Goal: Use online tool/utility: Utilize a website feature to perform a specific function

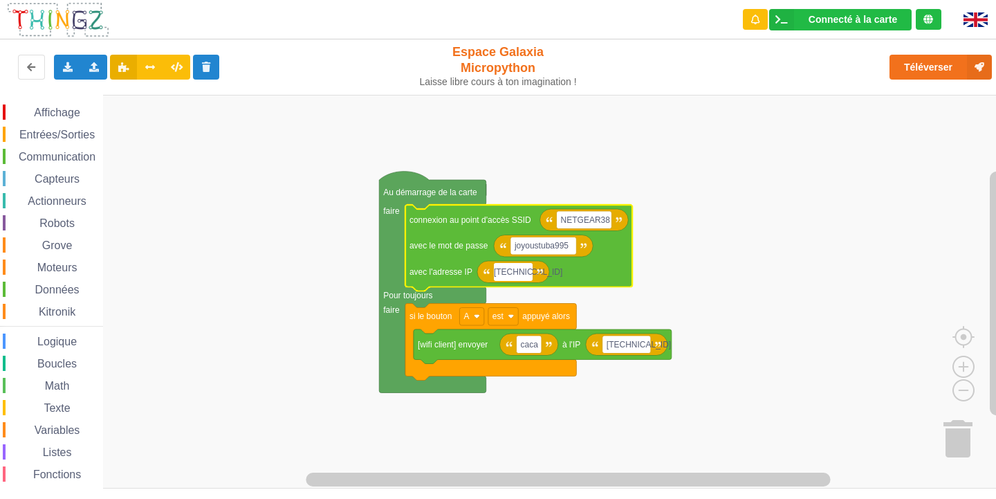
click at [530, 275] on input "[TECHNICAL_ID]" at bounding box center [513, 272] width 39 height 18
type input "[TECHNICAL_ID]"
click at [685, 295] on rect "Espace de travail de Blocky" at bounding box center [503, 292] width 1006 height 394
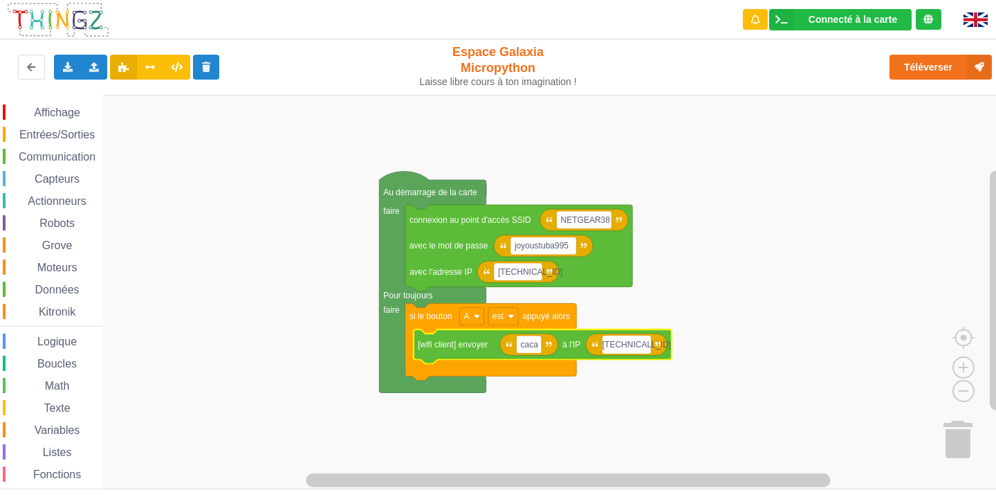
click at [647, 348] on input "[TECHNICAL_ID]" at bounding box center [626, 344] width 48 height 18
click at [643, 342] on input "[TECHNICAL_ID]" at bounding box center [626, 344] width 48 height 18
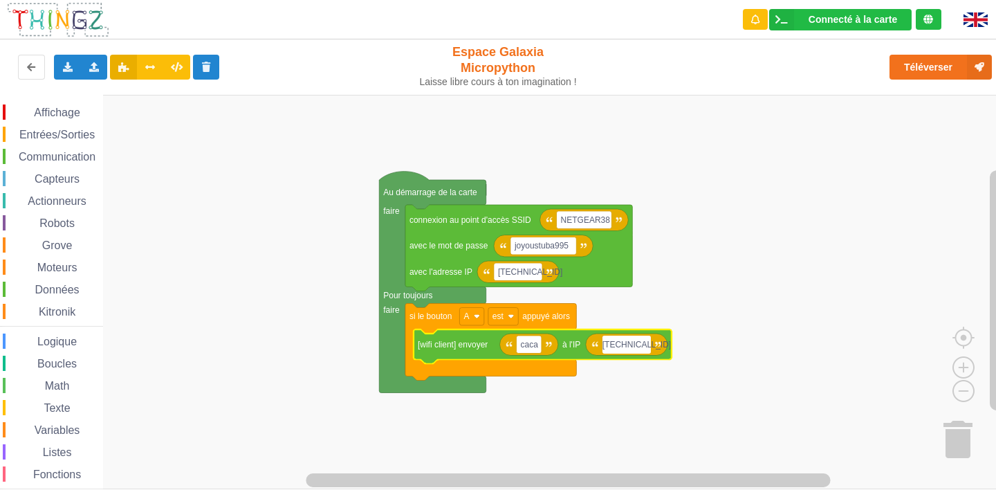
click at [643, 342] on input "[TECHNICAL_ID]" at bounding box center [626, 344] width 48 height 18
click at [644, 349] on input "[TECHNICAL_ID]" at bounding box center [626, 344] width 48 height 18
type input "[TECHNICAL_ID]"
click at [728, 288] on rect "Espace de travail de Blocky" at bounding box center [503, 292] width 1006 height 394
click at [524, 340] on text "caca" at bounding box center [529, 345] width 18 height 10
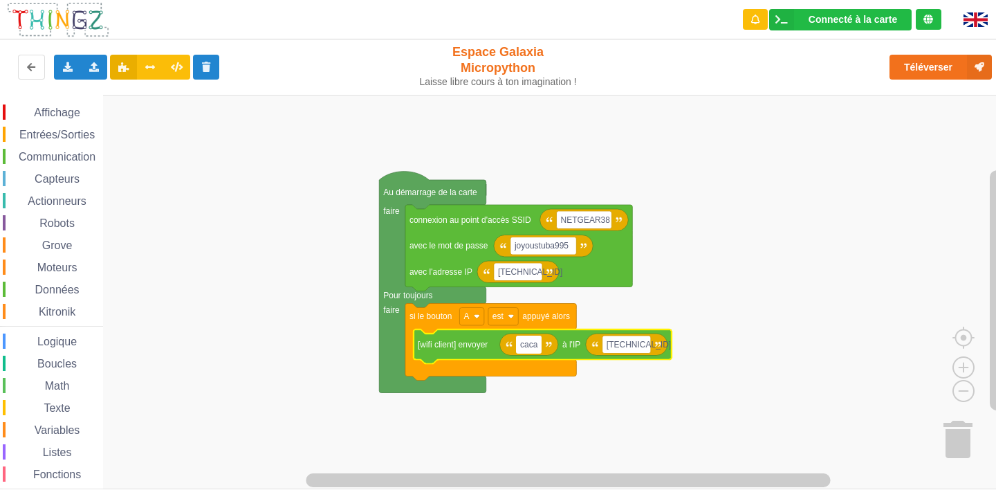
click at [524, 340] on input "caca" at bounding box center [528, 344] width 25 height 18
type input "bonjour Monsieur"
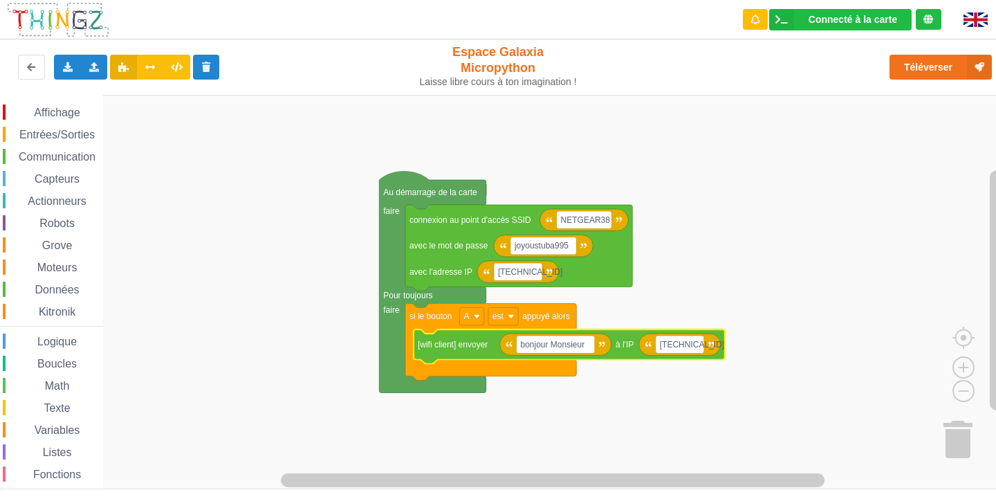
click at [793, 317] on rect "Espace de travail de Blocky" at bounding box center [503, 292] width 1006 height 394
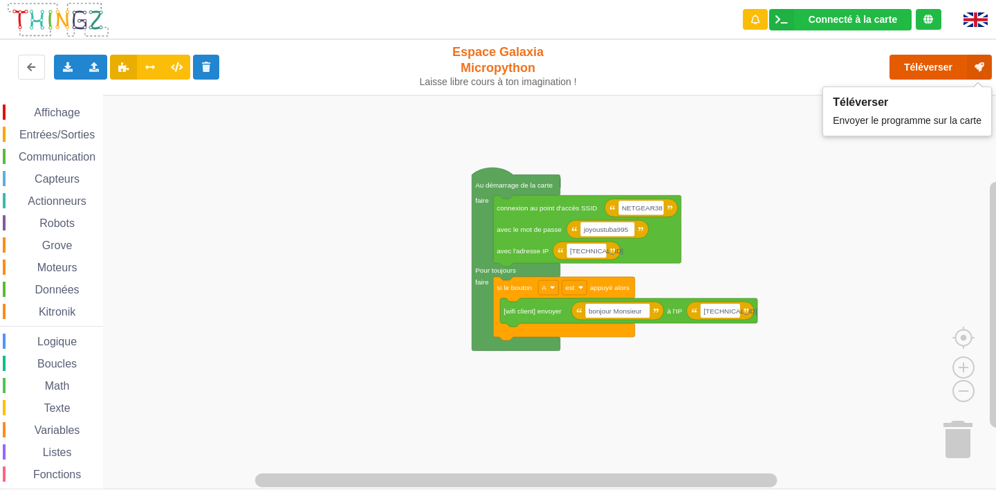
click at [916, 62] on button "Téléverser" at bounding box center [940, 67] width 102 height 25
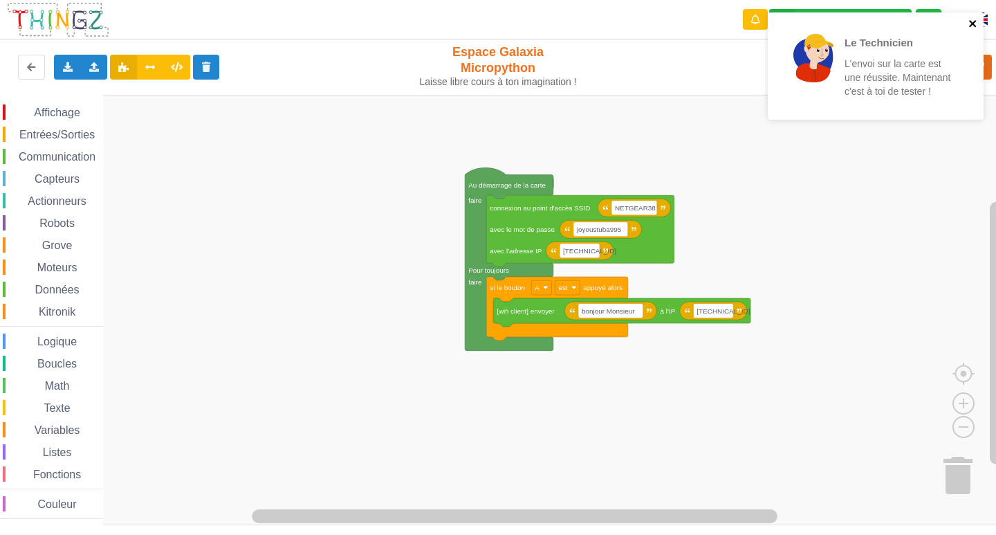
click at [977, 25] on icon "close" at bounding box center [973, 23] width 10 height 11
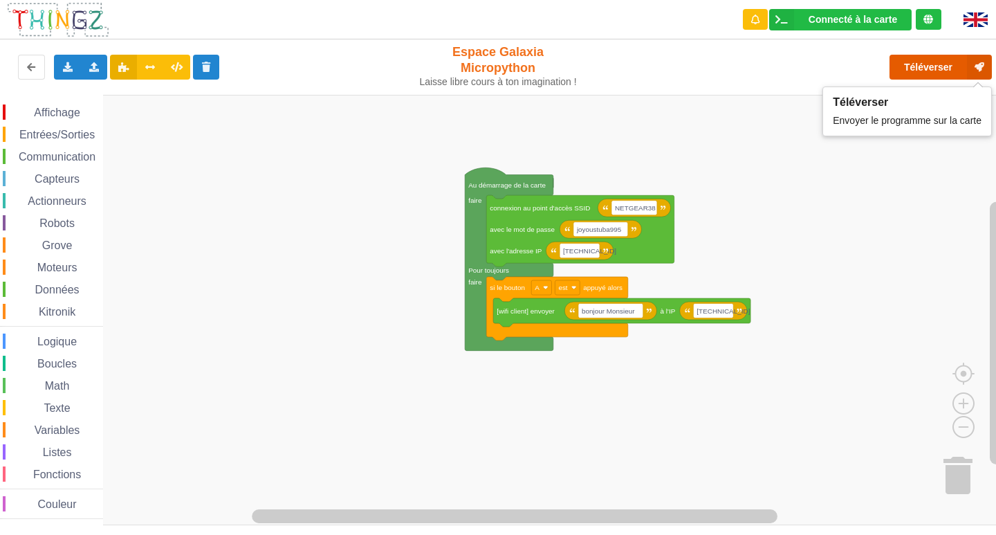
click at [955, 61] on button "Téléverser" at bounding box center [940, 67] width 102 height 25
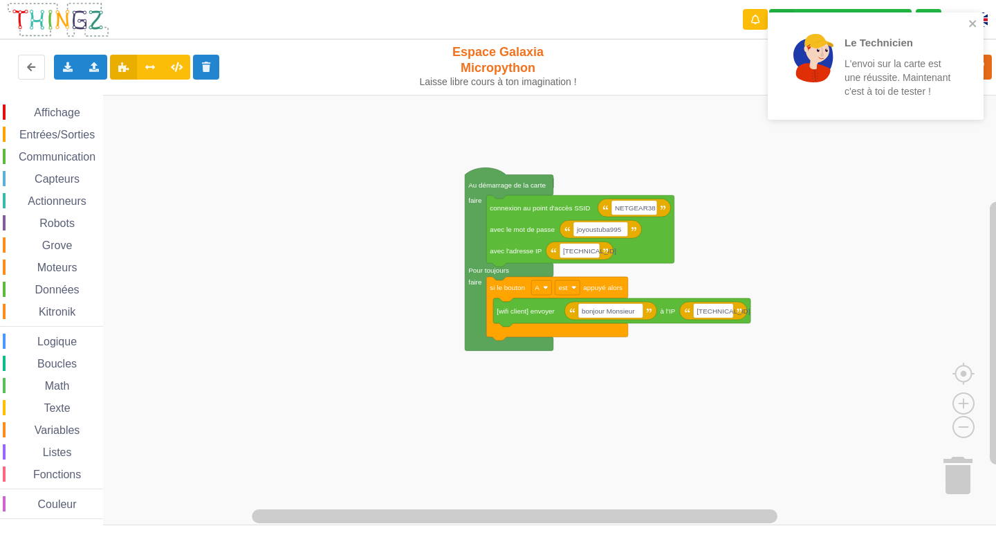
click at [979, 13] on div "Le Technicien L'envoi sur la carte est une réussite. Maintenant c'est à toi de …" at bounding box center [876, 65] width 216 height 107
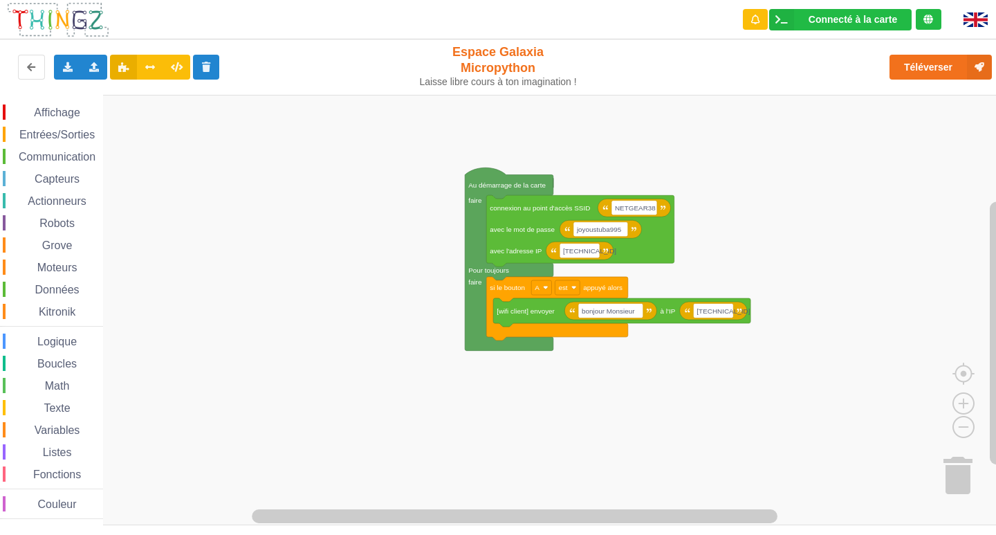
click at [979, 13] on div "Le Technicien L'envoi sur la carte est une réussite. Maintenant c'est à toi de …" at bounding box center [875, 71] width 221 height 122
click at [917, 62] on button "Téléverser" at bounding box center [940, 67] width 102 height 25
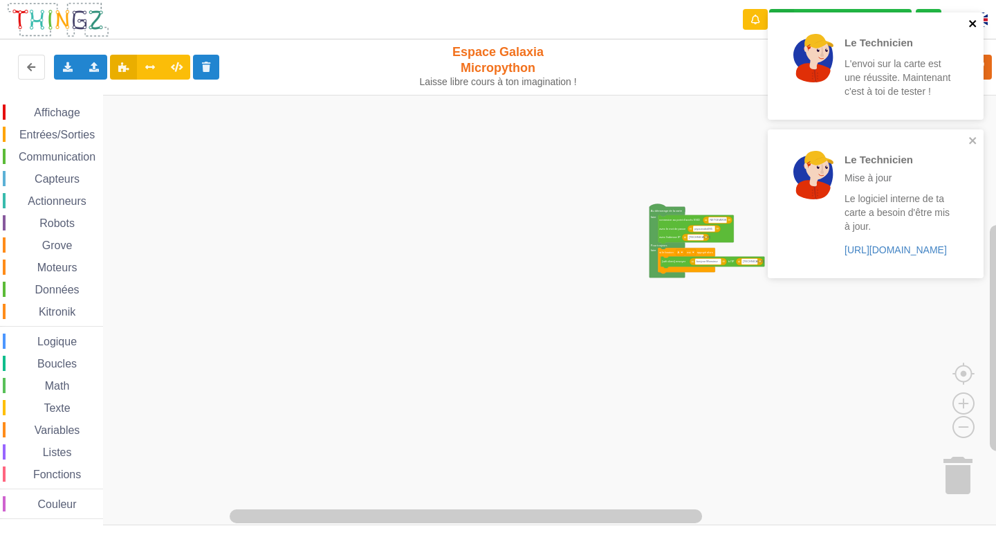
click at [975, 28] on icon "close" at bounding box center [973, 23] width 10 height 11
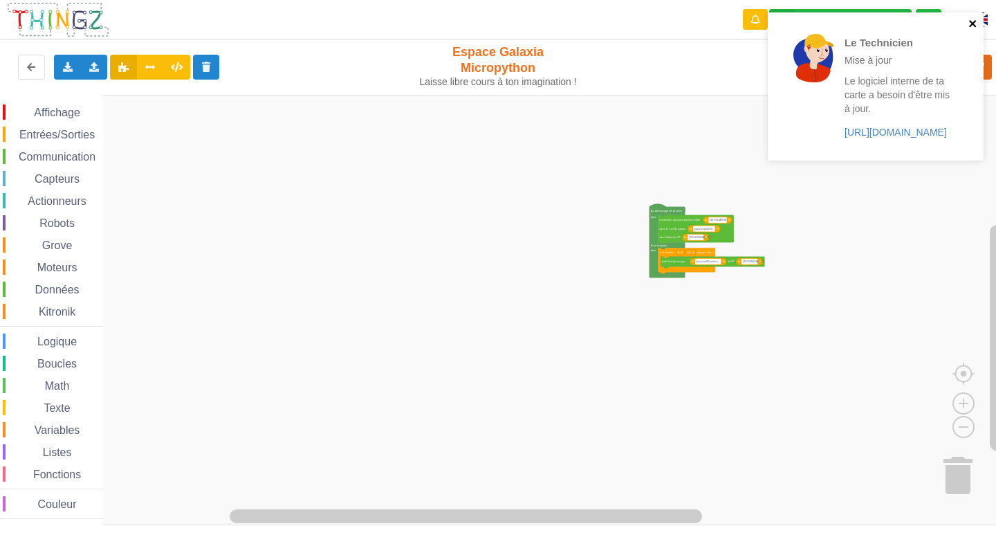
click at [975, 28] on icon "close" at bounding box center [973, 23] width 10 height 11
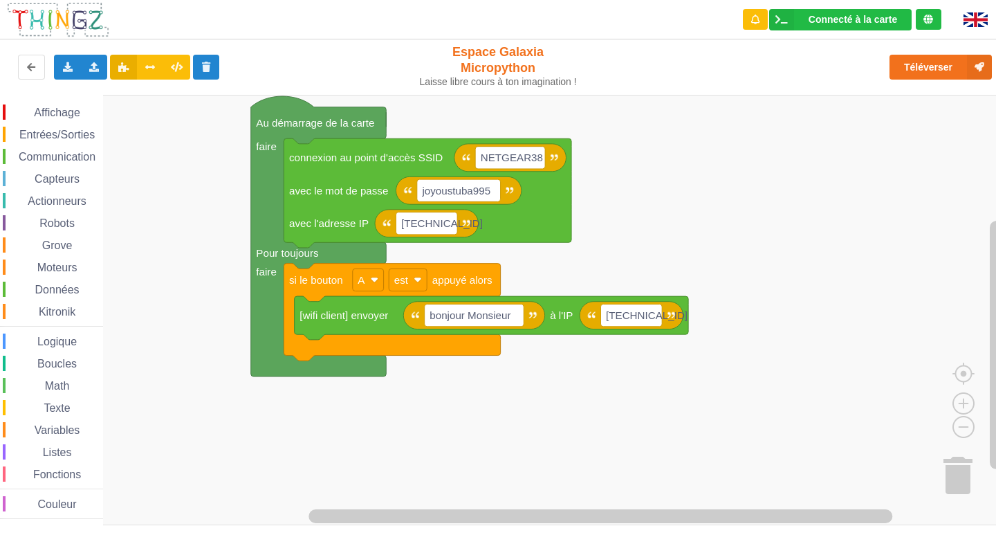
click at [535, 433] on rect "Espace de travail de Blocky" at bounding box center [503, 310] width 1006 height 430
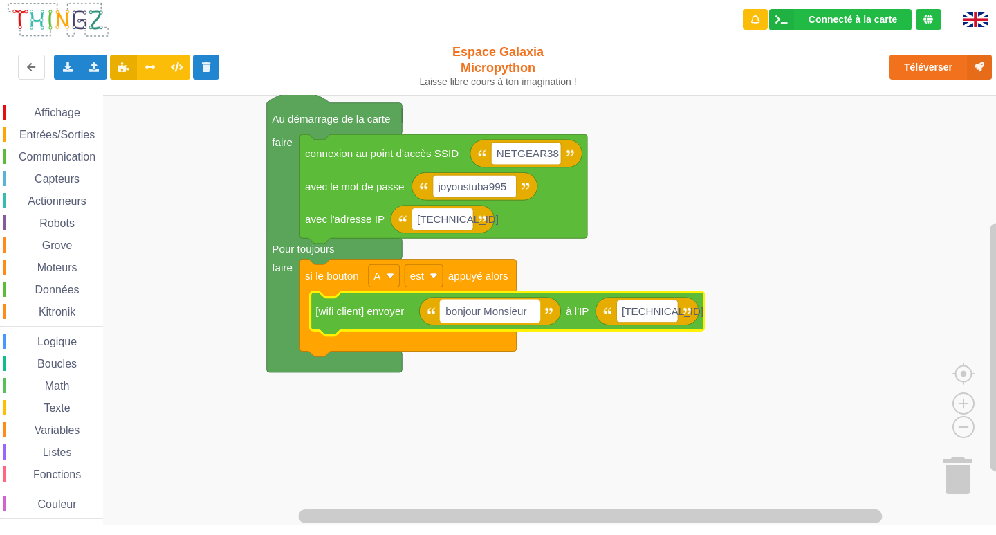
click at [526, 306] on text "bonjour Monsieur" at bounding box center [485, 311] width 81 height 12
click at [530, 306] on input "bonjour Monsieur" at bounding box center [491, 311] width 100 height 22
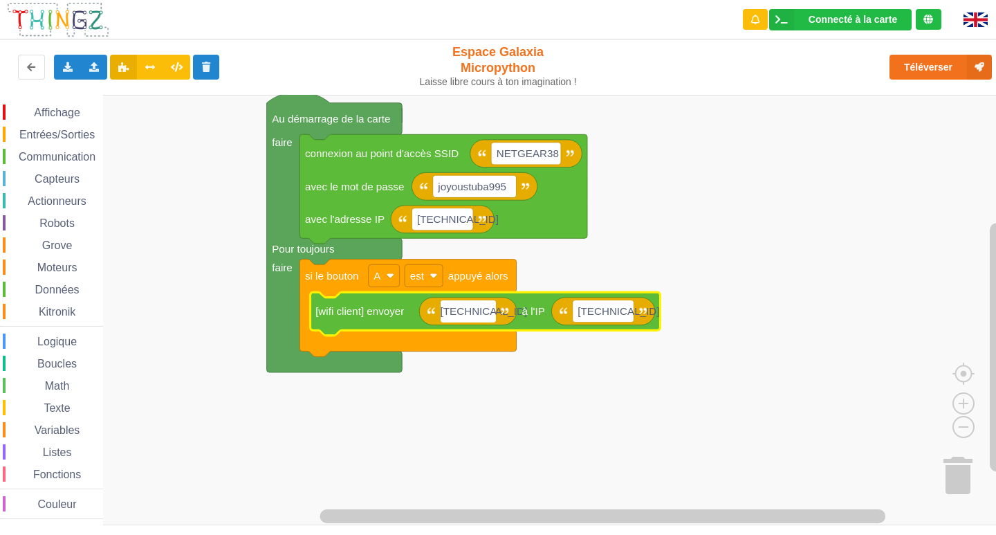
type input "[TECHNICAL_ID]"
click at [655, 267] on rect "Espace de travail de Blocky" at bounding box center [503, 310] width 1006 height 430
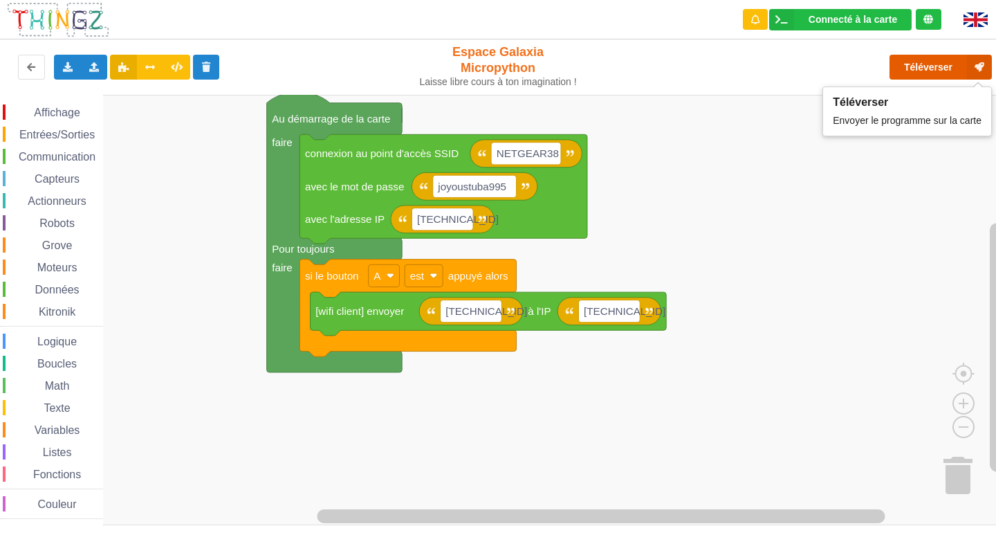
click at [932, 59] on button "Téléverser" at bounding box center [940, 67] width 102 height 25
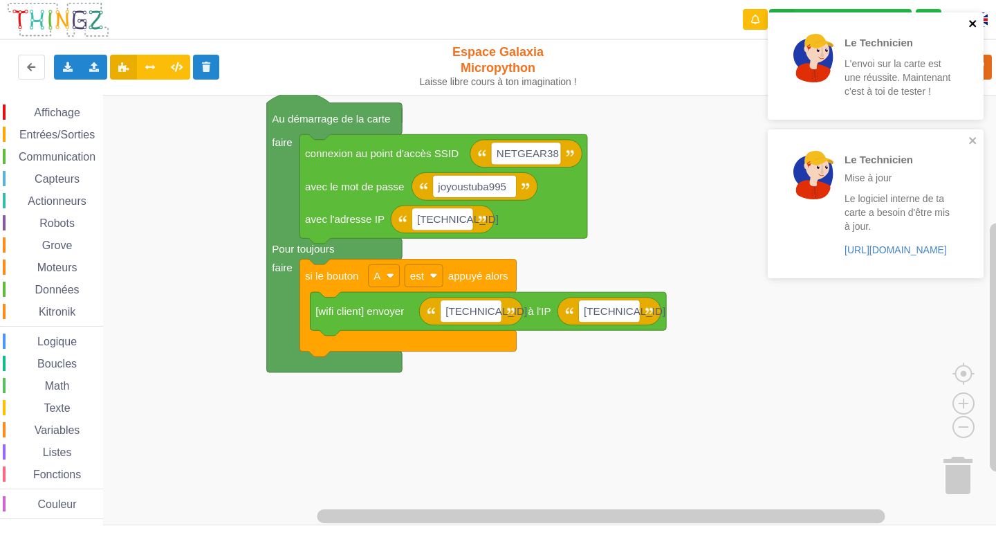
click at [972, 21] on icon "close" at bounding box center [973, 23] width 10 height 11
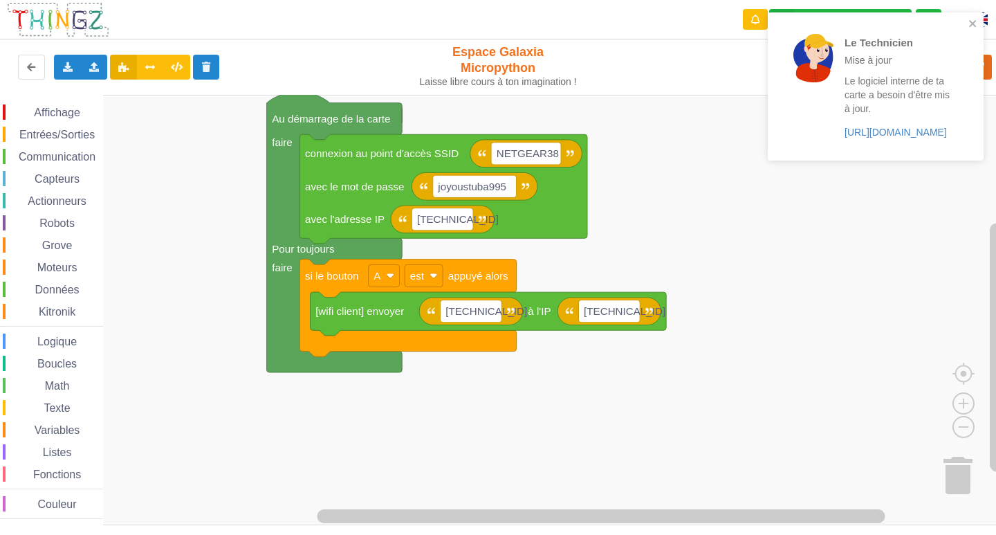
click at [968, 20] on div "Le Technicien Mise à jour Le logiciel interne de ta carte a besoin d'être mis à…" at bounding box center [870, 86] width 195 height 137
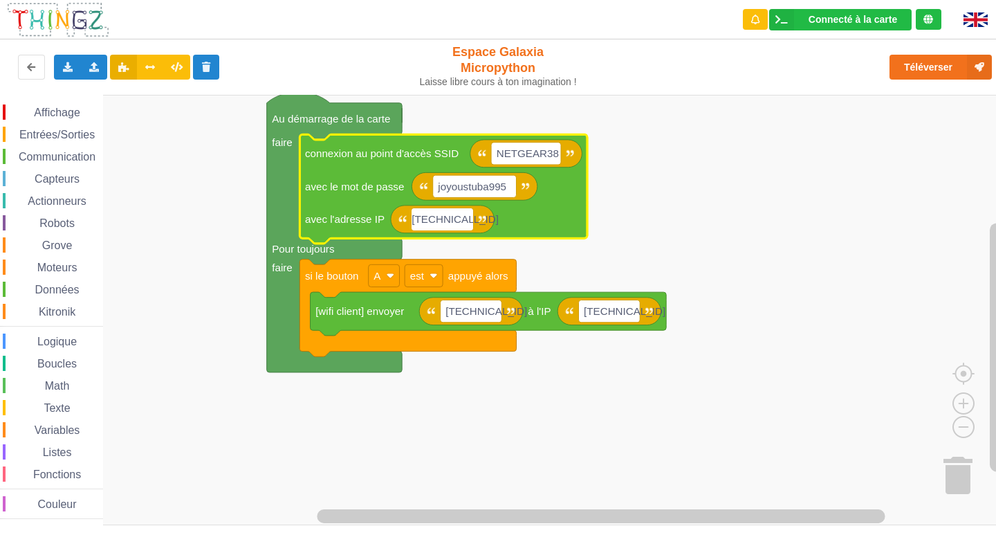
click at [457, 220] on input "[TECHNICAL_ID]" at bounding box center [443, 219] width 62 height 22
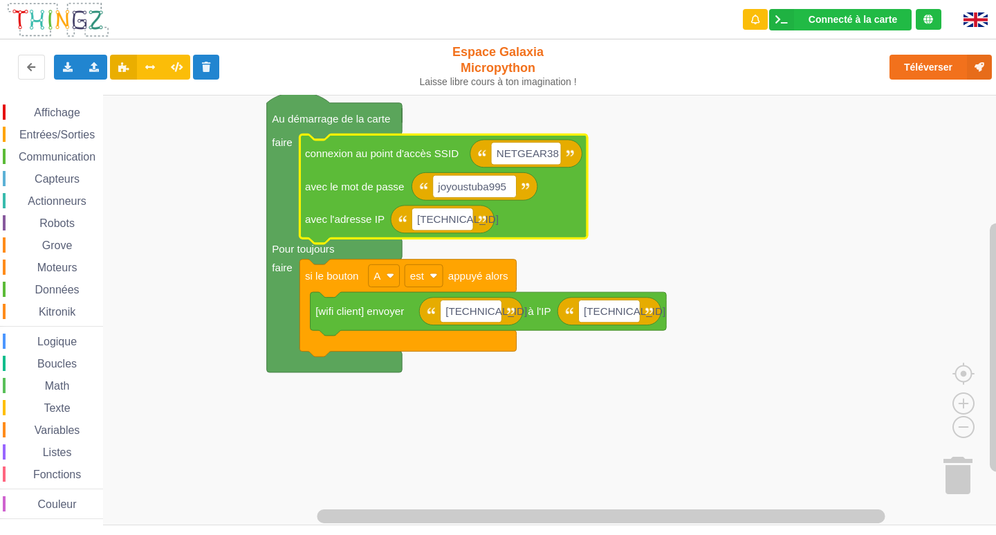
click at [629, 221] on rect "Espace de travail de Blocky" at bounding box center [503, 310] width 1006 height 430
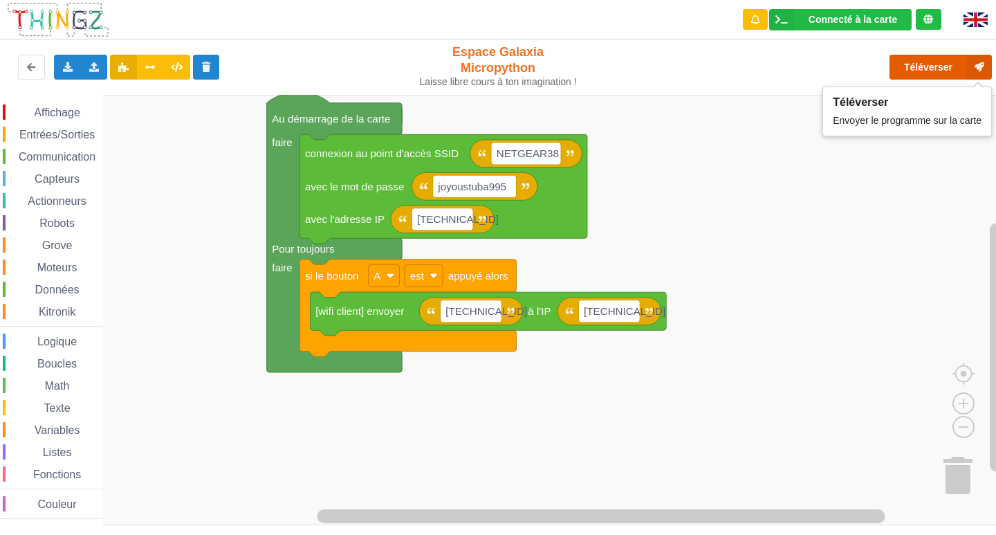
click at [917, 59] on button "Téléverser" at bounding box center [940, 67] width 102 height 25
click at [677, 209] on rect "Espace de travail de Blocky" at bounding box center [503, 310] width 1006 height 430
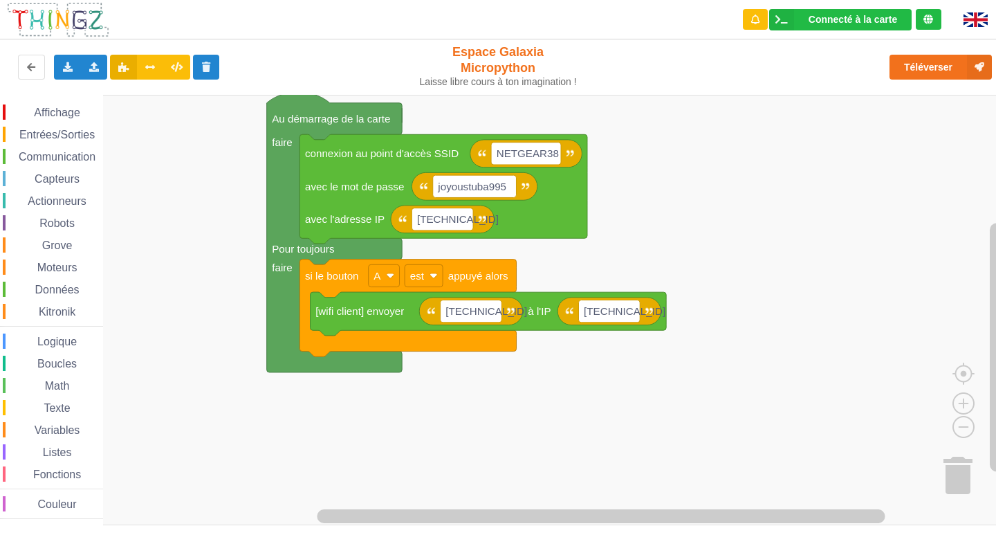
click at [677, 209] on rect "Espace de travail de Blocky" at bounding box center [503, 310] width 1006 height 430
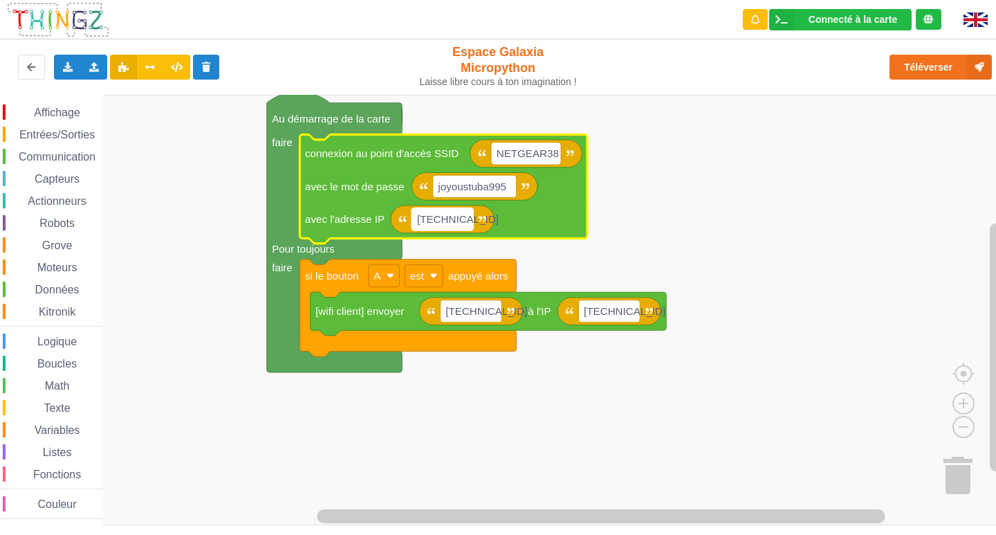
click at [461, 223] on text "[TECHNICAL_ID]" at bounding box center [458, 219] width 82 height 12
click at [461, 223] on input "[TECHNICAL_ID]" at bounding box center [443, 219] width 62 height 22
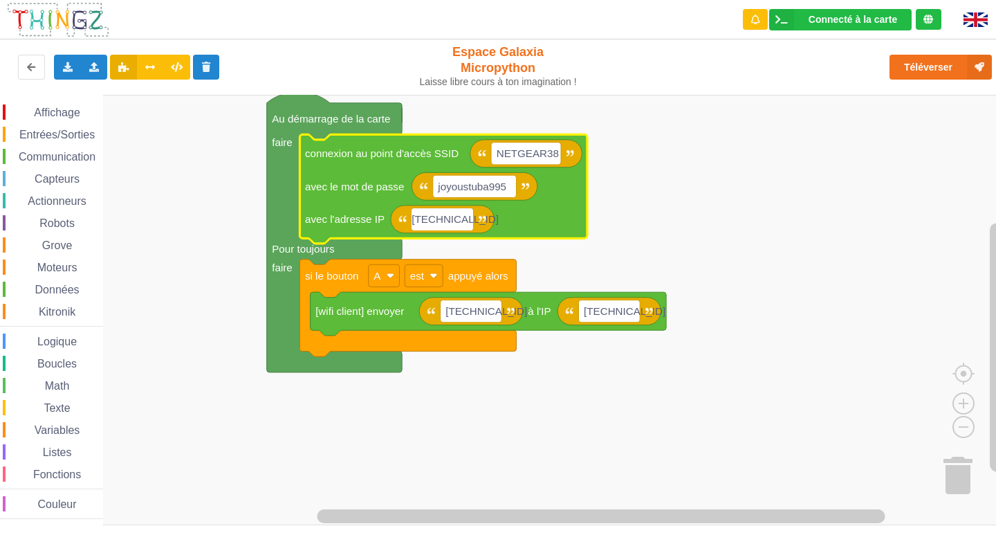
click at [465, 221] on input "[TECHNICAL_ID]" at bounding box center [443, 219] width 62 height 22
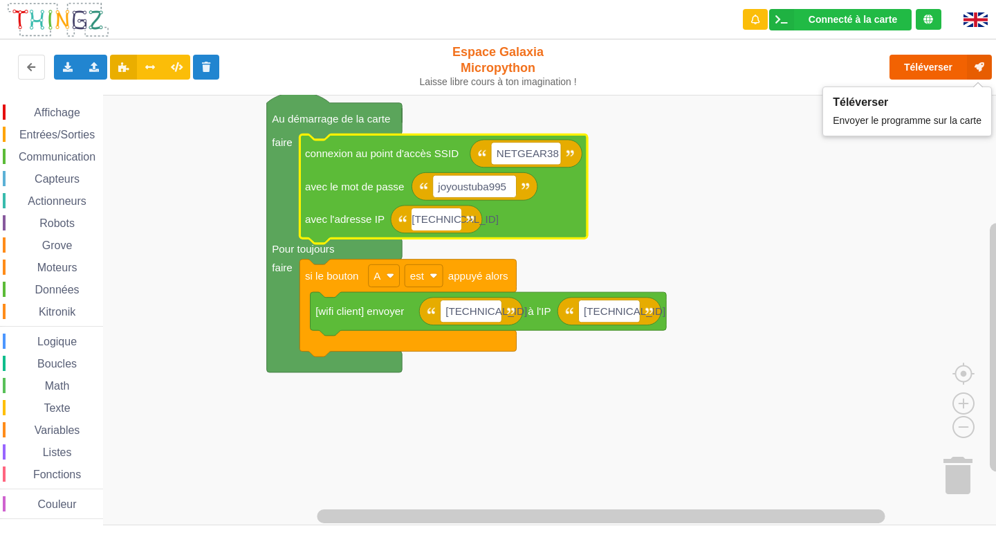
type input "[TECHNICAL_ID]"
click at [899, 69] on button "Téléverser" at bounding box center [940, 67] width 102 height 25
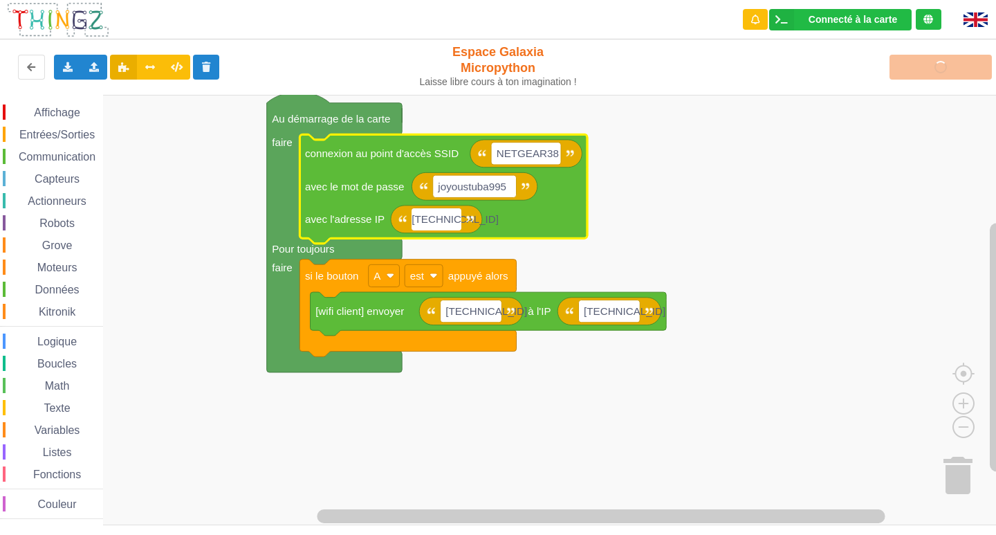
click at [847, 229] on rect "Espace de travail de Blocky" at bounding box center [503, 310] width 1006 height 430
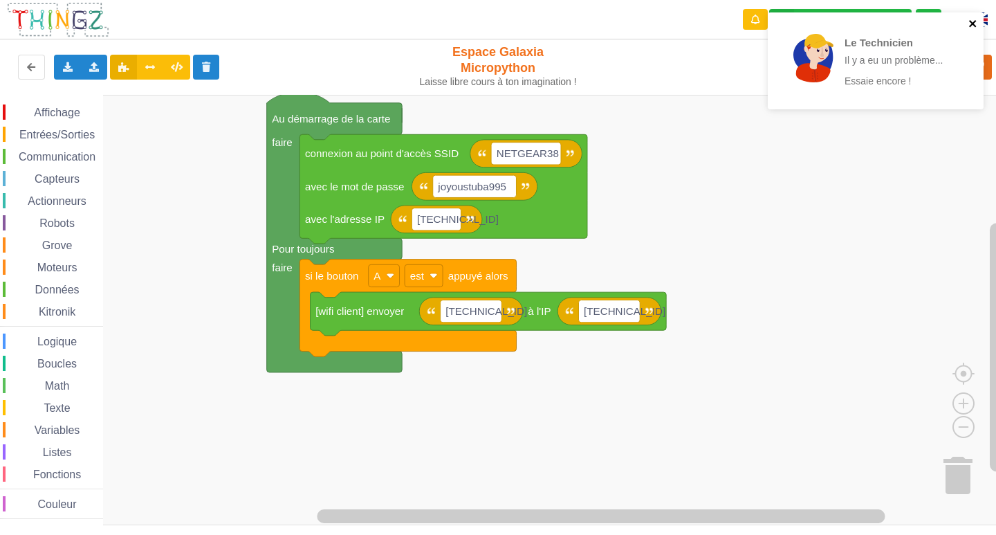
click at [971, 24] on icon "close" at bounding box center [973, 23] width 10 height 11
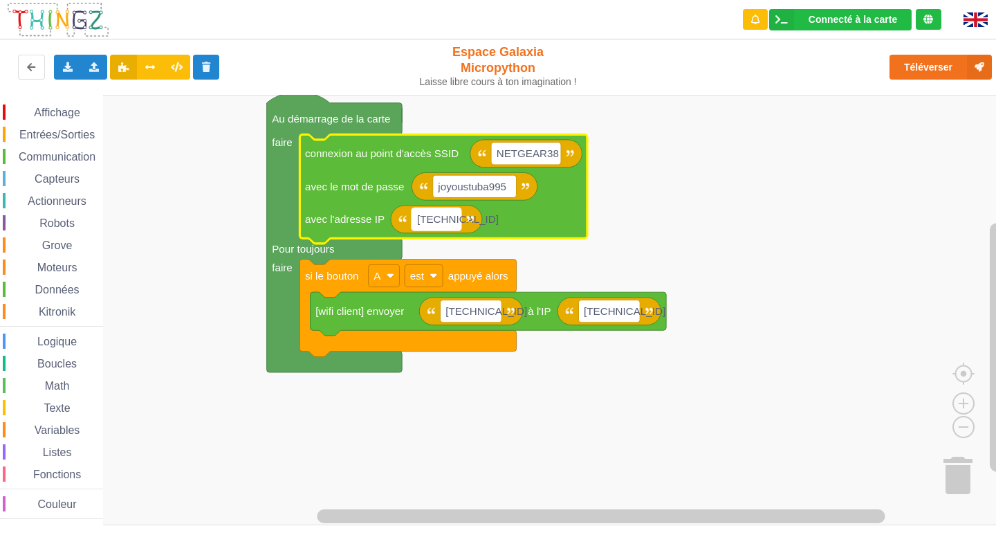
click at [450, 225] on text "[TECHNICAL_ID]" at bounding box center [458, 219] width 82 height 12
click at [450, 225] on input "[TECHNICAL_ID]" at bounding box center [436, 219] width 49 height 22
click at [456, 226] on input "[TECHNICAL_ID]" at bounding box center [436, 219] width 49 height 22
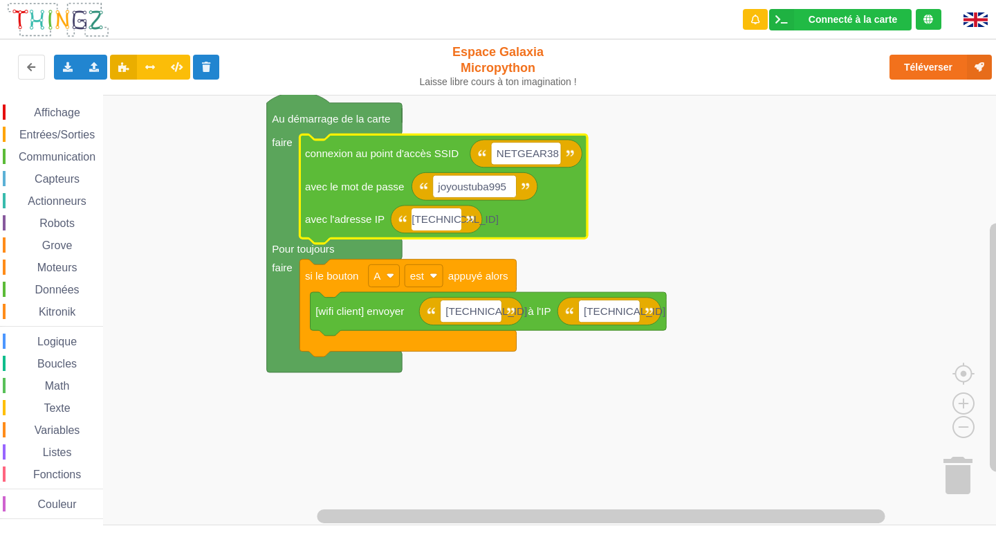
click at [456, 226] on input "[TECHNICAL_ID]" at bounding box center [436, 219] width 49 height 22
click at [453, 222] on input "[TECHNICAL_ID]" at bounding box center [436, 219] width 49 height 22
click at [79, 131] on span "Entrées/Sorties" at bounding box center [57, 135] width 80 height 12
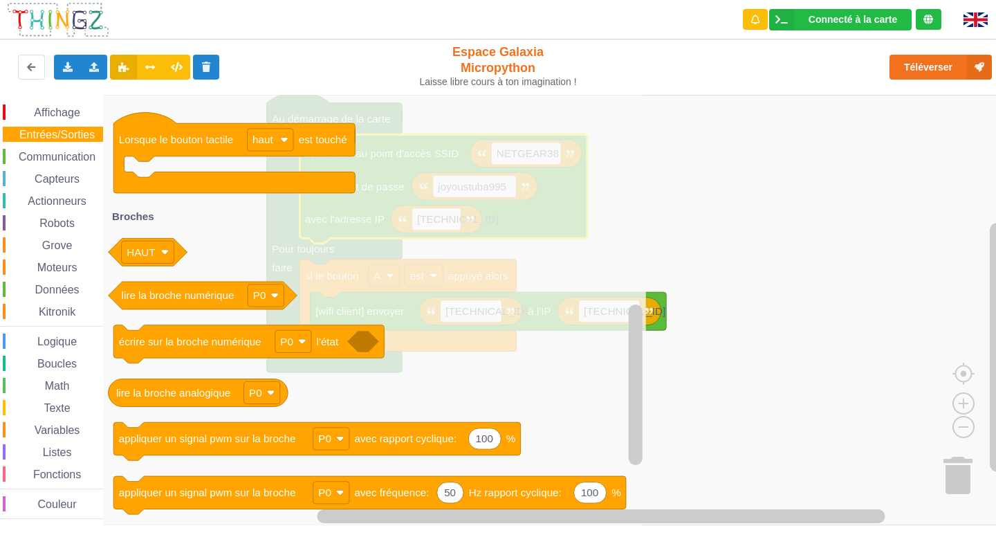
click at [685, 237] on rect "Espace de travail de Blocky" at bounding box center [503, 310] width 1006 height 430
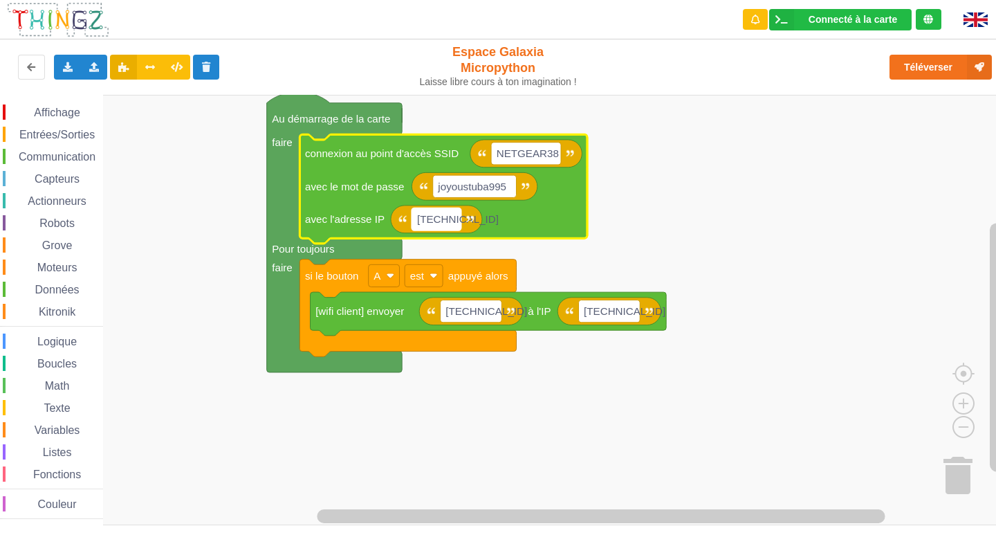
click at [456, 221] on rect "Espace de travail de Blocky" at bounding box center [436, 219] width 49 height 22
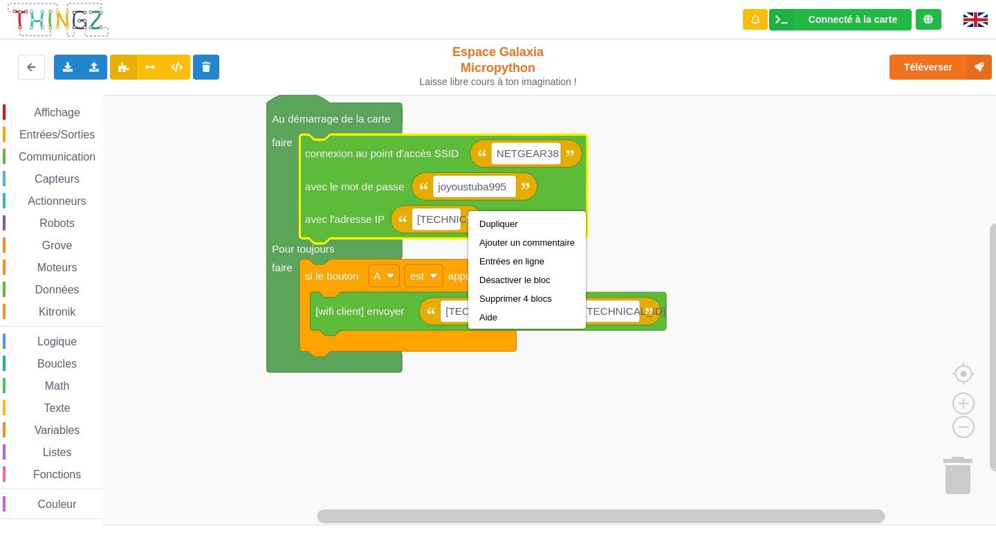
click at [51, 317] on span "Kitronik" at bounding box center [57, 312] width 41 height 12
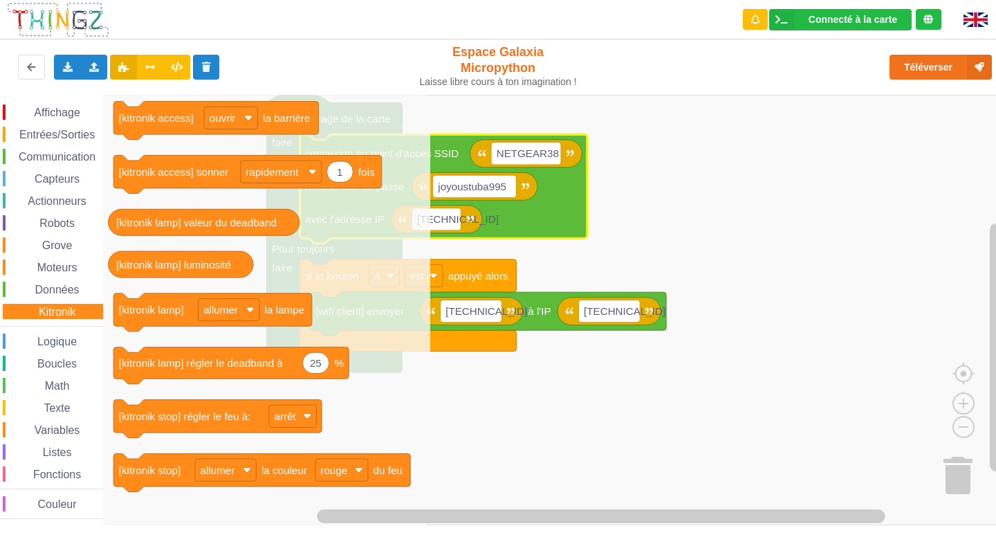
click at [37, 427] on span "Variables" at bounding box center [58, 430] width 50 height 12
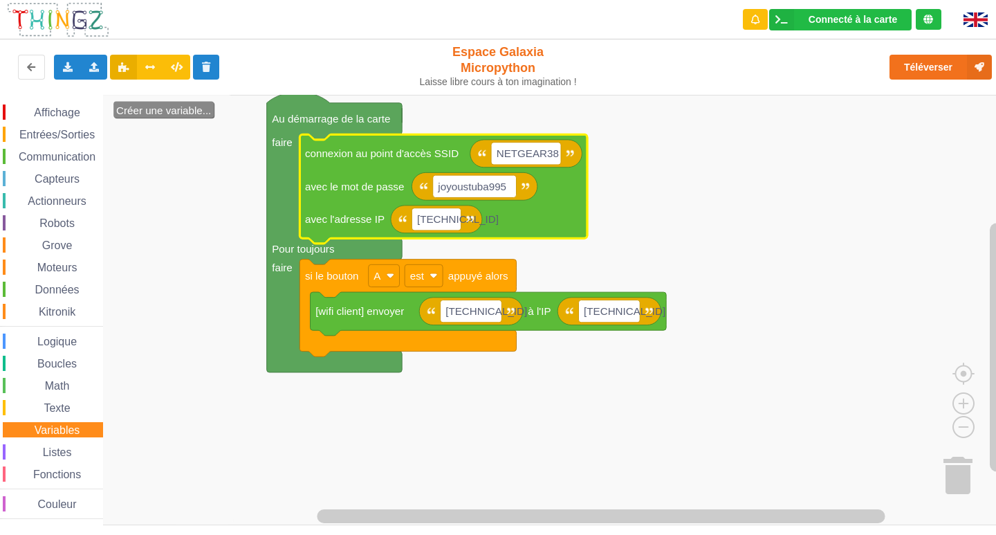
click at [48, 407] on span "Texte" at bounding box center [56, 408] width 30 height 12
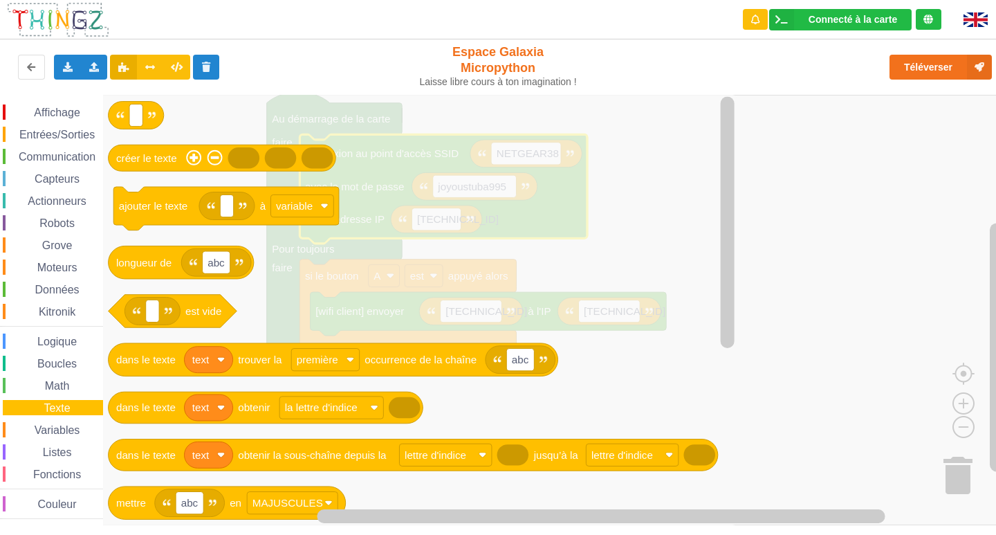
click at [45, 425] on div "Affichage Entrées/Sorties Communication Capteurs Actionneurs Robots Grove Moteu…" at bounding box center [51, 311] width 103 height 414
click at [47, 432] on span "Variables" at bounding box center [58, 430] width 50 height 12
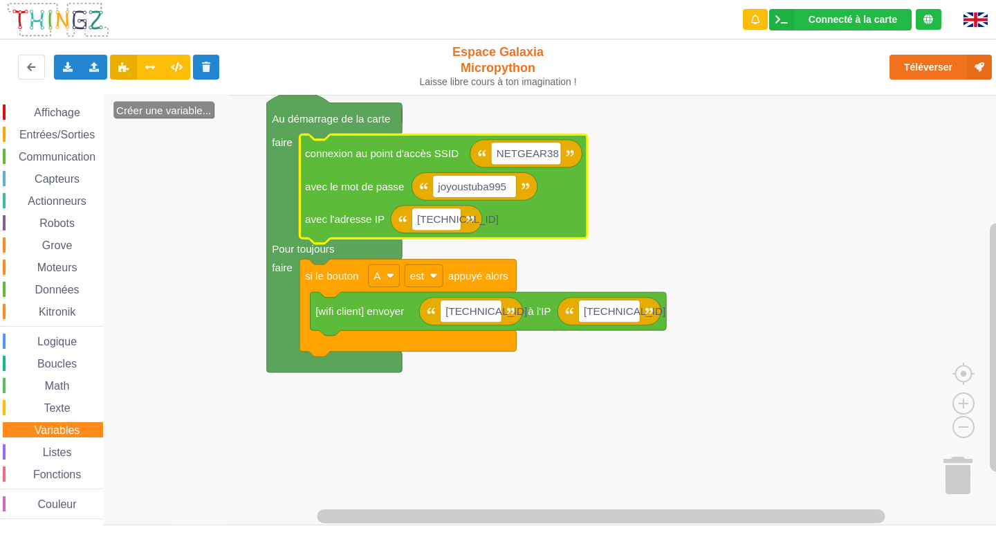
click at [64, 407] on span "Texte" at bounding box center [56, 408] width 30 height 12
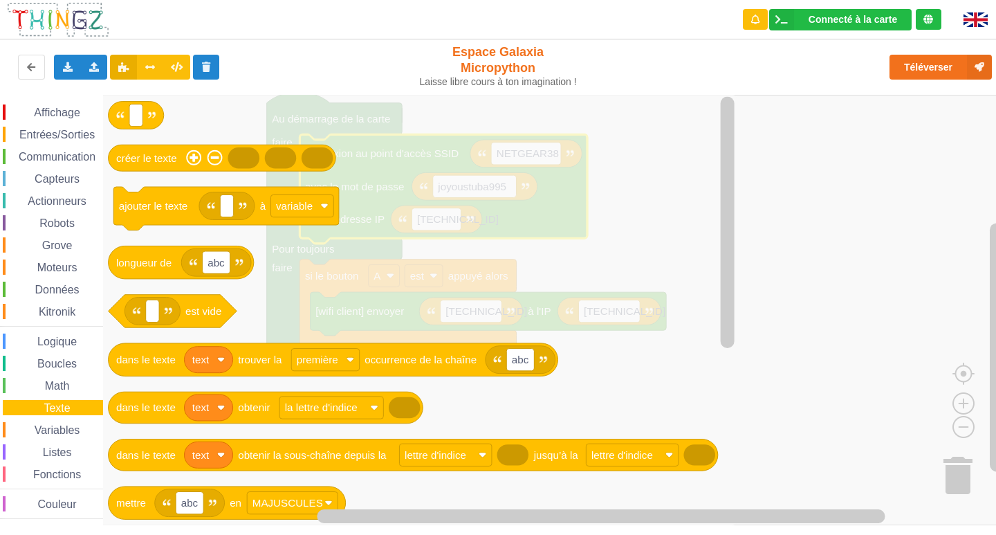
click at [46, 431] on span "Variables" at bounding box center [58, 430] width 50 height 12
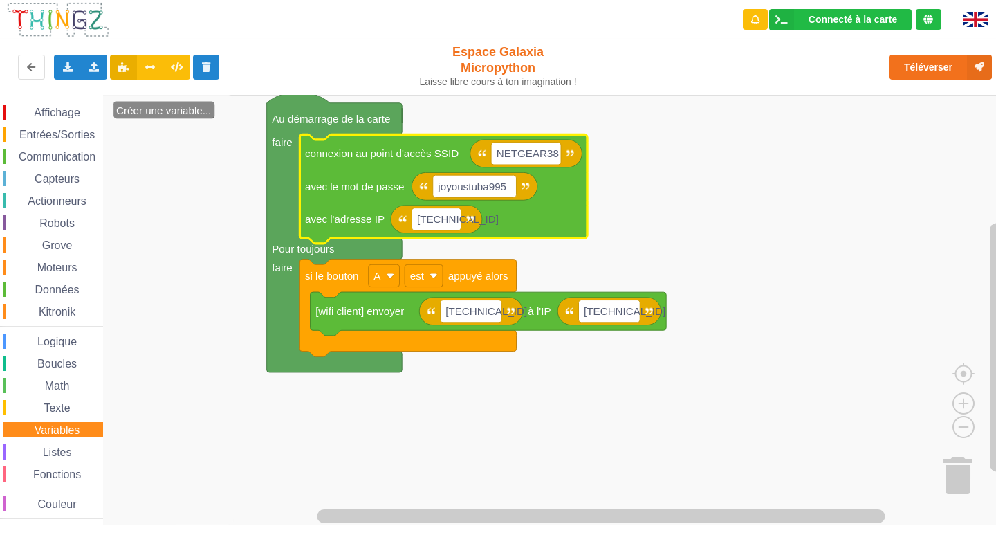
click at [46, 443] on div "Affichage Entrées/Sorties Communication Capteurs Actionneurs Robots Grove Moteu…" at bounding box center [51, 311] width 103 height 414
click at [45, 450] on span "Listes" at bounding box center [57, 452] width 33 height 12
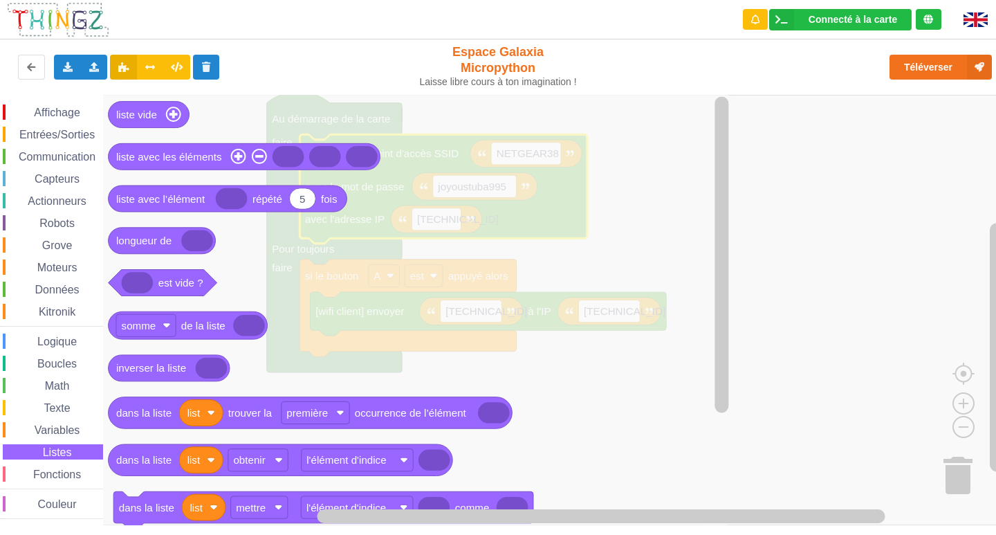
click at [35, 426] on span "Variables" at bounding box center [58, 430] width 50 height 12
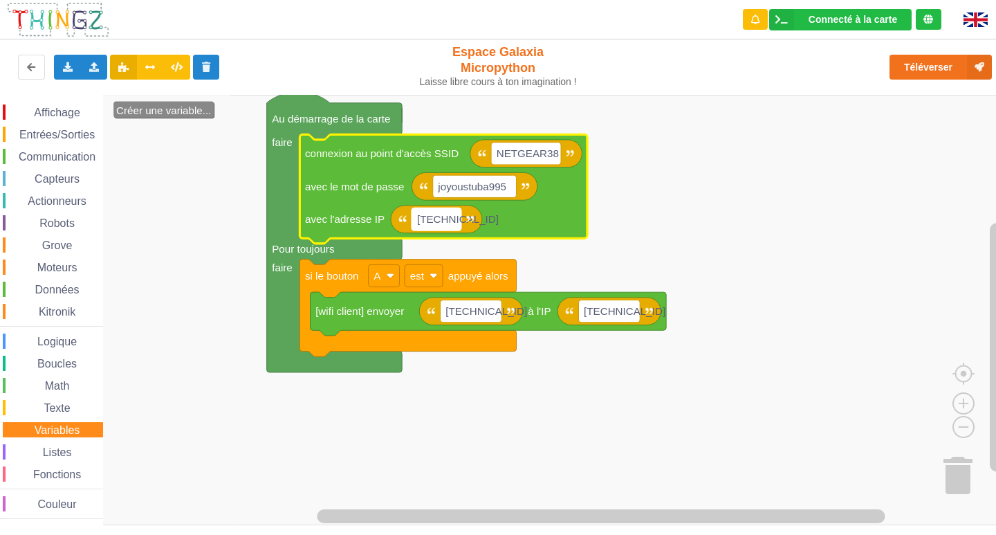
click at [451, 223] on text "[TECHNICAL_ID]" at bounding box center [458, 219] width 82 height 12
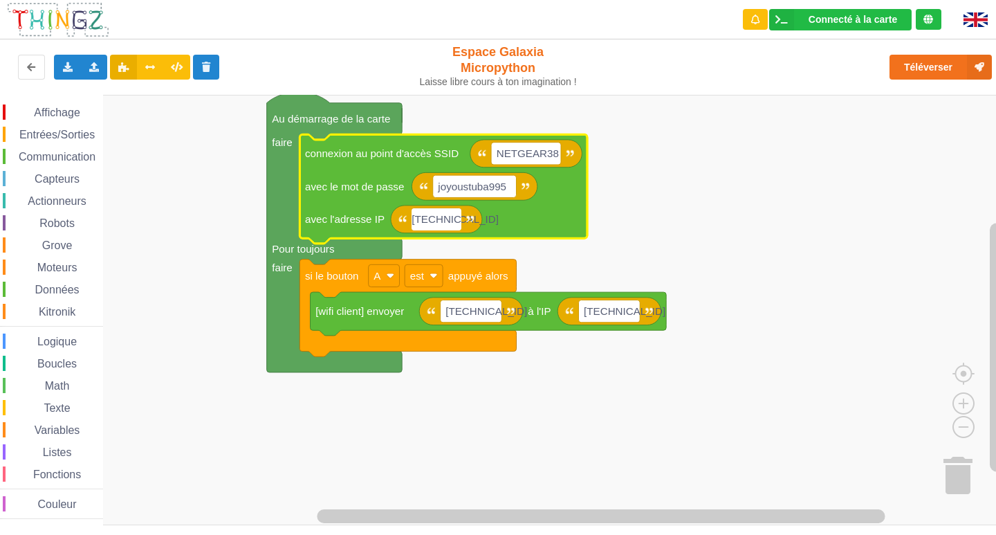
click at [451, 223] on input "[TECHNICAL_ID]" at bounding box center [436, 219] width 49 height 22
click at [453, 223] on input "[TECHNICAL_ID]" at bounding box center [436, 219] width 49 height 22
click at [427, 225] on input "[TECHNICAL_ID]" at bounding box center [436, 219] width 49 height 22
click at [671, 261] on rect "Espace de travail de Blocky" at bounding box center [503, 310] width 1006 height 430
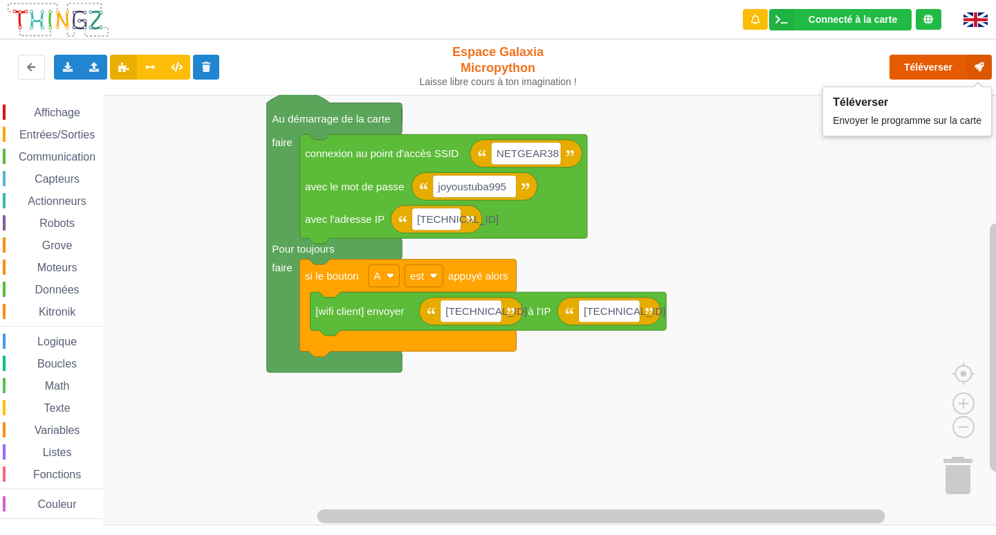
click at [933, 66] on button "Téléverser" at bounding box center [940, 67] width 102 height 25
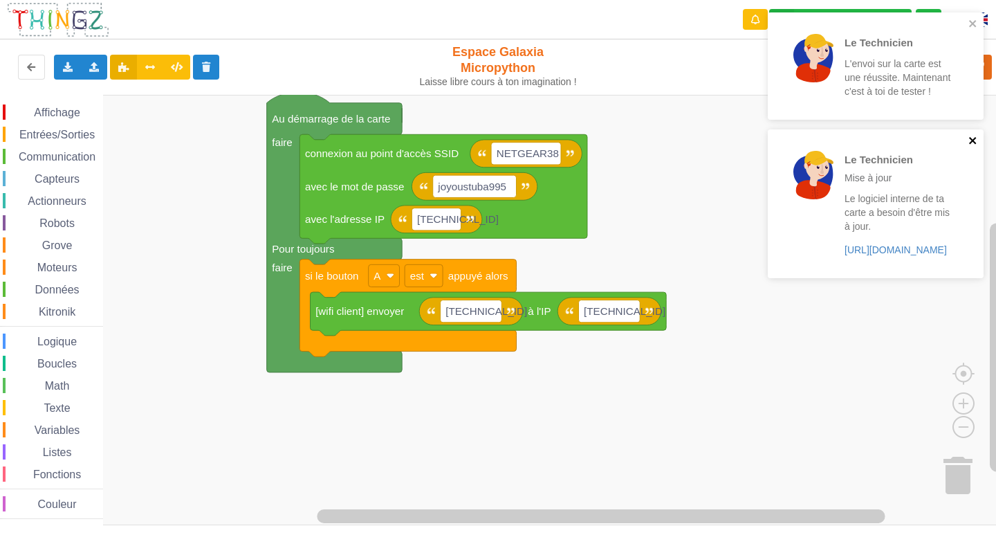
click at [974, 138] on icon "close" at bounding box center [972, 140] width 7 height 7
click at [972, 20] on icon "close" at bounding box center [973, 23] width 10 height 11
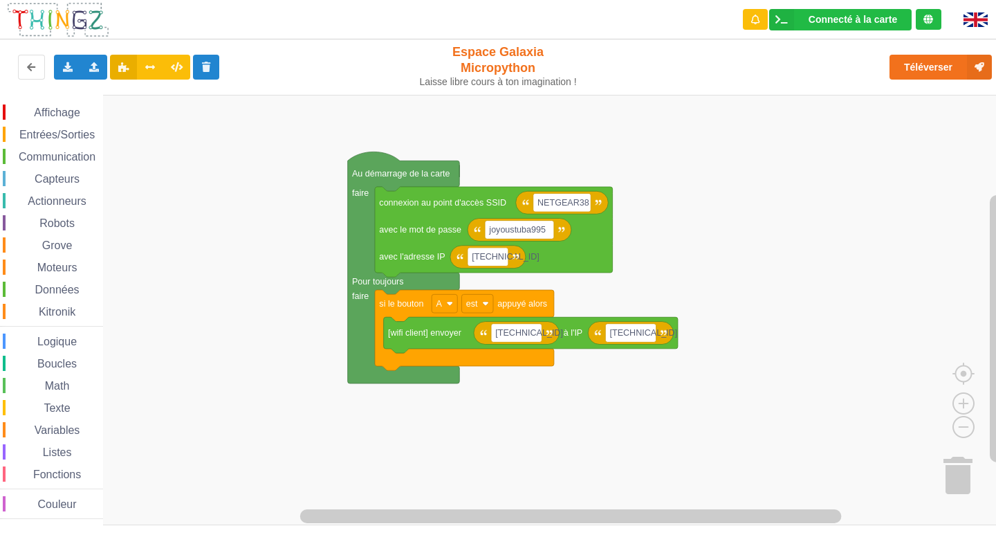
click at [79, 421] on div "Affichage Entrées/Sorties Communication Capteurs Actionneurs Robots Grove Moteu…" at bounding box center [51, 311] width 103 height 414
click at [83, 423] on div "Variables" at bounding box center [53, 429] width 100 height 15
click at [187, 175] on icon "Espace de travail de Blocky" at bounding box center [158, 310] width 111 height 430
click at [172, 108] on text "Créer une variable..." at bounding box center [153, 108] width 79 height 10
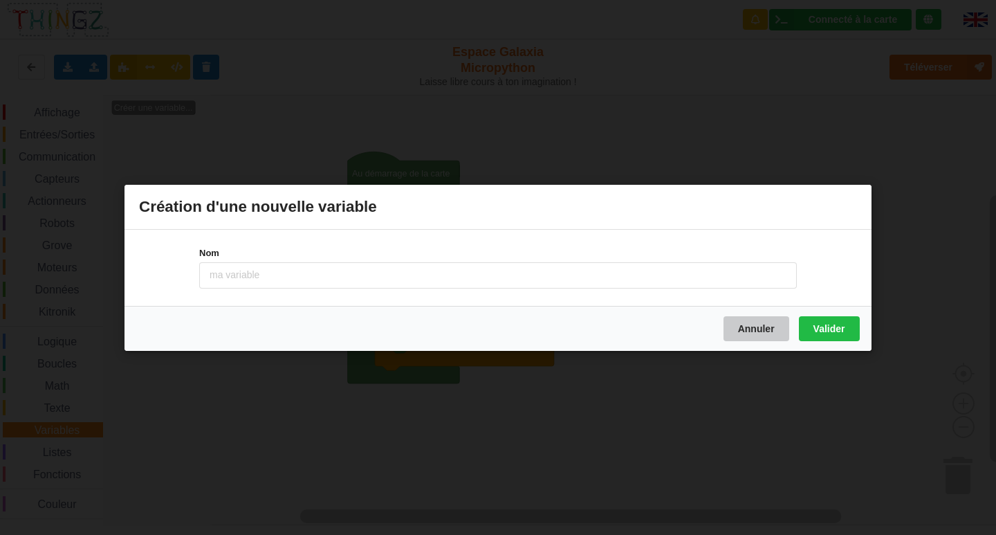
click at [738, 321] on button "Annuler" at bounding box center [756, 327] width 66 height 25
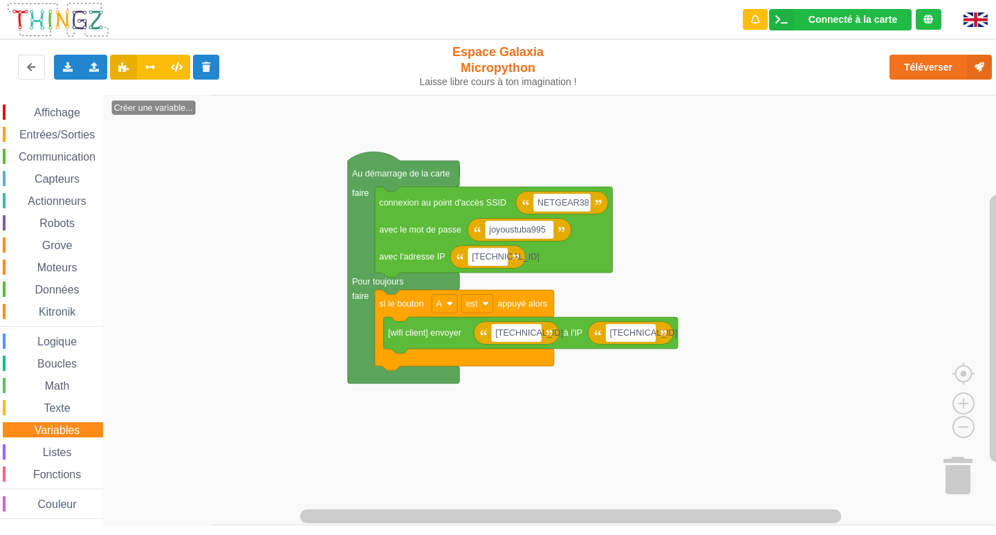
click at [815, 230] on rect "Espace de travail de Blocky" at bounding box center [503, 310] width 1006 height 430
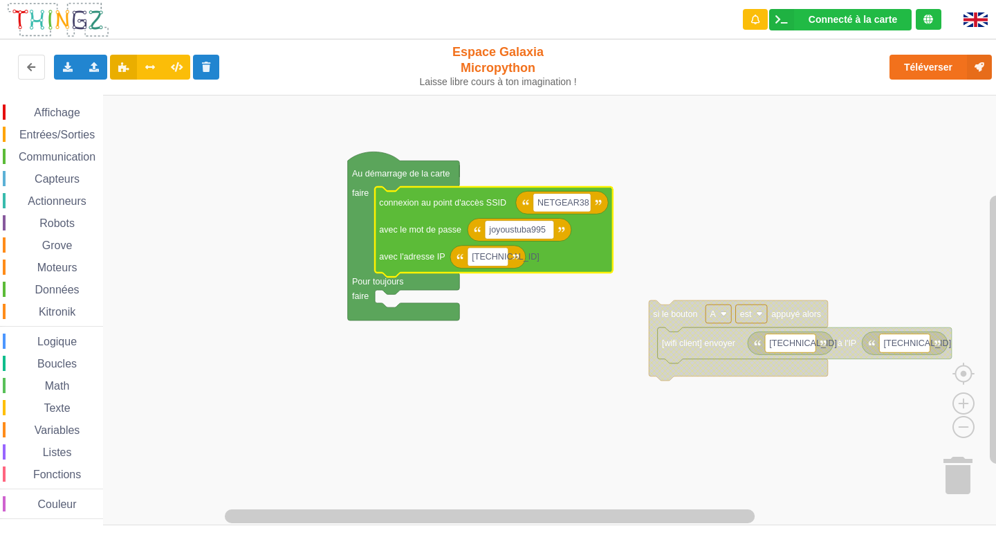
click at [484, 378] on rect "Espace de travail de Blocky" at bounding box center [503, 310] width 1006 height 430
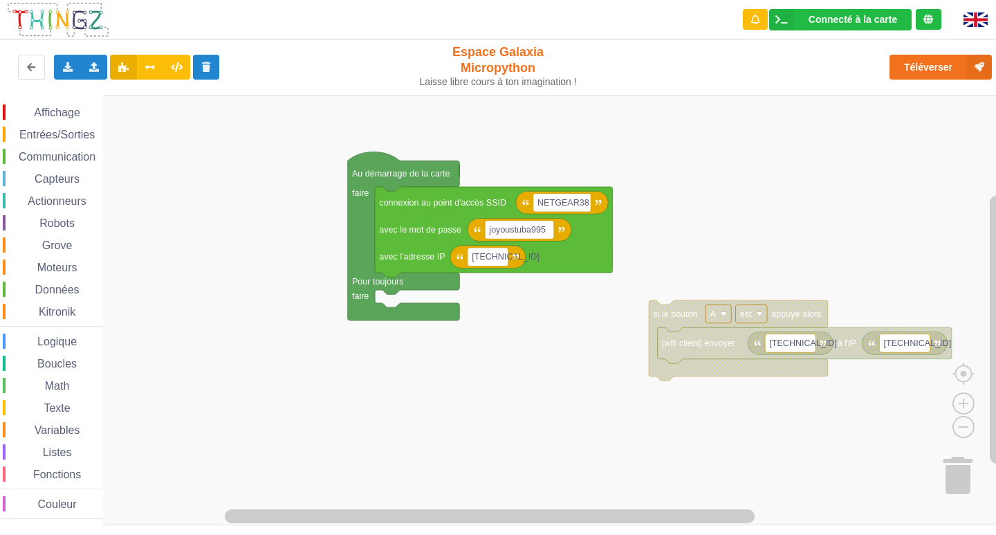
click at [78, 158] on span "Communication" at bounding box center [57, 157] width 81 height 12
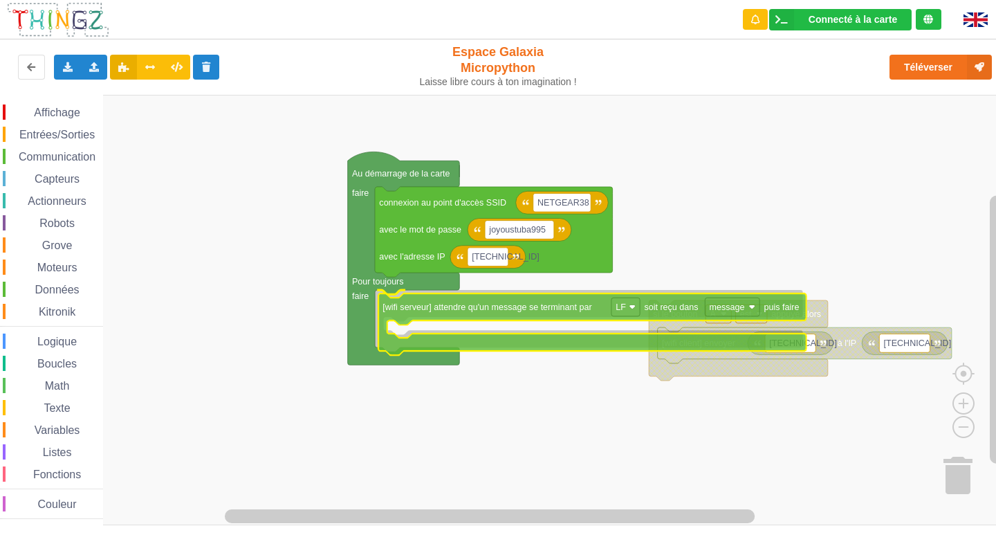
click at [441, 313] on div "Affichage Entrées/Sorties Communication Capteurs Actionneurs Robots Grove Moteu…" at bounding box center [503, 310] width 1006 height 430
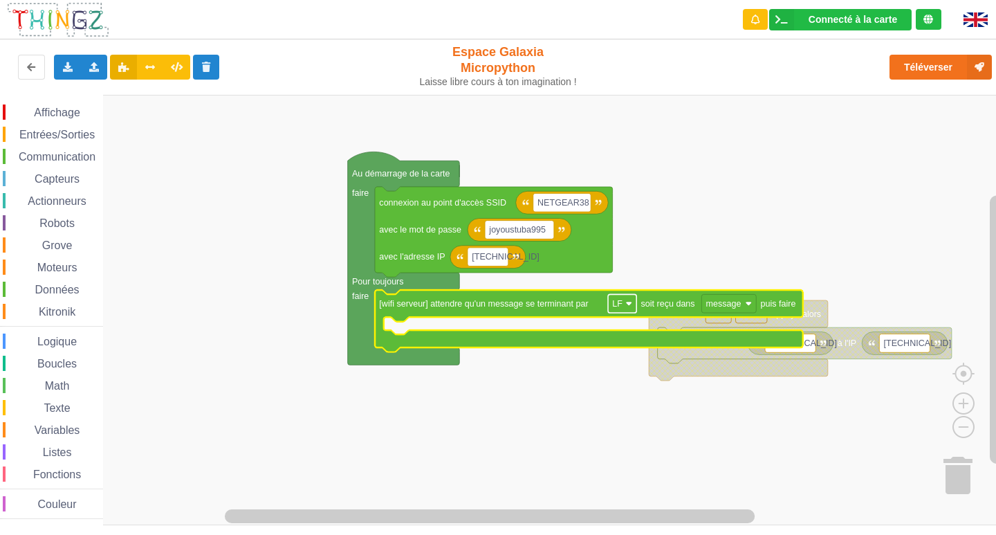
click at [634, 313] on rect "Espace de travail de Blocky" at bounding box center [622, 303] width 28 height 19
click at [539, 311] on icon "Espace de travail de Blocky" at bounding box center [589, 321] width 428 height 62
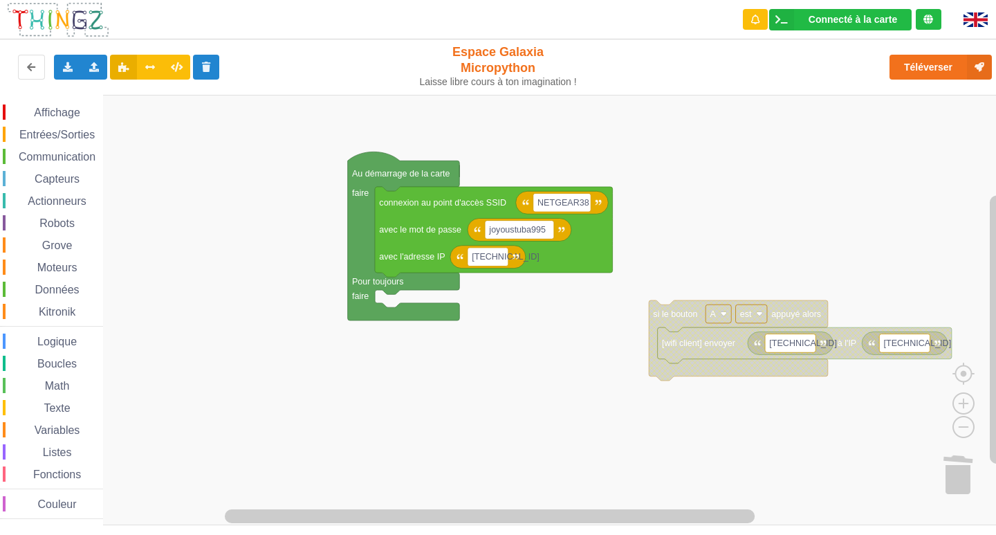
click at [71, 156] on span "Communication" at bounding box center [57, 157] width 81 height 12
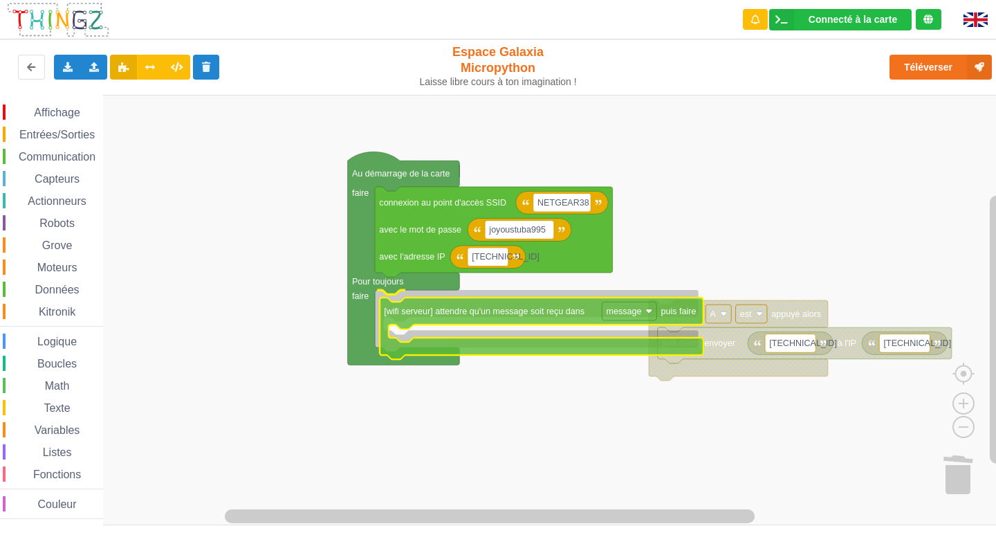
click at [467, 320] on div "Affichage Entrées/Sorties Communication Capteurs Actionneurs Robots Grove Moteu…" at bounding box center [503, 310] width 1006 height 430
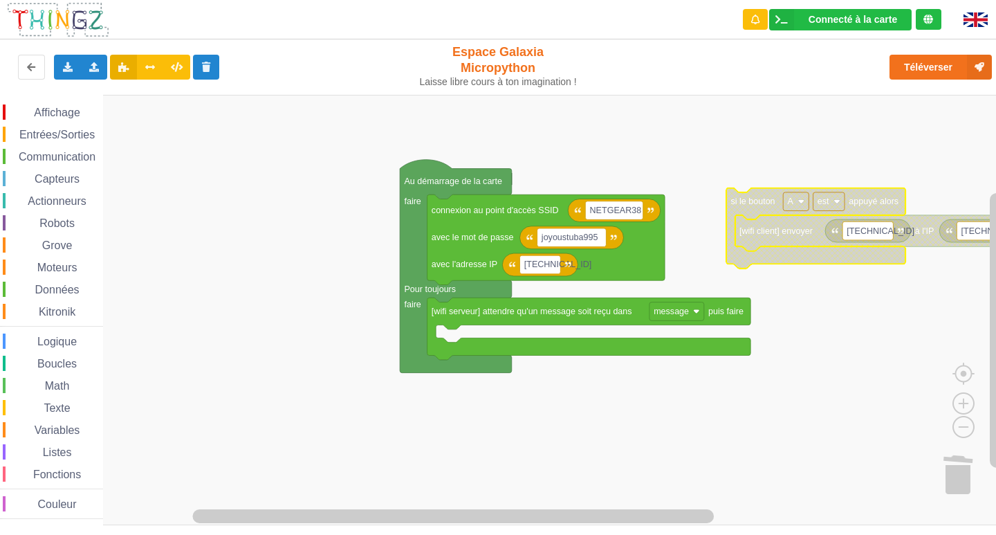
click at [66, 116] on span "Affichage" at bounding box center [57, 113] width 50 height 12
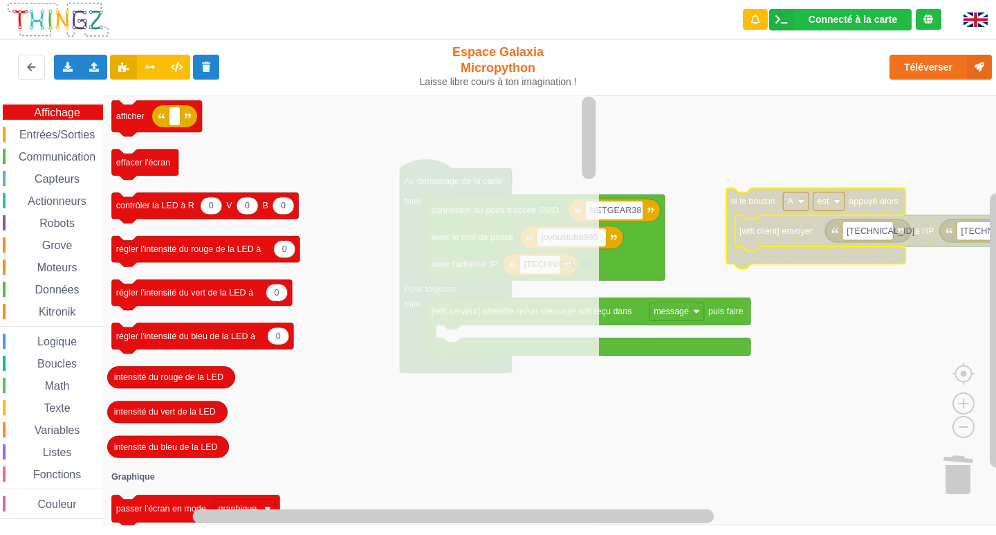
click at [636, 449] on rect "Espace de travail de Blocky" at bounding box center [503, 310] width 1006 height 430
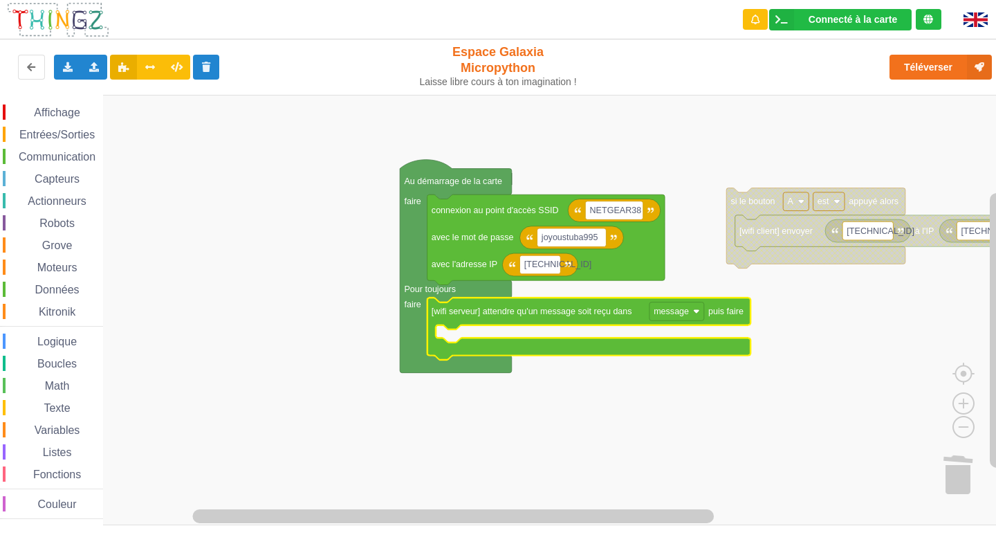
click at [845, 342] on rect "Espace de travail de Blocky" at bounding box center [503, 310] width 1006 height 430
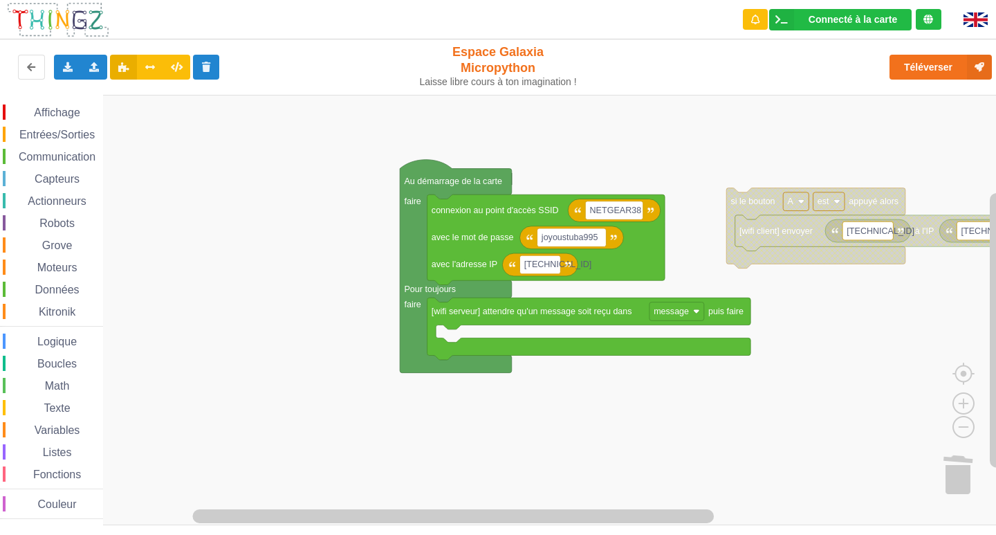
click at [64, 105] on div "Affichage" at bounding box center [53, 111] width 100 height 15
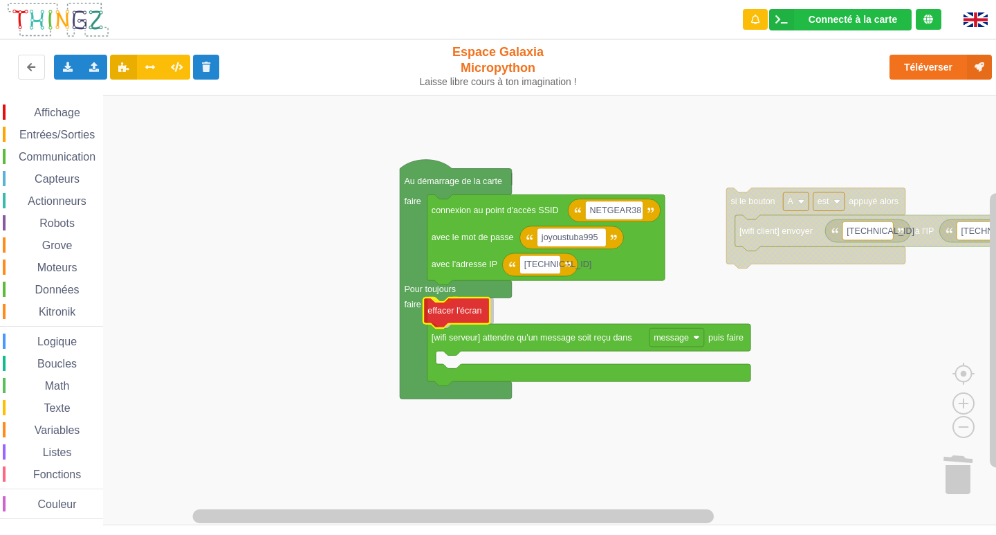
click at [464, 313] on div "Affichage Entrées/Sorties Communication Capteurs Actionneurs Robots Grove Moteu…" at bounding box center [503, 310] width 1006 height 430
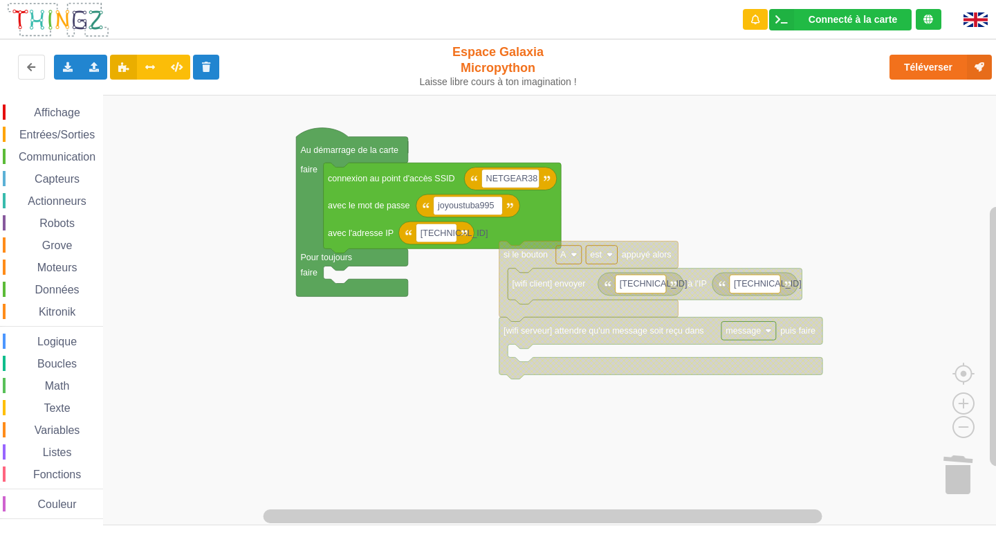
click at [580, 361] on div "Affichage Entrées/Sorties Communication Capteurs Actionneurs Robots Grove Moteu…" at bounding box center [503, 310] width 1006 height 430
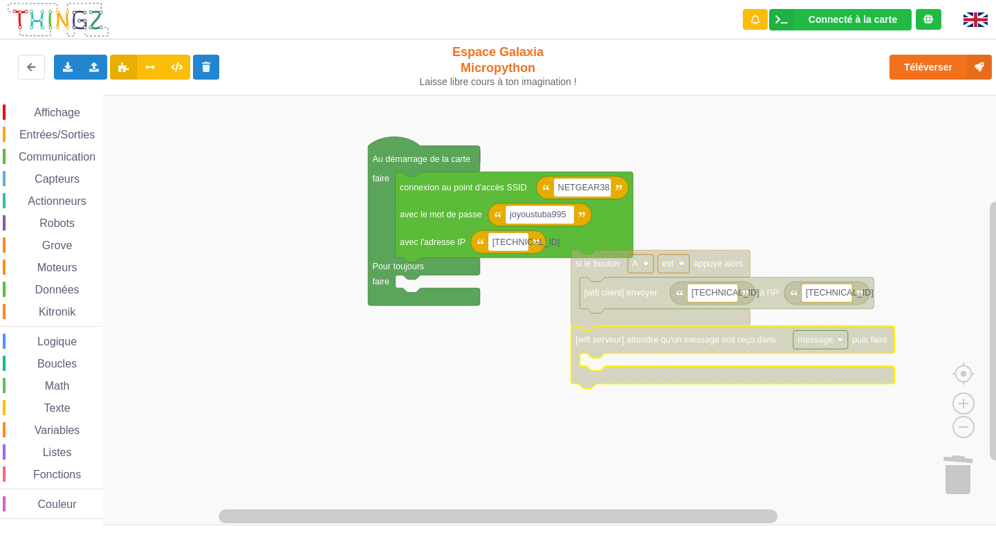
click at [584, 333] on icon "Espace de travail de Blocky" at bounding box center [733, 357] width 324 height 62
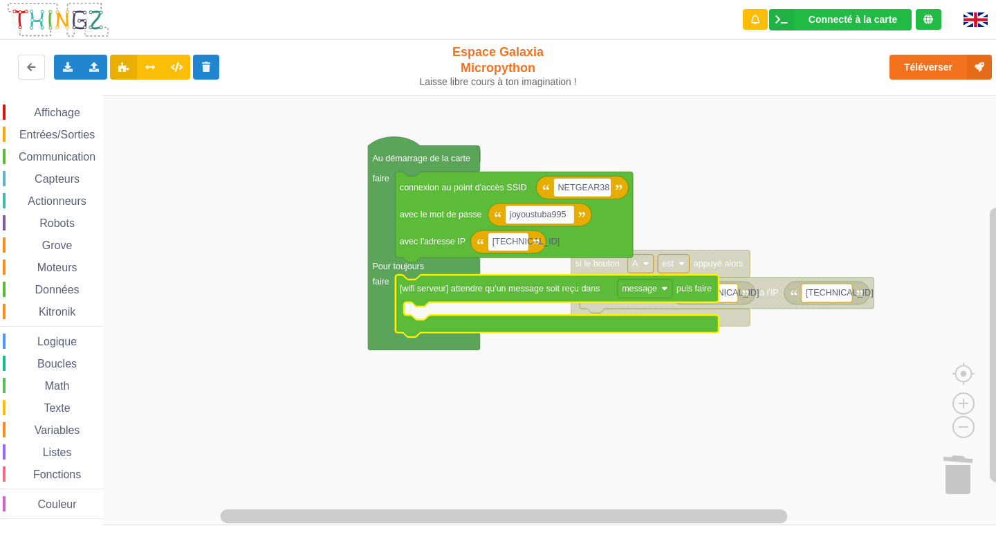
click at [55, 133] on span "Entrées/Sorties" at bounding box center [57, 135] width 80 height 12
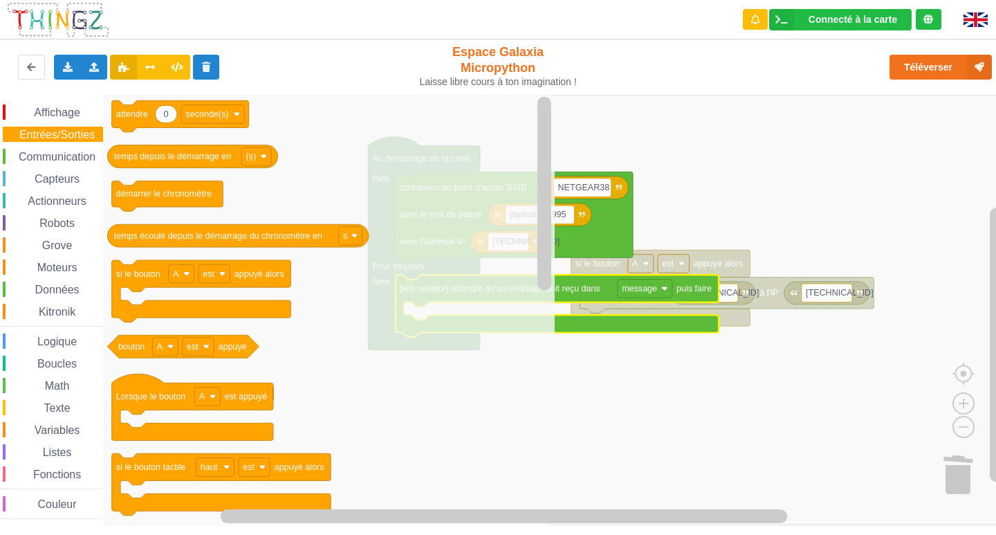
click at [57, 180] on span "Capteurs" at bounding box center [57, 179] width 49 height 12
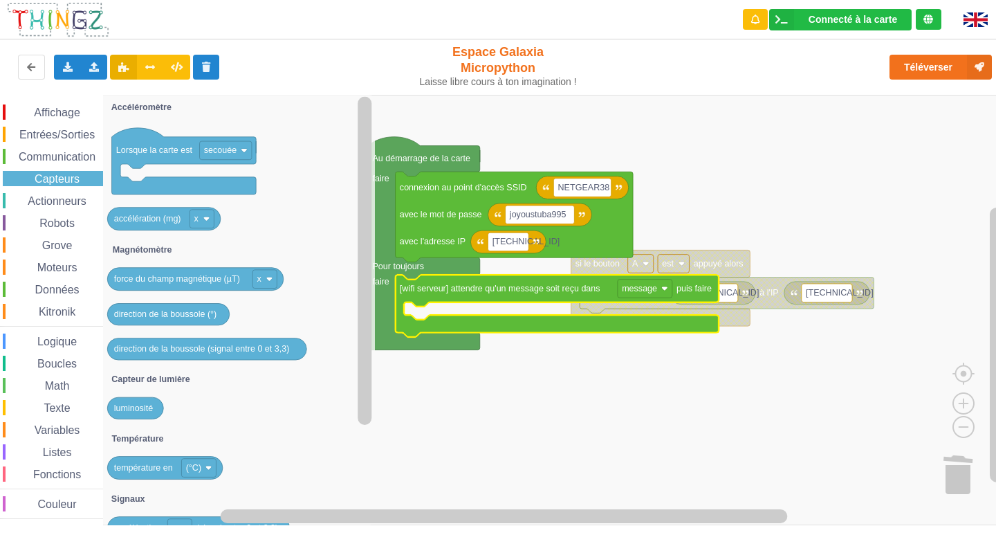
click at [49, 158] on span "Communication" at bounding box center [57, 157] width 81 height 12
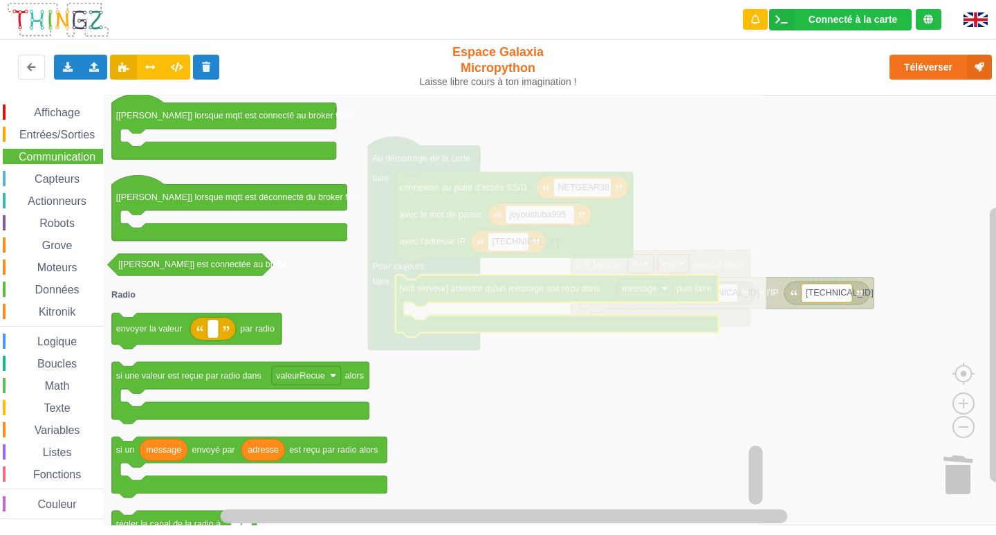
click at [380, 136] on icon "Espace de travail de Blocky" at bounding box center [434, 310] width 663 height 430
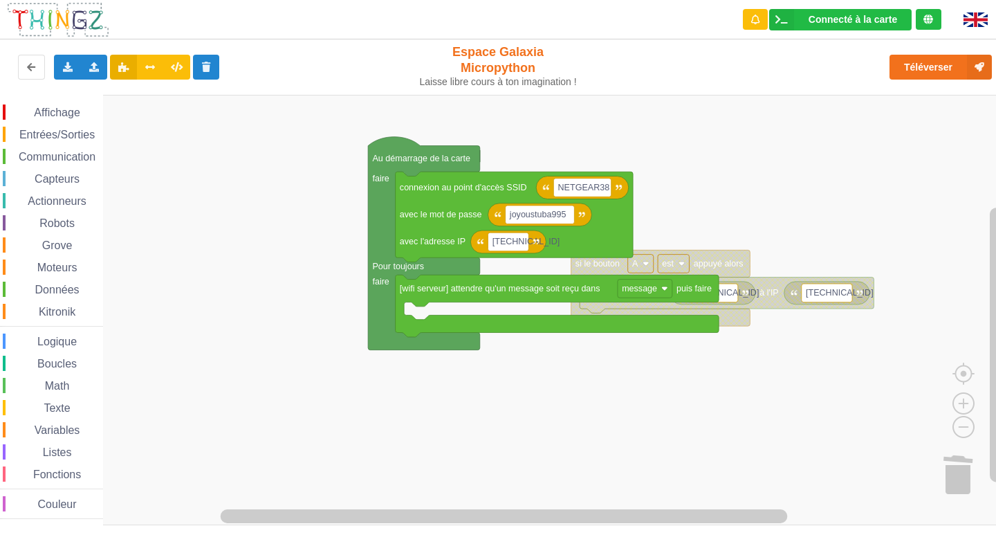
click at [821, 119] on rect "Espace de travail de Blocky" at bounding box center [503, 310] width 1006 height 430
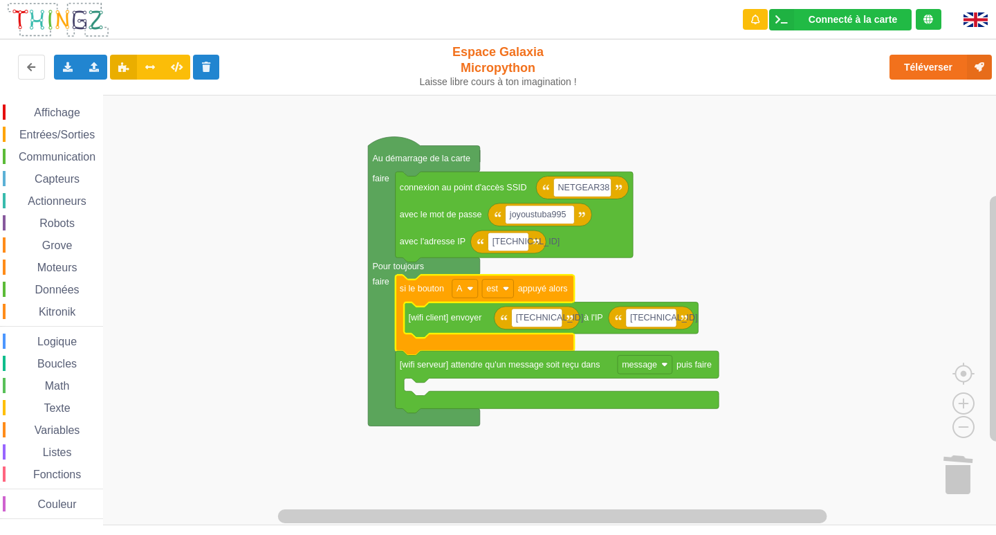
click at [56, 115] on span "Affichage" at bounding box center [57, 113] width 50 height 12
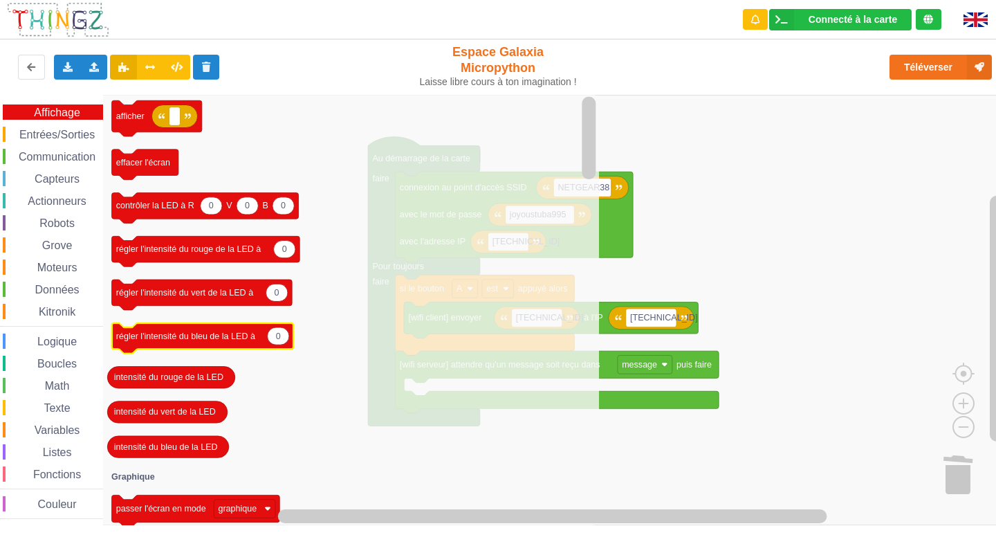
click at [228, 313] on icon "afficher effacer l'écran 0 0 0 contrôler la LED à R V B 0 régler l'intensité du…" at bounding box center [351, 310] width 496 height 430
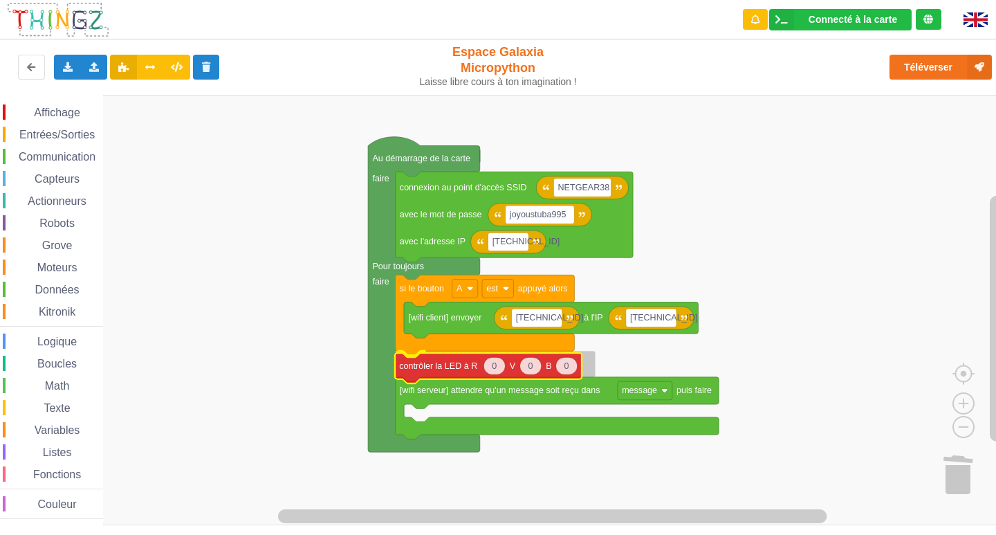
click at [434, 371] on div "Affichage Entrées/Sorties Communication Capteurs Actionneurs Robots Grove Moteu…" at bounding box center [503, 310] width 1006 height 430
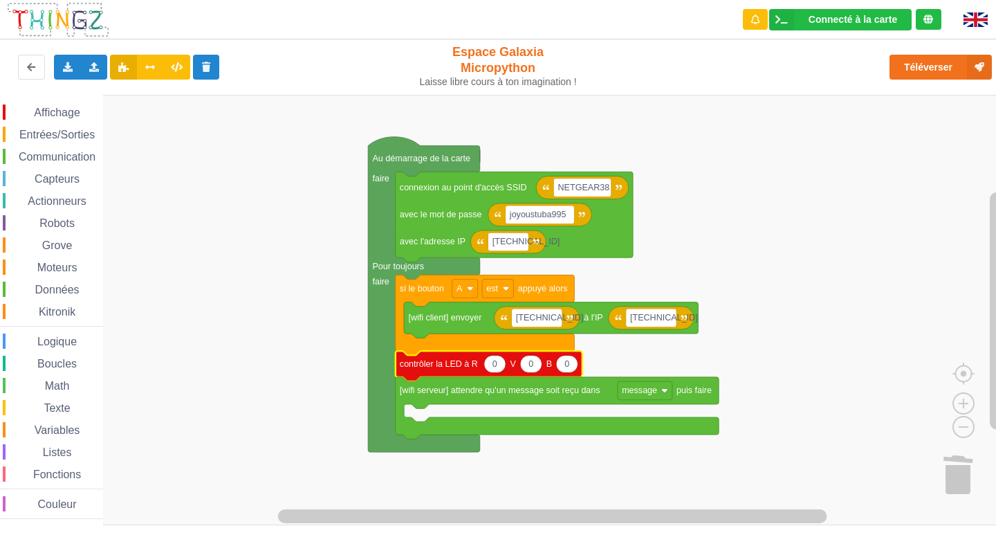
click at [829, 231] on rect "Espace de travail de Blocky" at bounding box center [503, 310] width 1006 height 430
click at [817, 327] on rect "Espace de travail de Blocky" at bounding box center [503, 310] width 1006 height 430
click at [881, 227] on rect "Espace de travail de Blocky" at bounding box center [503, 310] width 1006 height 430
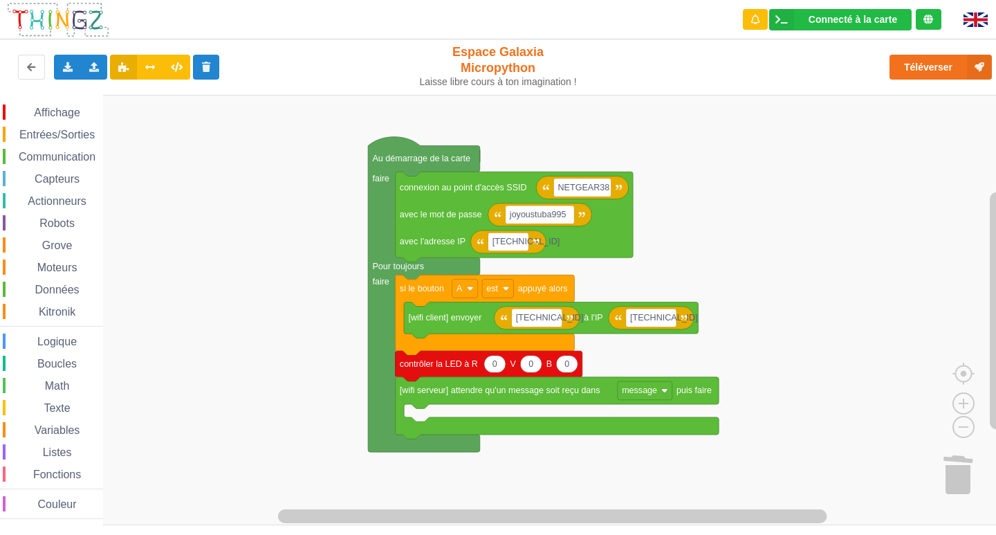
click at [881, 227] on rect "Espace de travail de Blocky" at bounding box center [503, 310] width 1006 height 430
click at [882, 227] on rect "Espace de travail de Blocky" at bounding box center [503, 310] width 1006 height 430
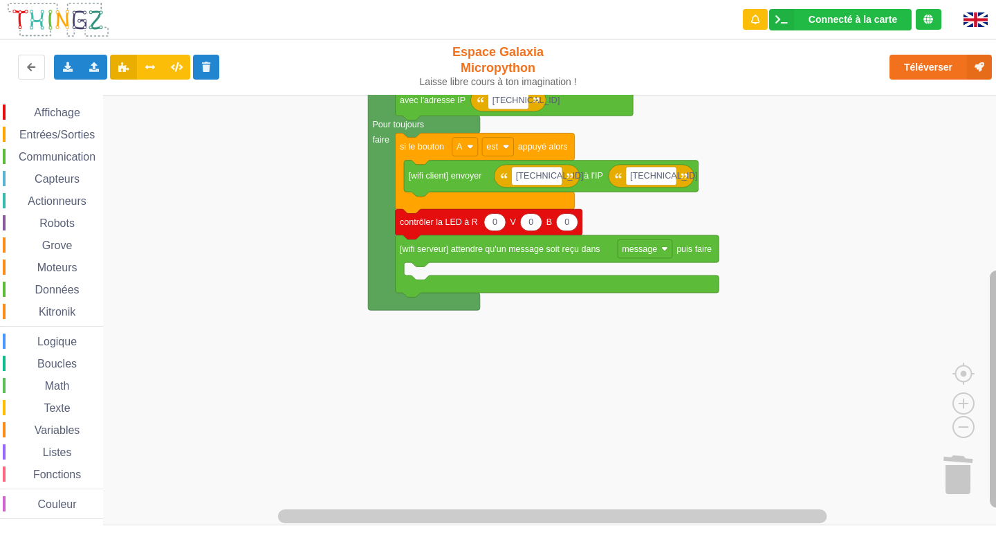
click at [984, 306] on div "Affichage Entrées/Sorties Communication Capteurs Actionneurs Robots Grove Moteu…" at bounding box center [503, 310] width 1006 height 430
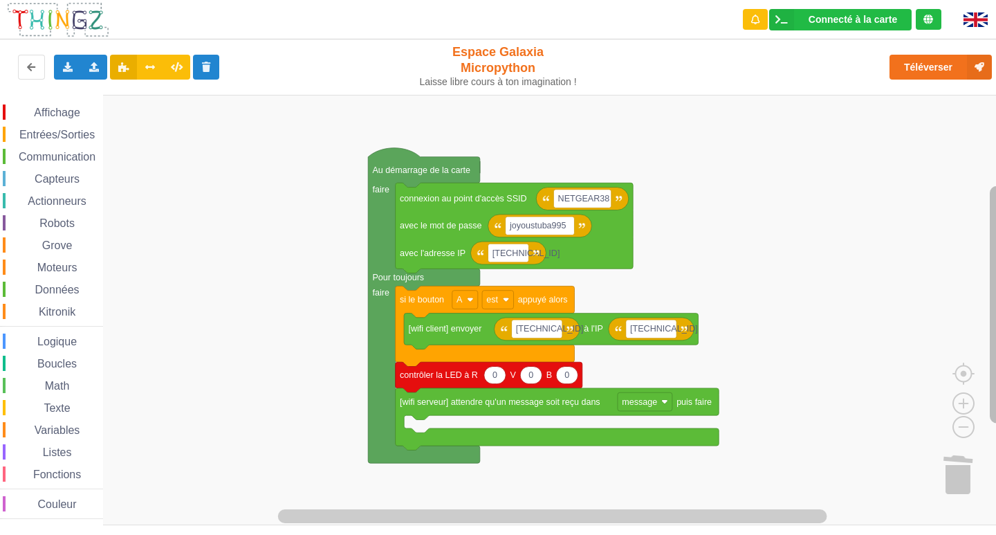
click at [993, 223] on rect "Espace de travail de Blocky" at bounding box center [997, 304] width 14 height 237
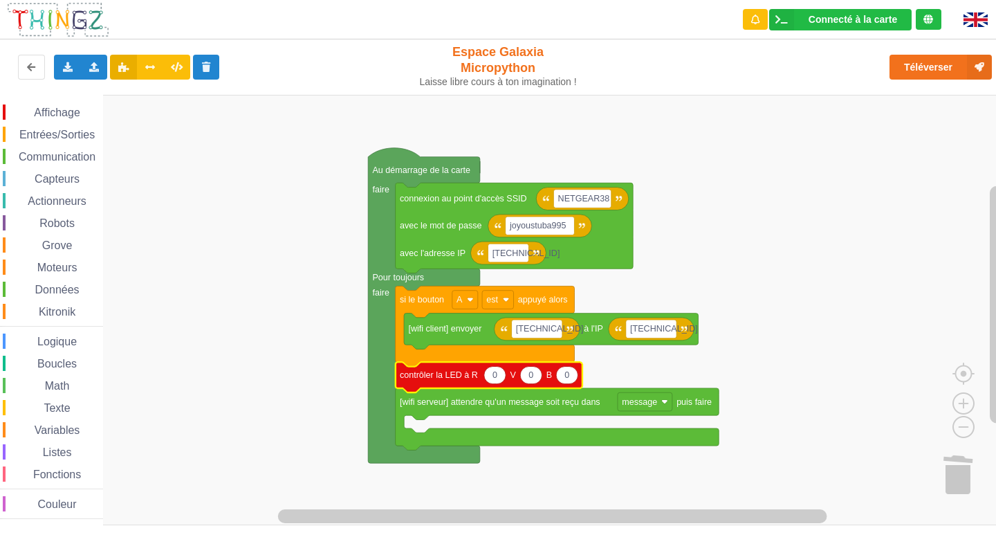
click at [532, 373] on text "0" at bounding box center [530, 375] width 5 height 10
click at [532, 373] on input "0" at bounding box center [531, 375] width 22 height 18
type input "100"
click at [922, 305] on rect "Espace de travail de Blocky" at bounding box center [503, 310] width 1006 height 430
click at [459, 387] on icon "Espace de travail de Blocky" at bounding box center [492, 377] width 192 height 30
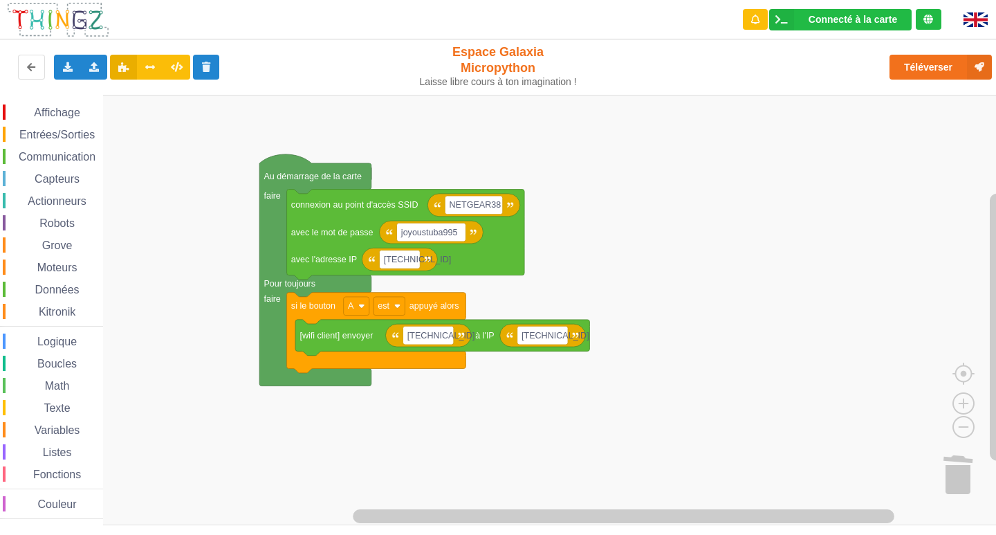
click at [43, 150] on div "Communication" at bounding box center [53, 156] width 100 height 15
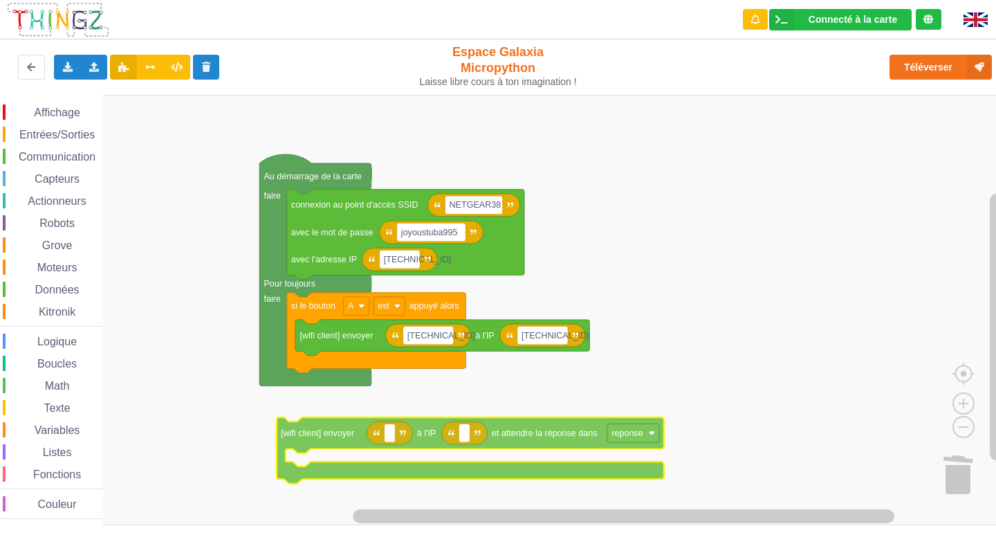
click at [445, 440] on div "Affichage Entrées/Sorties Communication Capteurs Actionneurs Robots Grove Moteu…" at bounding box center [503, 310] width 1006 height 430
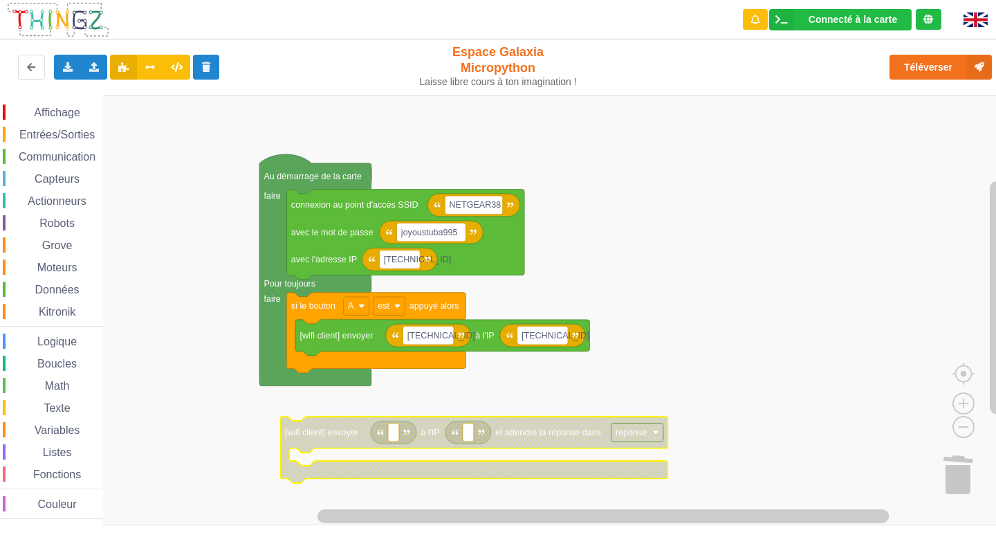
click at [649, 434] on rect "Espace de travail de Blocky" at bounding box center [637, 432] width 52 height 19
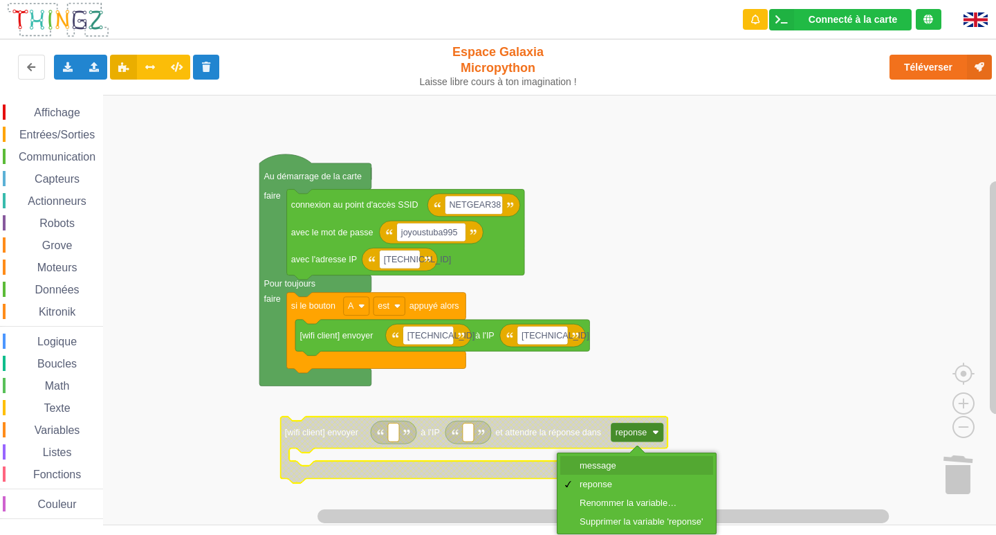
click at [607, 462] on div "message" at bounding box center [641, 465] width 123 height 10
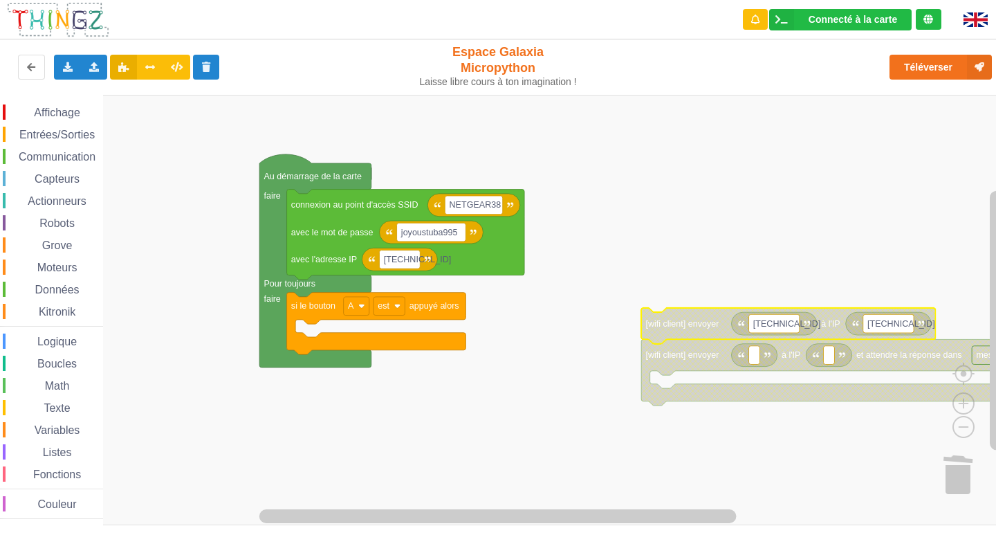
click at [796, 326] on rect "Espace de travail de Blocky" at bounding box center [774, 323] width 50 height 19
click at [796, 326] on input "[TECHNICAL_ID]" at bounding box center [774, 323] width 50 height 19
click at [759, 357] on rect "Espace de travail de Blocky" at bounding box center [754, 355] width 11 height 19
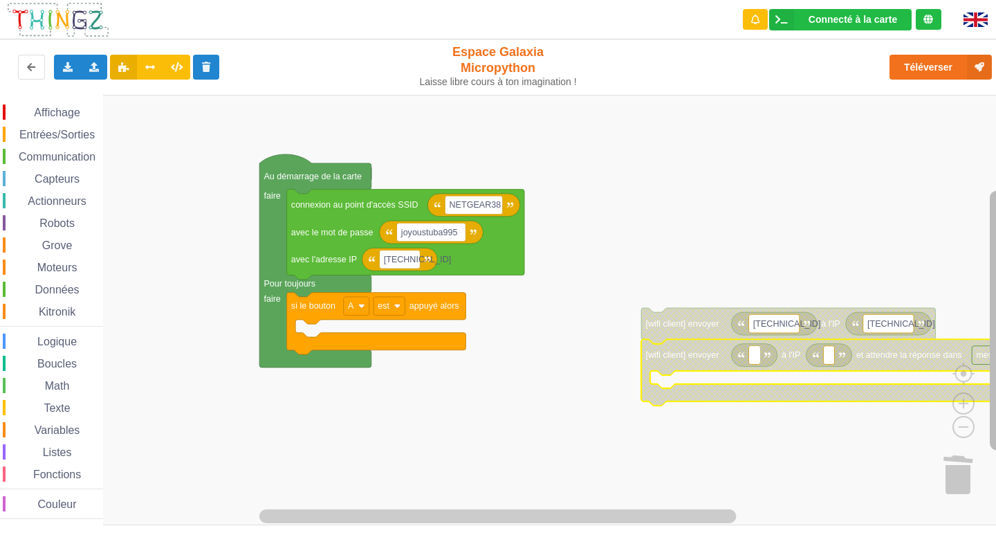
type input "[TECHNICAL_ID]"
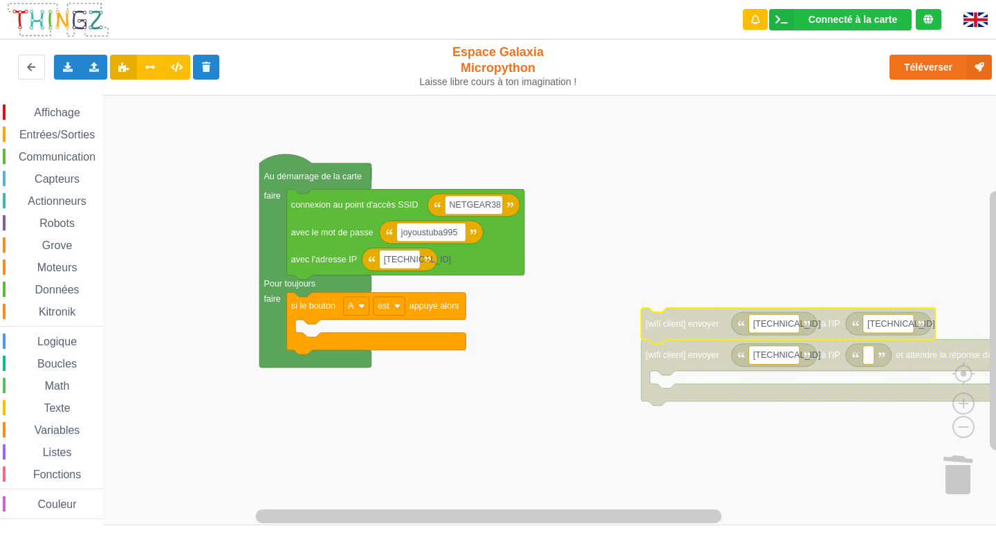
click at [891, 331] on rect "Espace de travail de Blocky" at bounding box center [888, 323] width 50 height 19
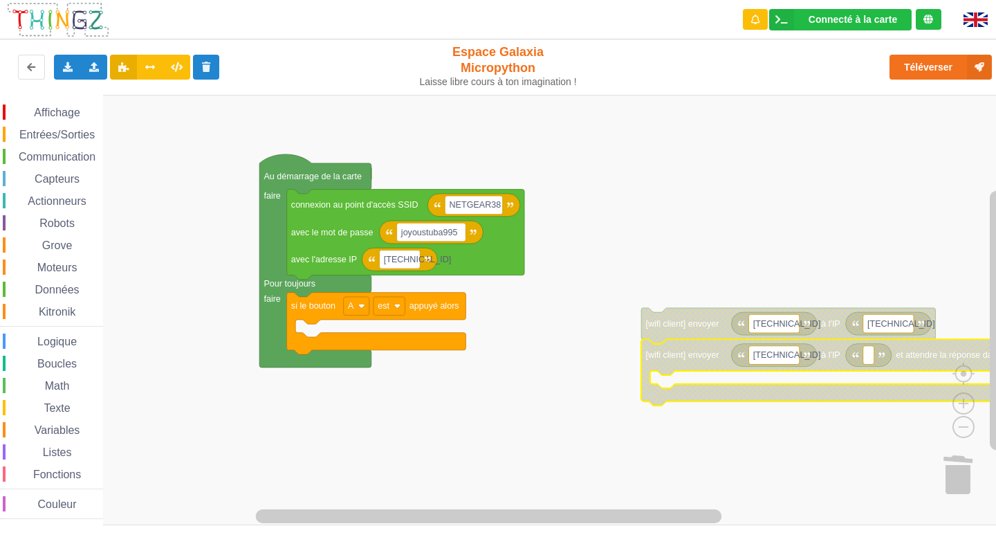
click at [870, 362] on rect "Espace de travail de Blocky" at bounding box center [868, 355] width 11 height 19
type input "[TECHNICAL_ID]"
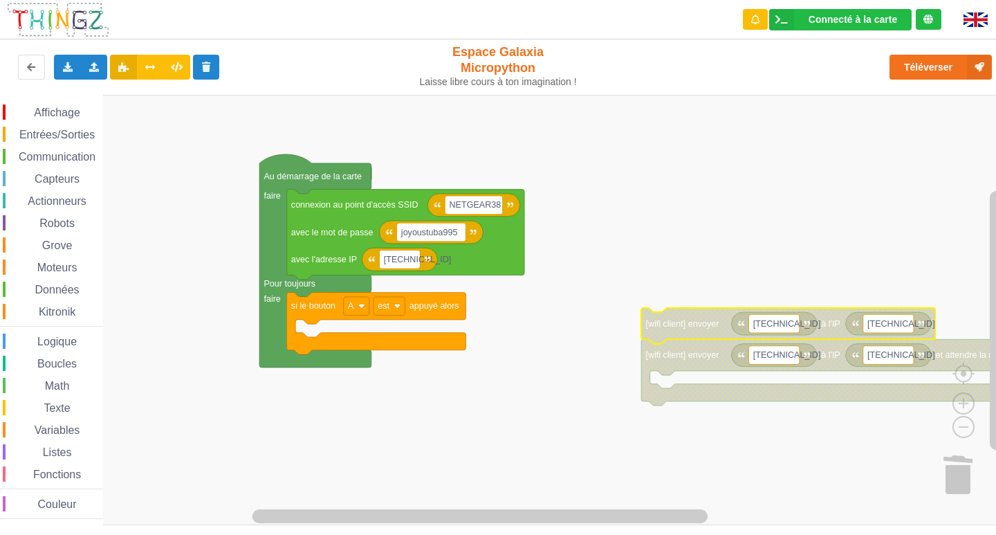
click at [910, 324] on rect "Espace de travail de Blocky" at bounding box center [888, 323] width 50 height 19
click at [775, 326] on text "[TECHNICAL_ID]" at bounding box center [787, 324] width 68 height 10
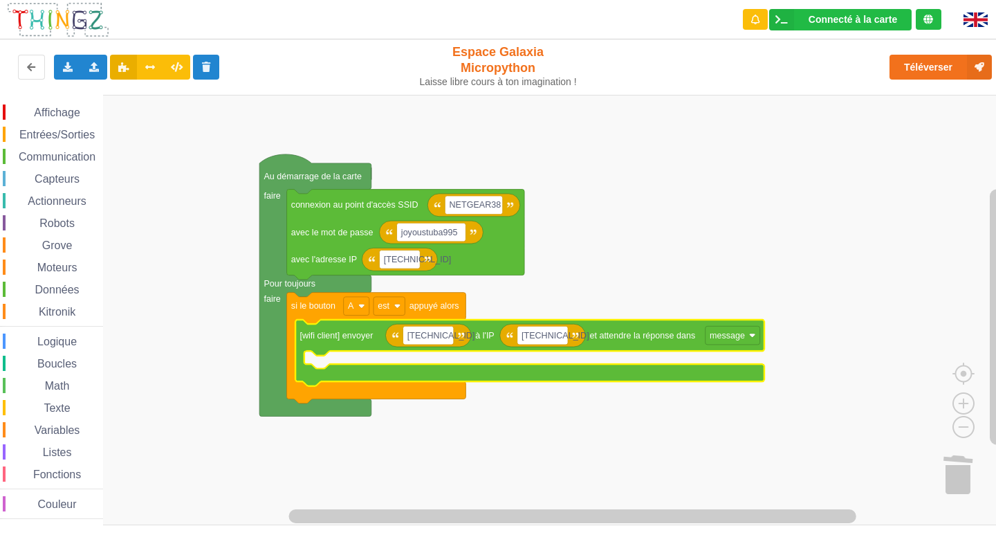
click at [69, 111] on span "Affichage" at bounding box center [57, 113] width 50 height 12
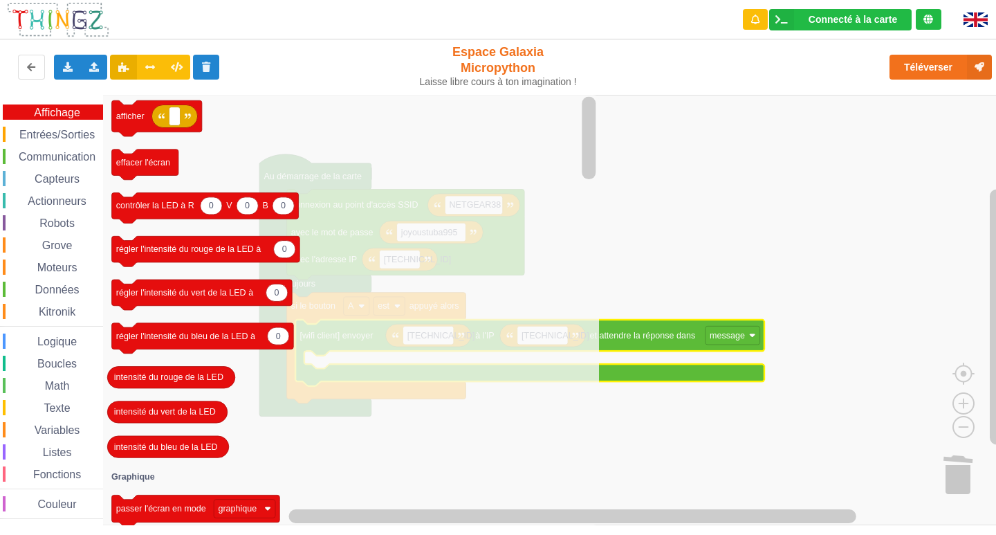
click at [71, 154] on span "Communication" at bounding box center [57, 157] width 81 height 12
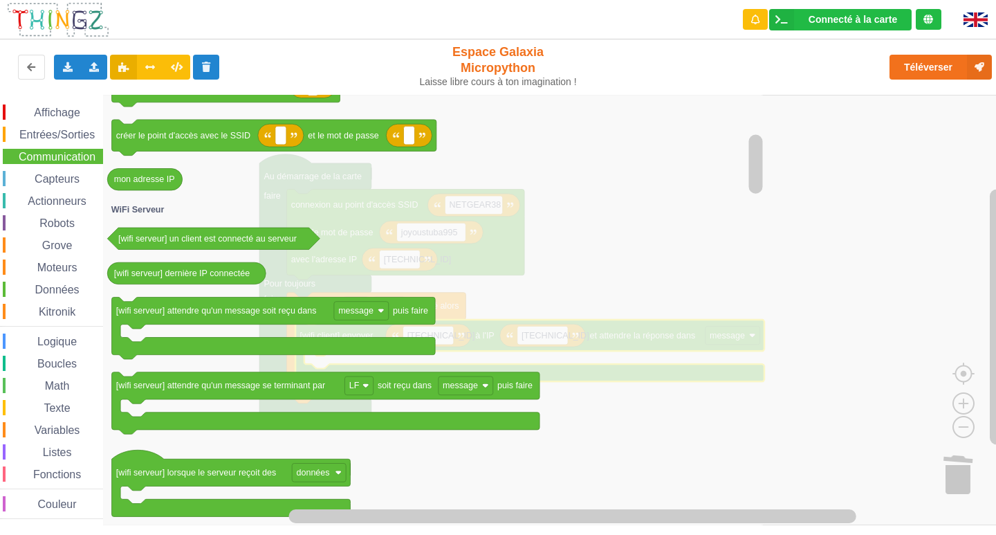
click at [678, 293] on icon "Espace de travail de Blocky" at bounding box center [434, 310] width 663 height 430
click at [656, 379] on icon "Espace de travail de Blocky" at bounding box center [434, 310] width 663 height 430
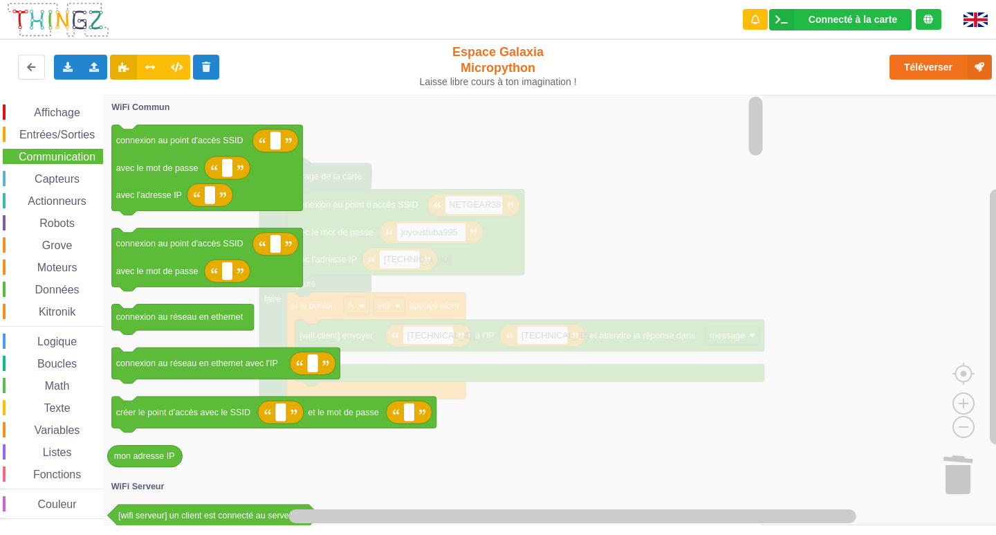
click at [70, 109] on span "Affichage" at bounding box center [57, 113] width 50 height 12
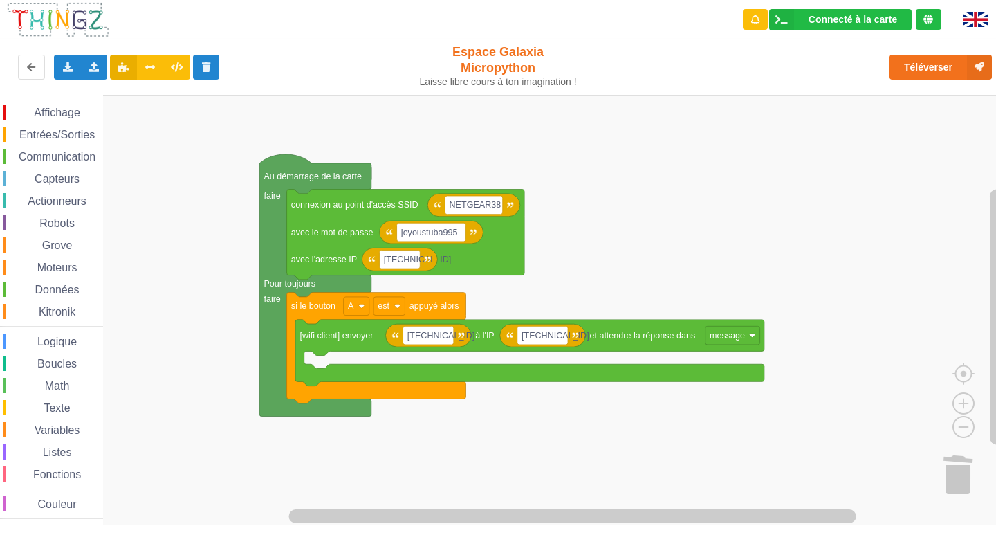
click at [709, 313] on rect "Espace de travail de Blocky" at bounding box center [503, 310] width 1006 height 430
click at [716, 334] on text "message" at bounding box center [727, 336] width 35 height 10
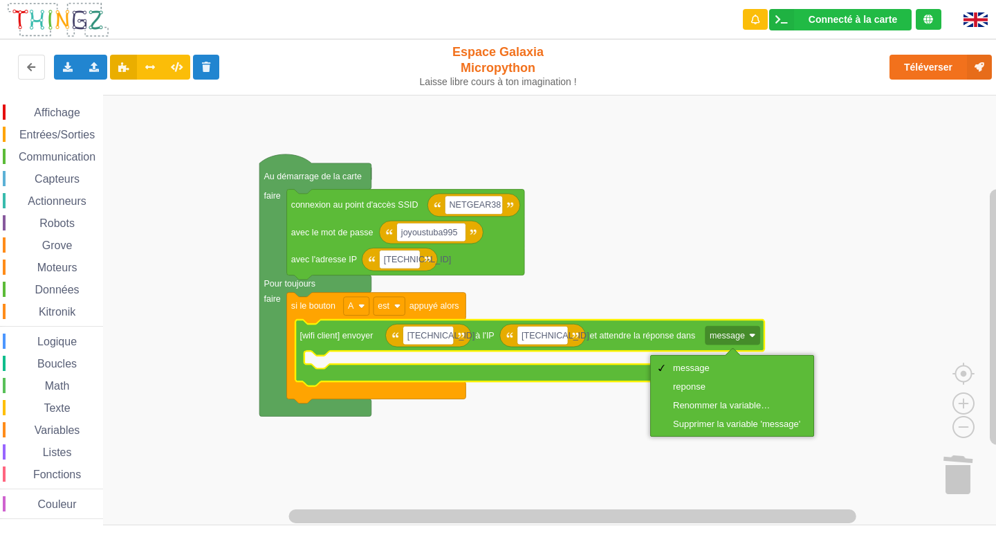
click at [750, 266] on rect "Espace de travail de Blocky" at bounding box center [503, 310] width 1006 height 430
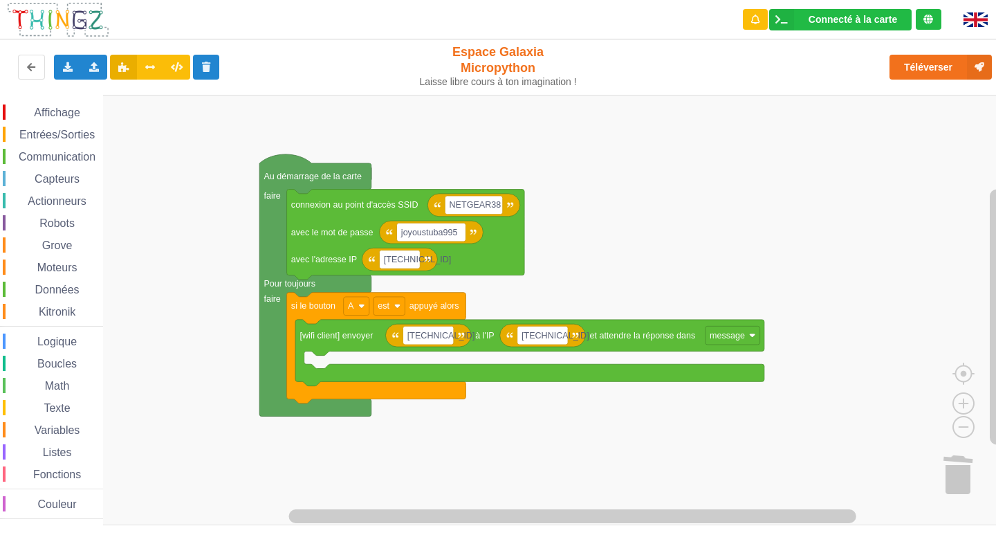
click at [48, 110] on span "Affichage" at bounding box center [57, 113] width 50 height 12
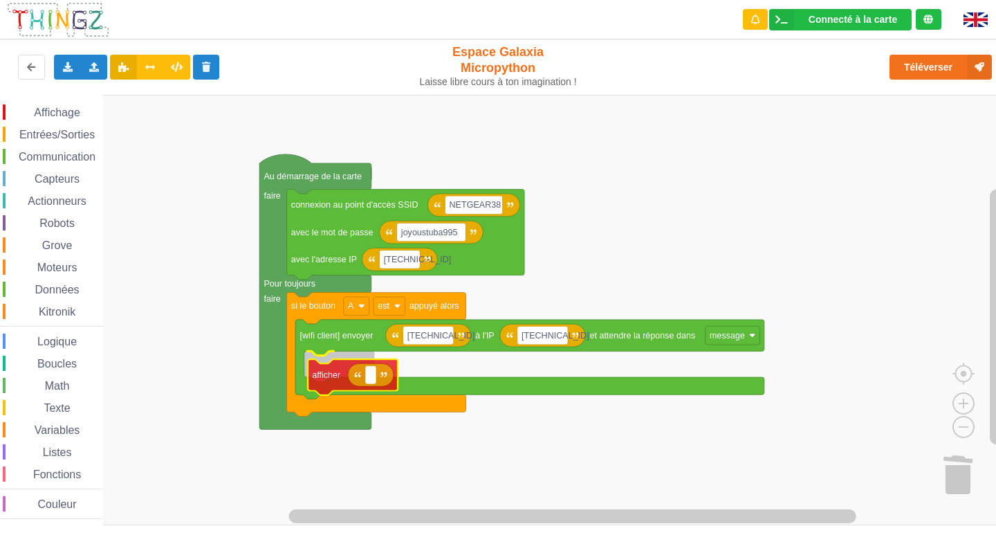
click at [322, 384] on div "Affichage Entrées/Sorties Communication Capteurs Actionneurs Robots Grove Moteu…" at bounding box center [503, 310] width 1006 height 430
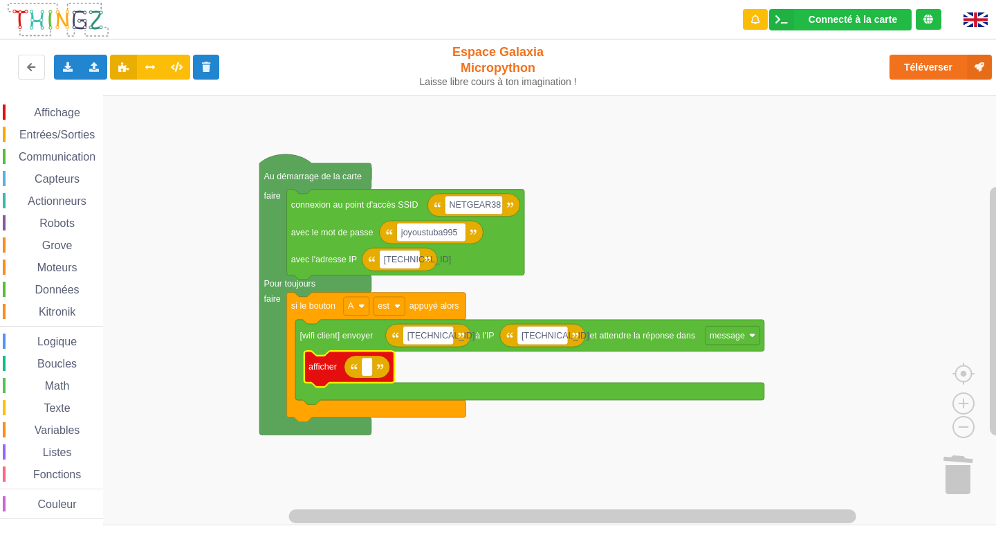
click at [74, 131] on span "Entrées/Sorties" at bounding box center [57, 135] width 80 height 12
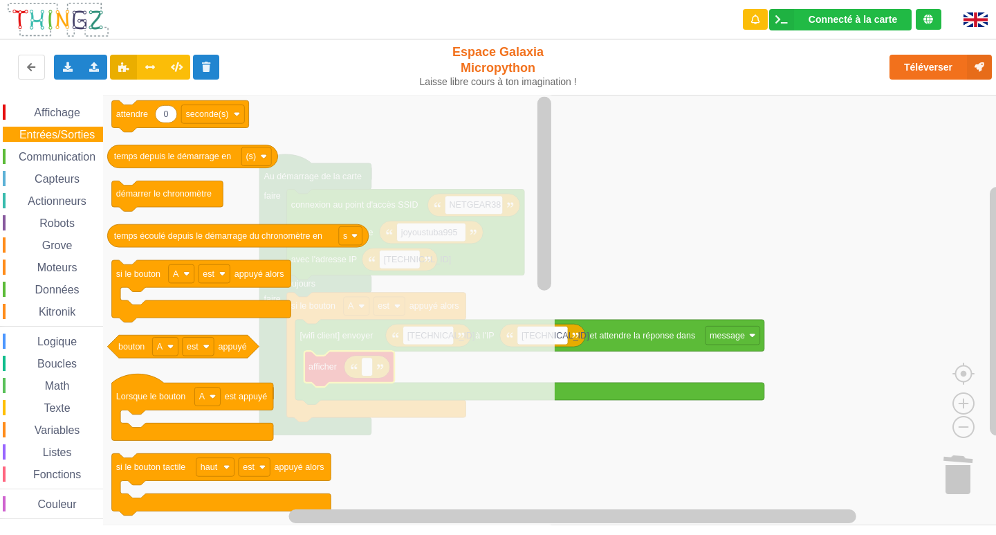
click at [606, 230] on rect "Espace de travail de Blocky" at bounding box center [503, 310] width 1006 height 430
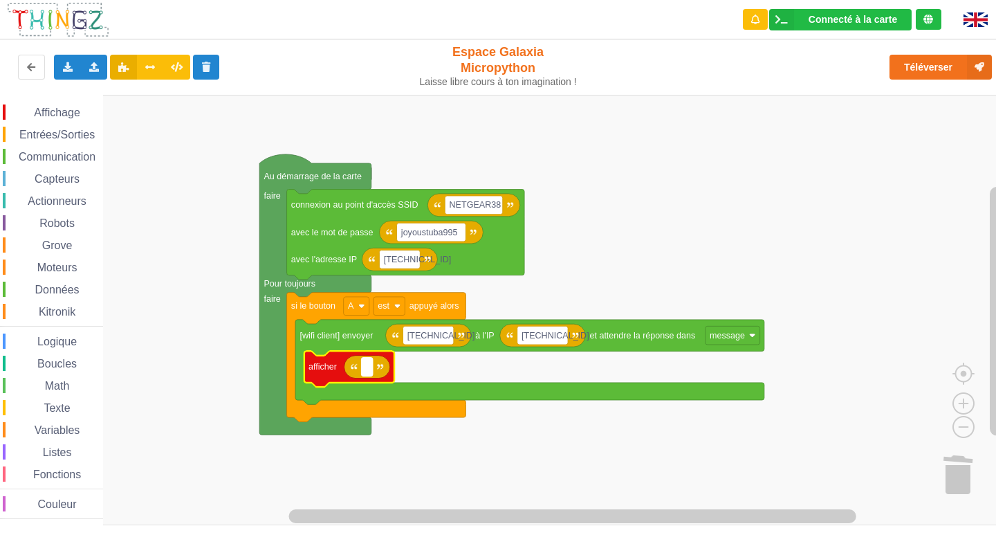
click at [373, 366] on rect "Espace de travail de Blocky" at bounding box center [367, 367] width 11 height 19
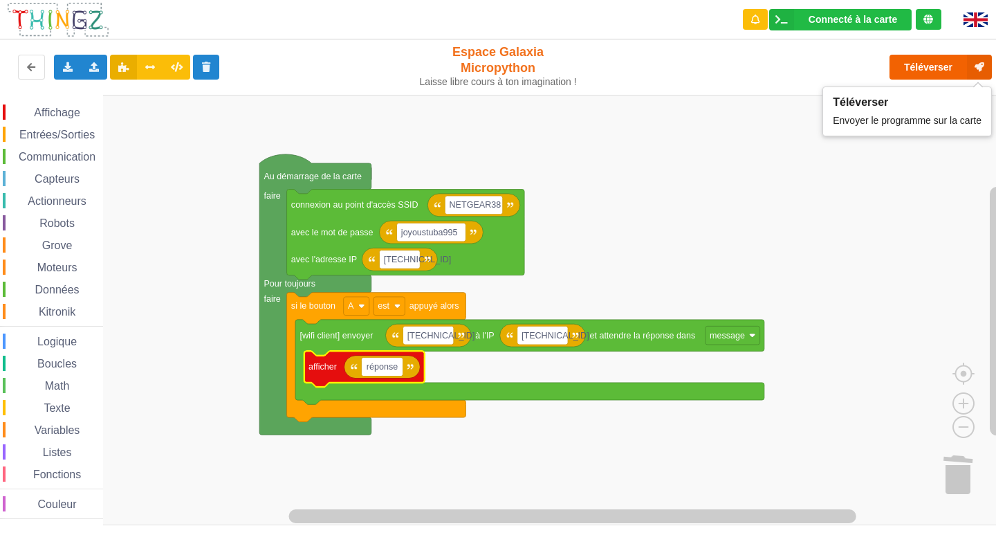
type input "réponse"
click at [925, 68] on button "Téléverser" at bounding box center [940, 67] width 102 height 25
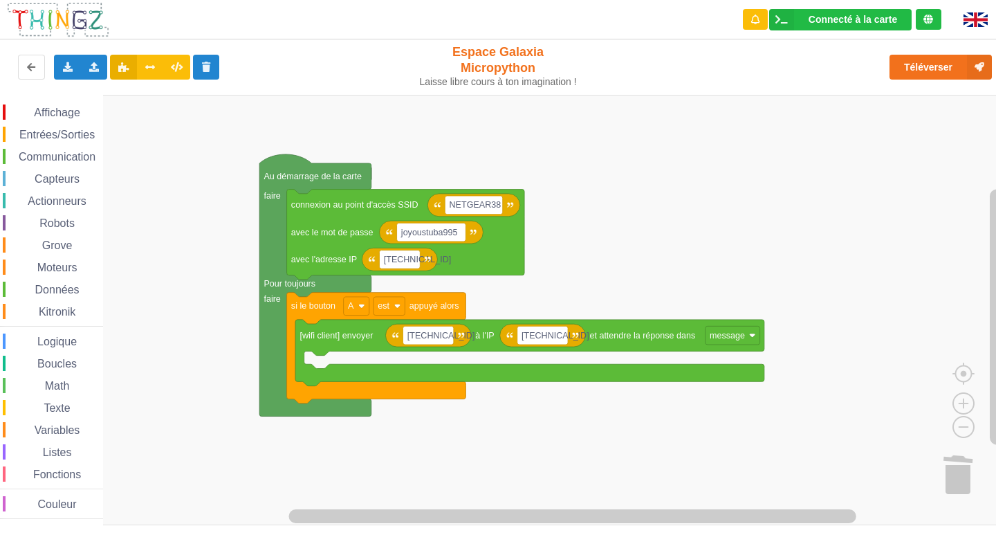
click at [78, 115] on span "Affichage" at bounding box center [57, 113] width 50 height 12
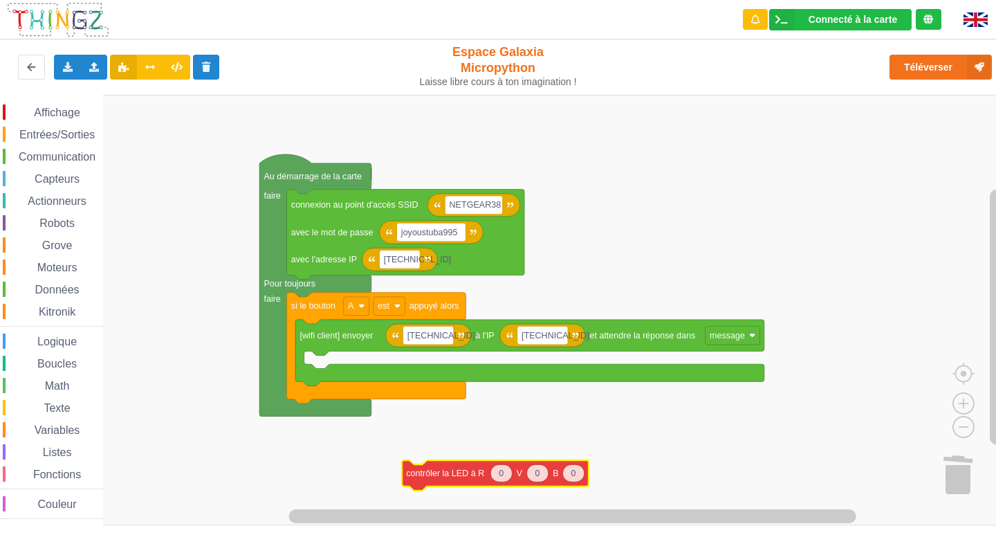
click at [432, 478] on div "Affichage Entrées/Sorties Communication Capteurs Actionneurs Robots Grove Moteu…" at bounding box center [503, 310] width 1006 height 430
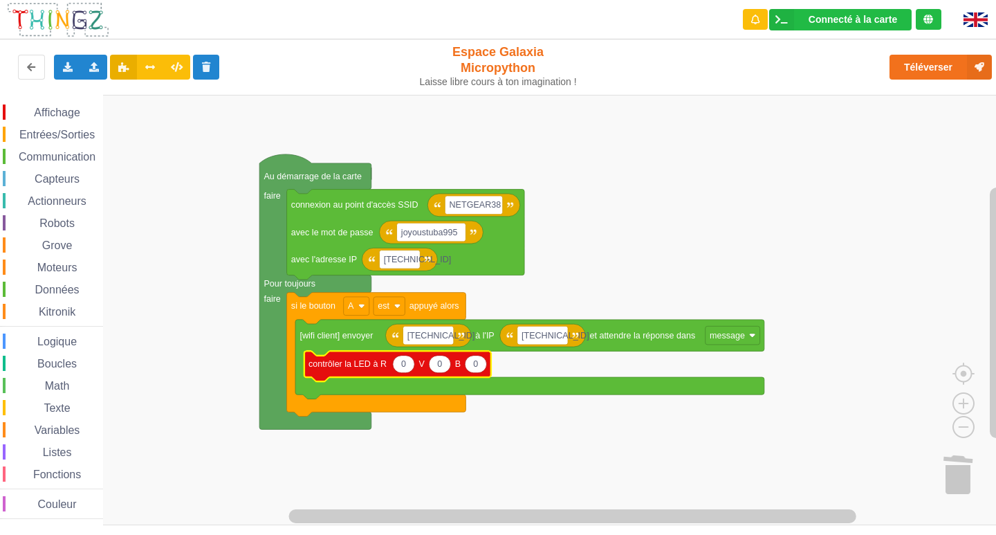
click at [439, 370] on icon "Espace de travail de Blocky" at bounding box center [439, 363] width 21 height 17
type input "100"
click at [612, 463] on rect "Espace de travail de Blocky" at bounding box center [503, 310] width 1006 height 430
click at [74, 133] on span "Entrées/Sorties" at bounding box center [57, 135] width 80 height 12
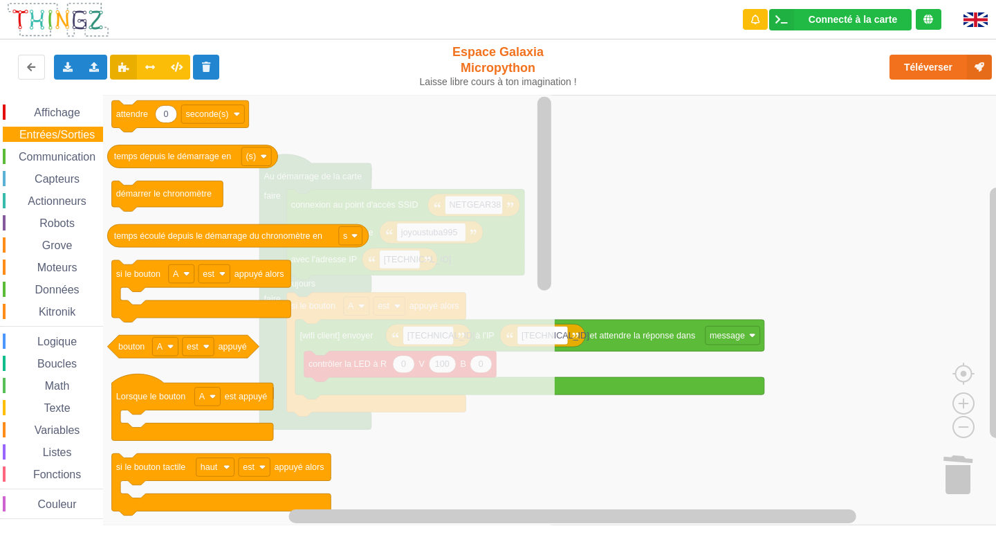
click at [66, 113] on span "Affichage" at bounding box center [57, 113] width 50 height 12
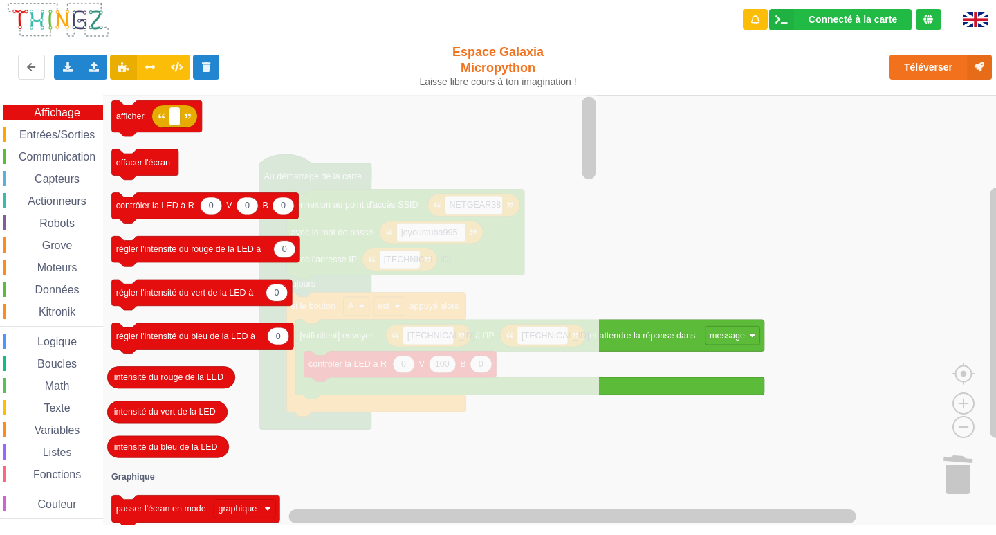
click at [49, 131] on span "Entrées/Sorties" at bounding box center [57, 135] width 80 height 12
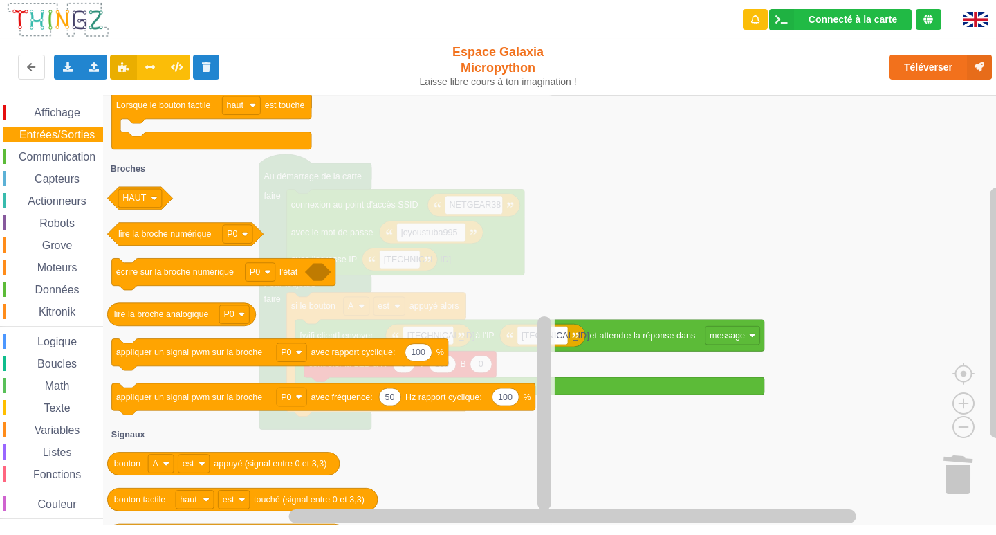
click at [50, 109] on span "Affichage" at bounding box center [57, 113] width 50 height 12
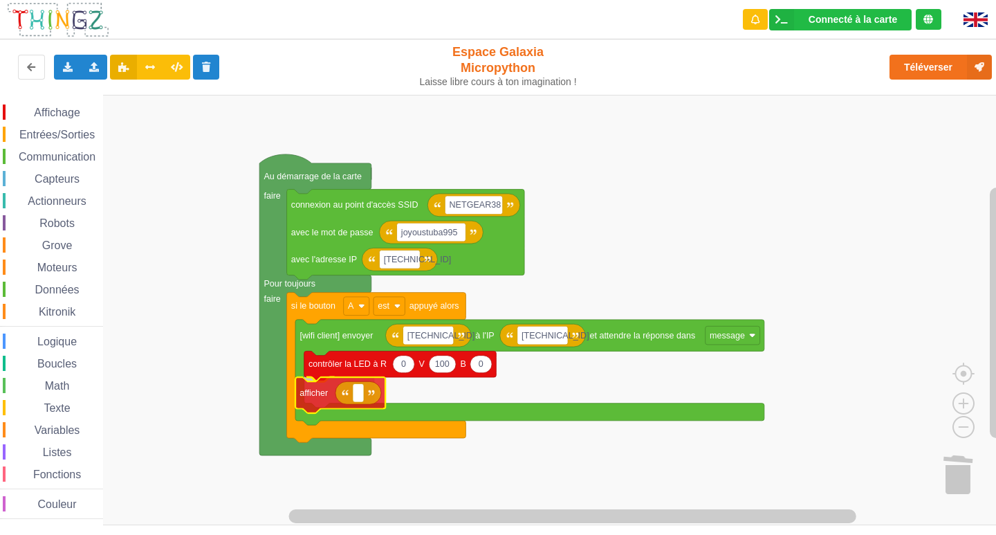
click at [361, 390] on div "Affichage Entrées/Sorties Communication Capteurs Actionneurs Robots Grove Moteu…" at bounding box center [503, 310] width 1006 height 430
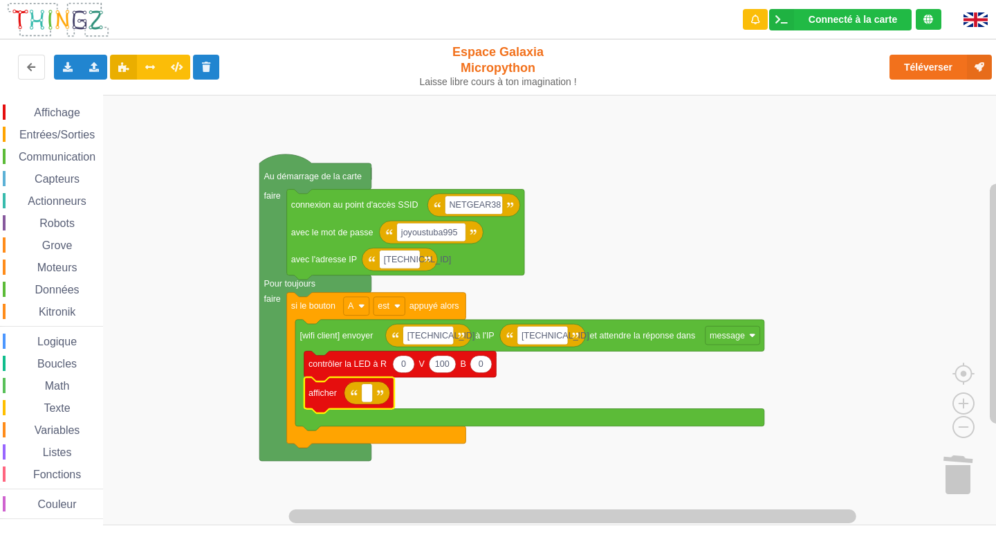
click at [363, 367] on text "contrôler la LED à R" at bounding box center [347, 364] width 78 height 10
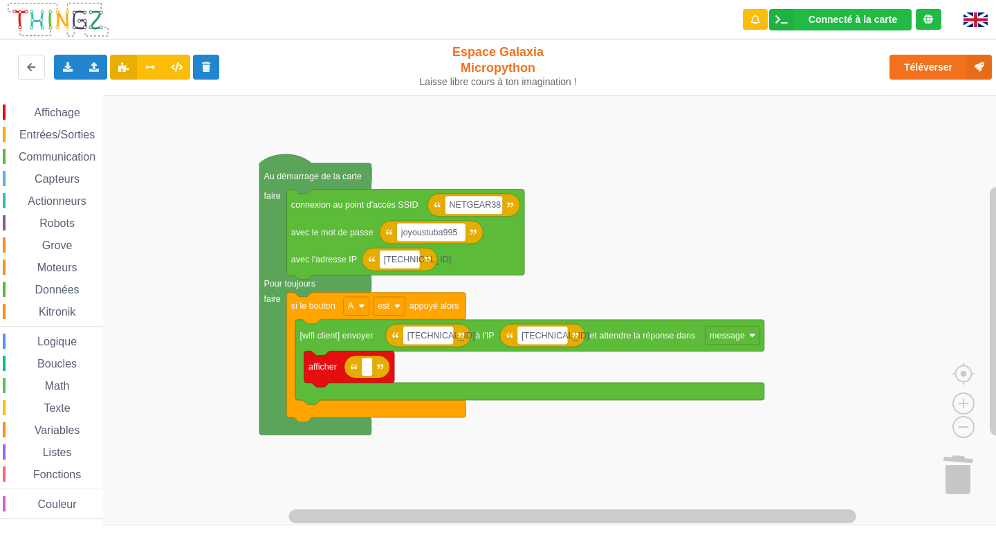
click at [50, 136] on span "Entrées/Sorties" at bounding box center [57, 135] width 80 height 12
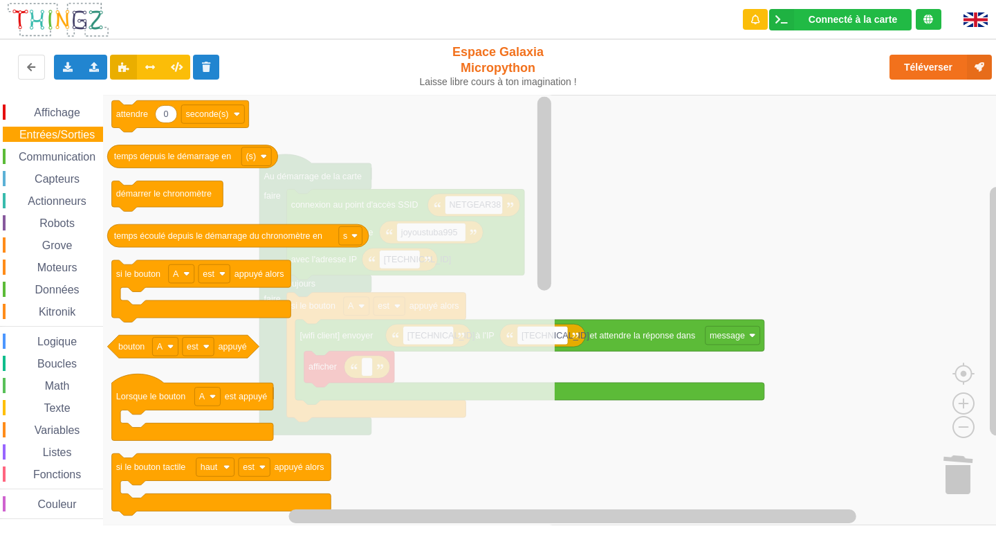
click at [38, 427] on span "Variables" at bounding box center [58, 430] width 50 height 12
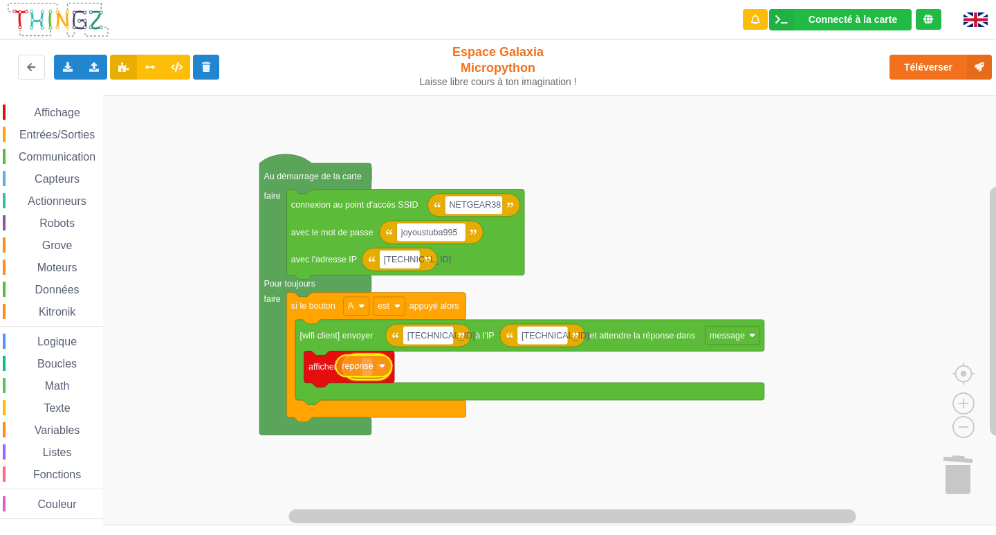
click at [368, 370] on div "Affichage Entrées/Sorties Communication Capteurs Actionneurs Robots Grove Moteu…" at bounding box center [503, 310] width 1006 height 430
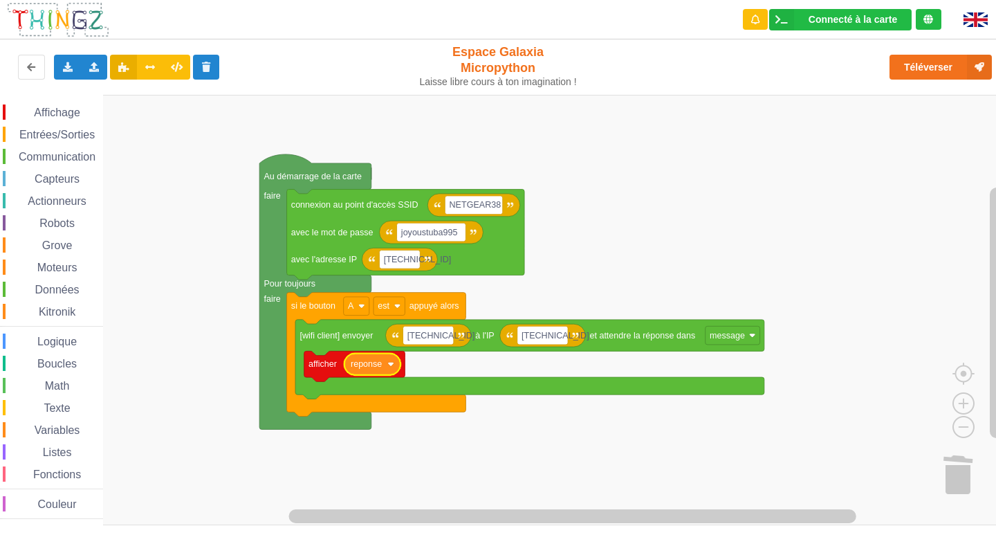
click at [477, 407] on rect "Espace de travail de Blocky" at bounding box center [503, 310] width 1006 height 430
click at [74, 135] on span "Entrées/Sorties" at bounding box center [57, 135] width 80 height 12
click at [649, 479] on rect "Espace de travail de Blocky" at bounding box center [503, 310] width 1006 height 430
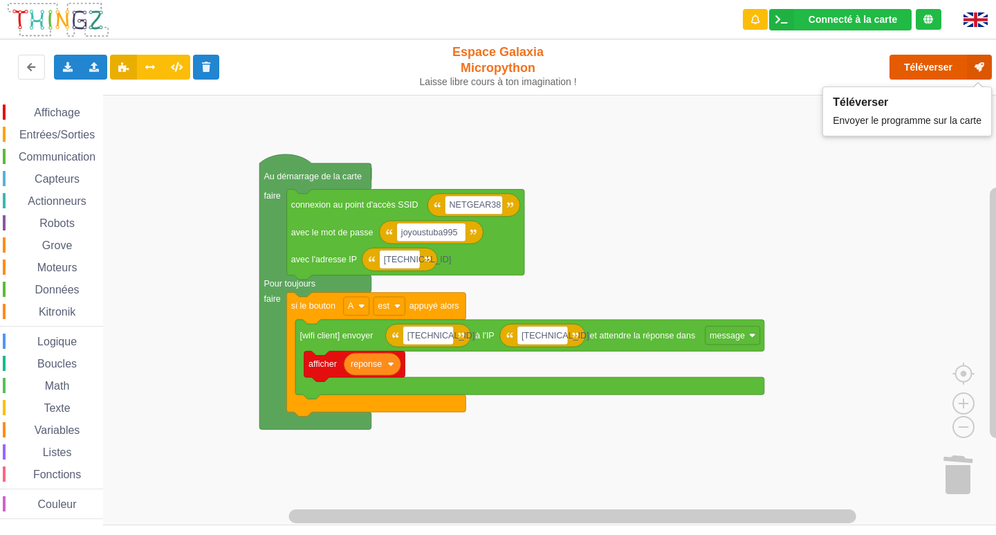
click at [919, 70] on button "Téléverser" at bounding box center [940, 67] width 102 height 25
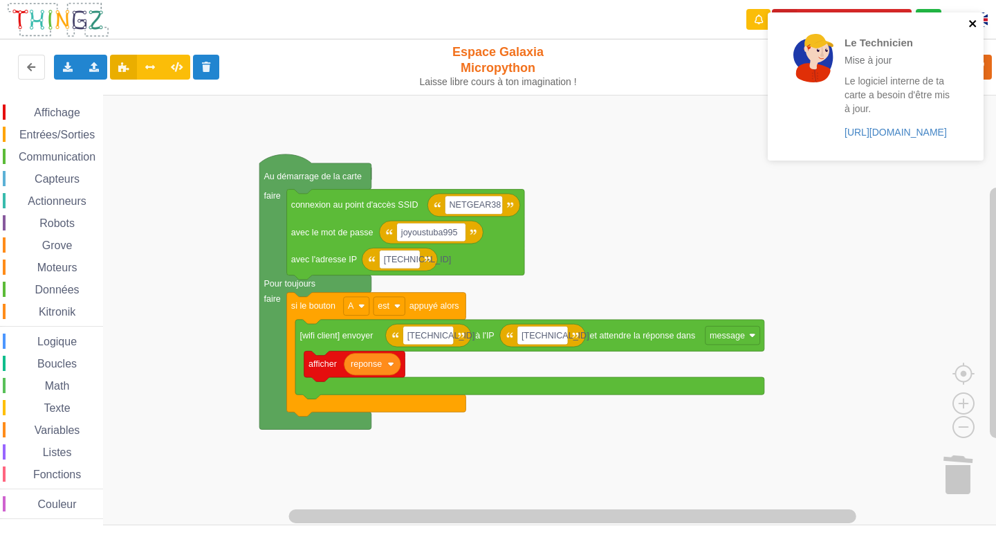
click at [970, 24] on icon "close" at bounding box center [973, 23] width 10 height 11
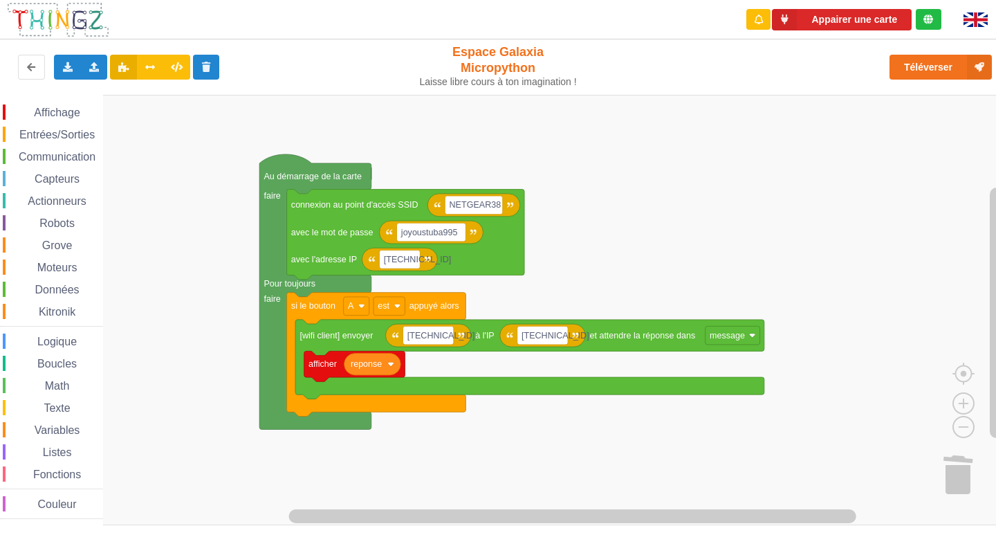
click at [929, 66] on div "Le Technicien Mise à jour Le logiciel interne de ta carte a besoin d'être mis à…" at bounding box center [497, 257] width 1015 height 535
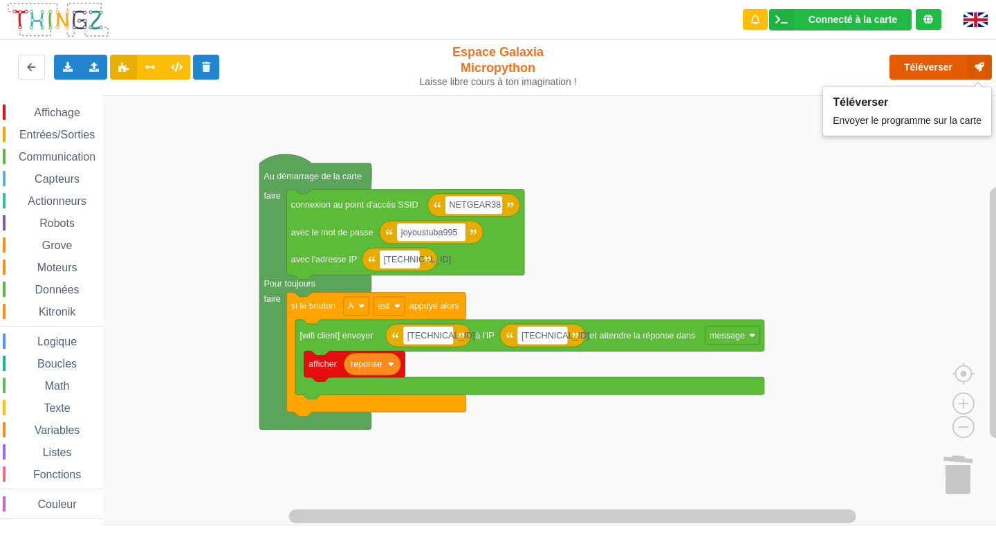
click at [929, 66] on button "Téléverser" at bounding box center [940, 67] width 102 height 25
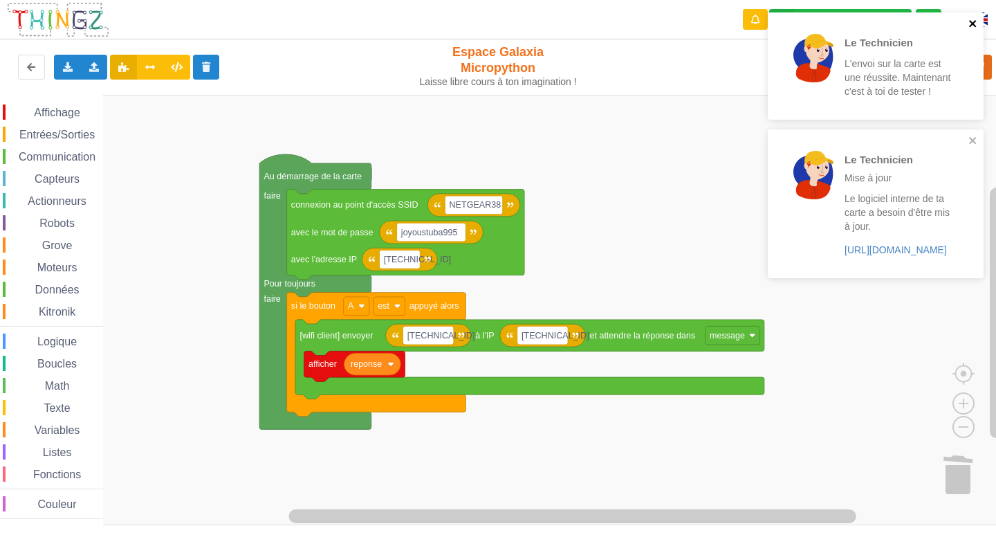
click at [975, 21] on icon "close" at bounding box center [972, 23] width 7 height 7
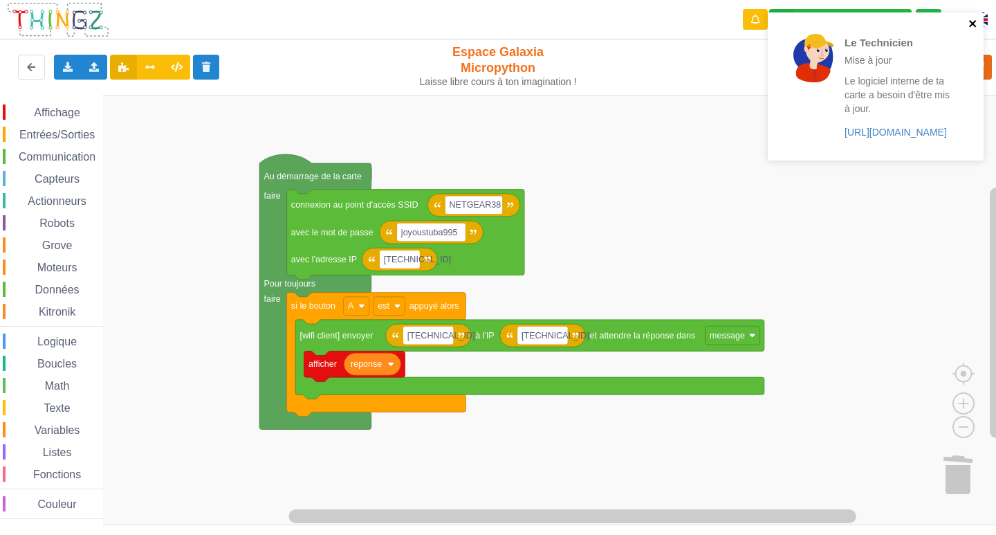
click at [974, 26] on icon "close" at bounding box center [972, 23] width 7 height 7
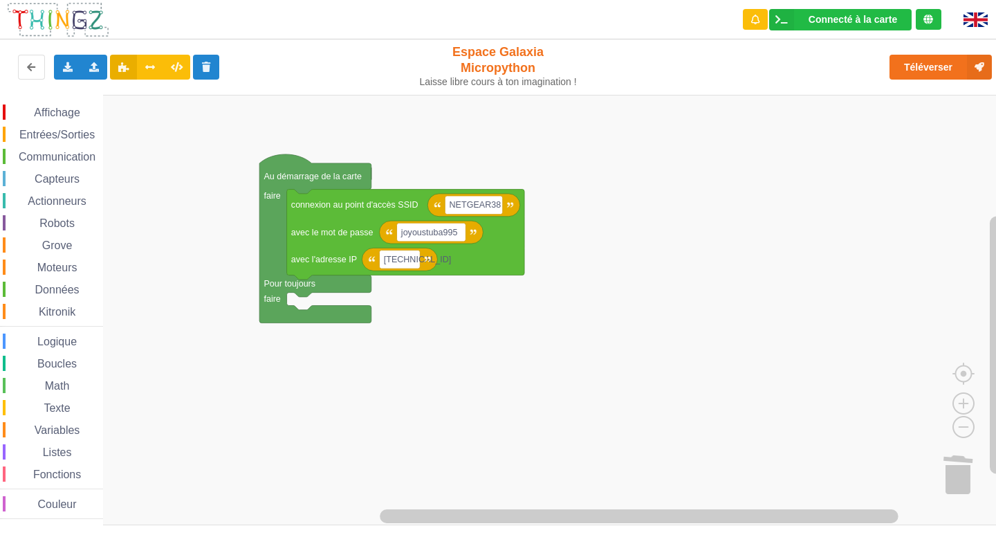
click at [962, 474] on image "Espace de travail de Blocky" at bounding box center [975, 473] width 66 height 86
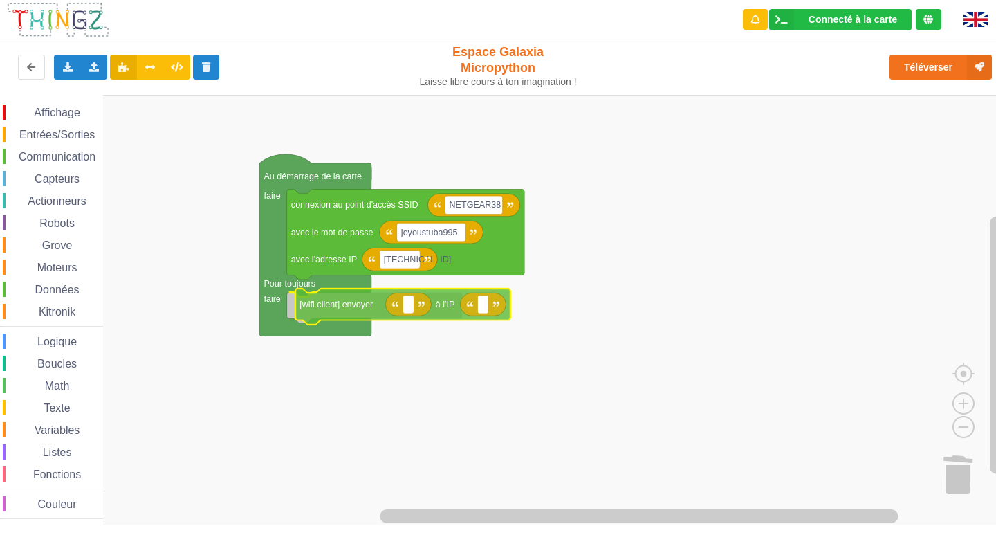
click at [326, 308] on div "Affichage Entrées/Sorties Communication Capteurs Actionneurs Robots Grove Moteu…" at bounding box center [503, 310] width 1006 height 430
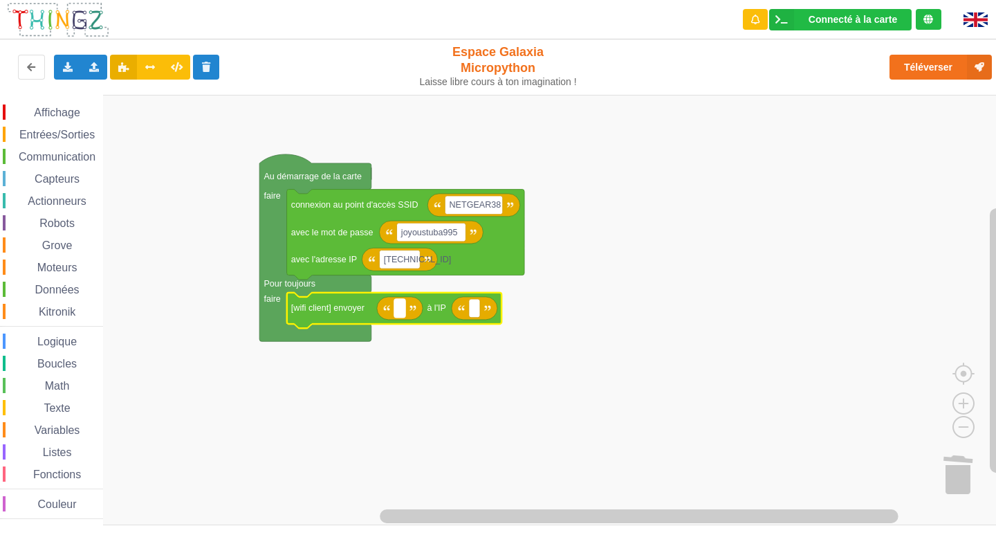
click at [400, 315] on rect "Espace de travail de Blocky" at bounding box center [399, 308] width 11 height 19
click at [400, 315] on input at bounding box center [399, 308] width 11 height 19
type input "coucou"
click at [505, 309] on rect "Espace de travail de Blocky" at bounding box center [501, 308] width 11 height 19
type input "[TECHNICAL_ID]"
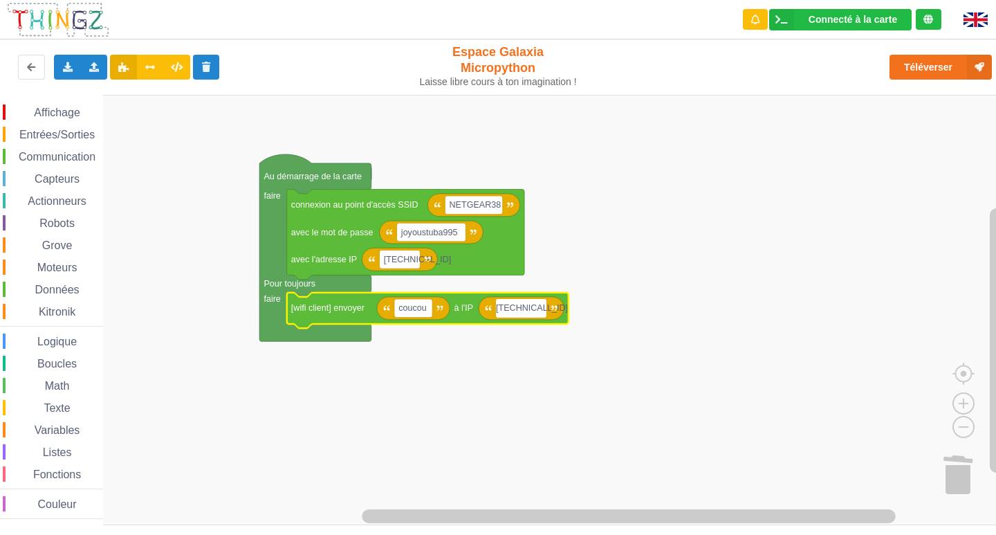
click at [640, 360] on rect "Espace de travail de Blocky" at bounding box center [503, 310] width 1006 height 430
click at [57, 138] on span "Entrées/Sorties" at bounding box center [57, 135] width 80 height 12
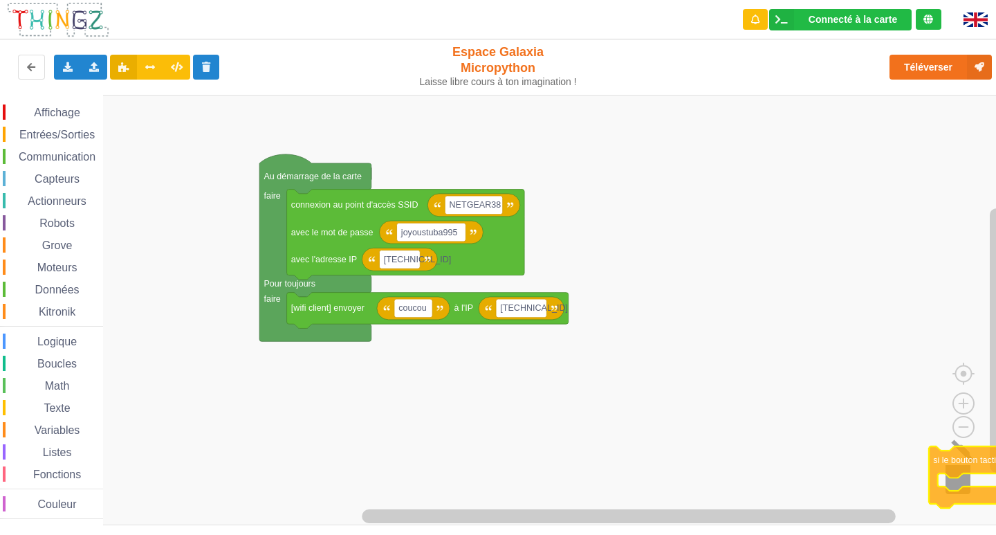
click at [977, 456] on div "Affichage Entrées/Sorties Communication Capteurs Actionneurs Robots Grove Moteu…" at bounding box center [503, 310] width 1006 height 430
click at [34, 130] on span "Entrées/Sorties" at bounding box center [57, 135] width 80 height 12
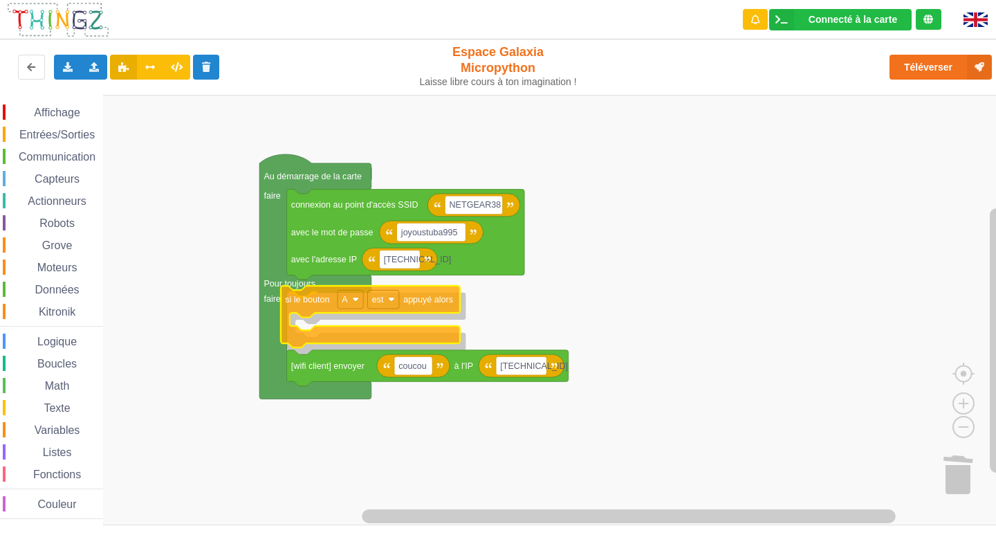
click at [292, 298] on div "Affichage Entrées/Sorties Communication Capteurs Actionneurs Robots Grove Moteu…" at bounding box center [503, 310] width 1006 height 430
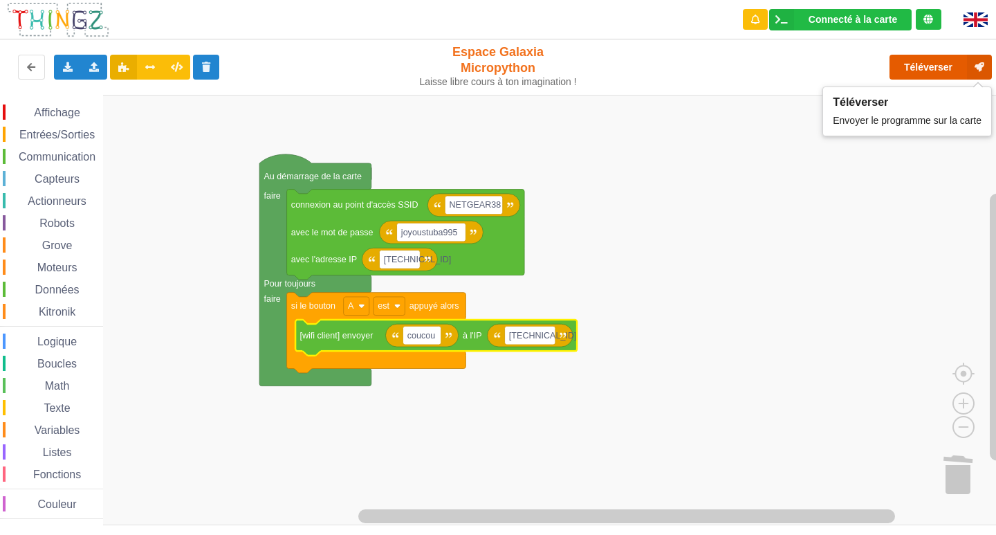
click at [934, 69] on button "Téléverser" at bounding box center [940, 67] width 102 height 25
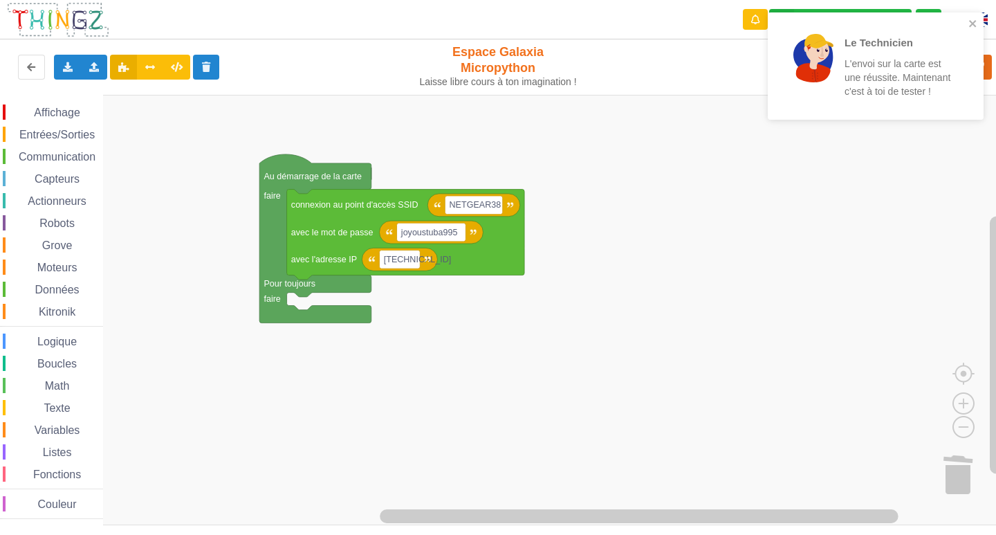
click at [958, 487] on image "Espace de travail de Blocky" at bounding box center [975, 473] width 66 height 86
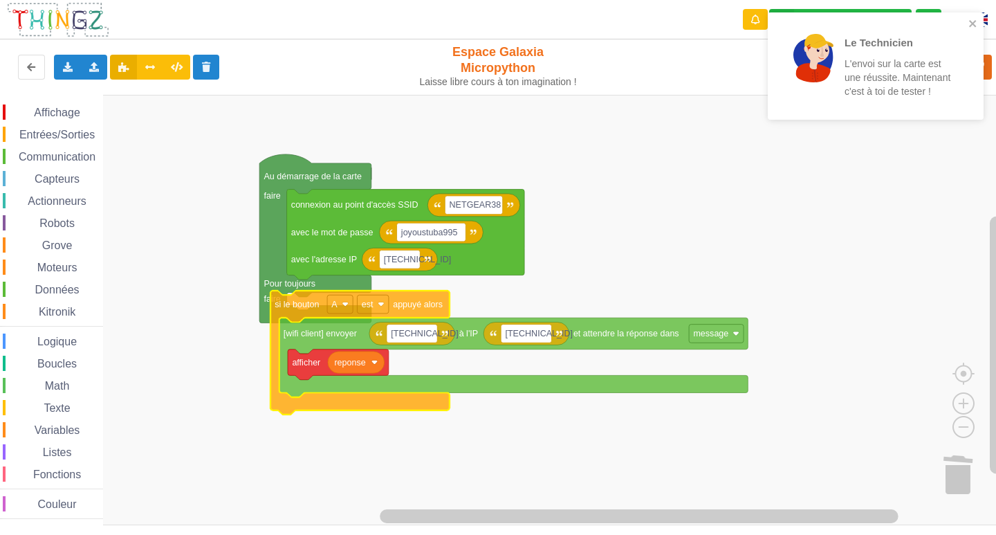
click at [290, 320] on div "Affichage Entrées/Sorties Communication Capteurs Actionneurs Robots Grove Moteu…" at bounding box center [503, 310] width 1006 height 430
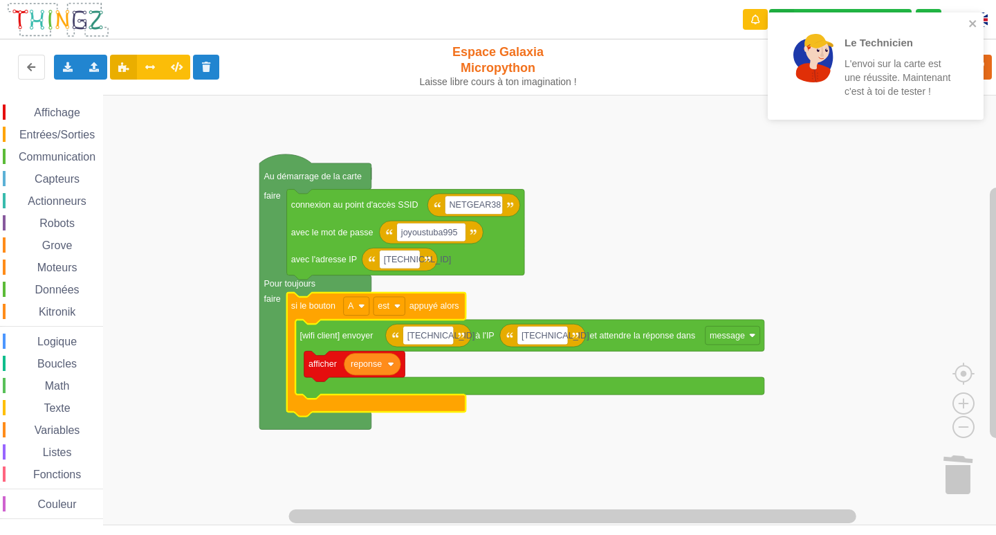
click at [54, 127] on div "Entrées/Sorties" at bounding box center [53, 134] width 100 height 15
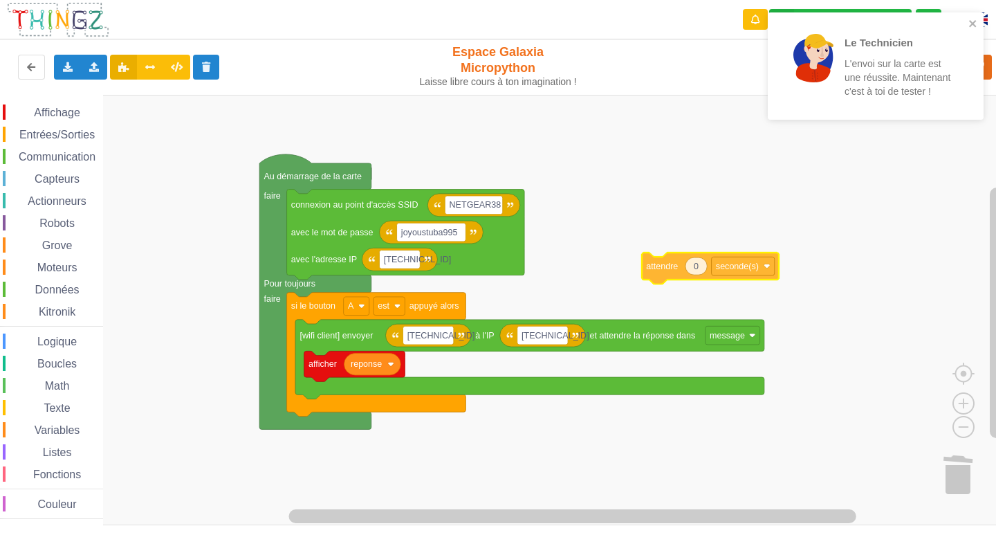
click at [663, 268] on div "Affichage Entrées/Sorties Communication Capteurs Actionneurs Robots Grove Moteu…" at bounding box center [503, 310] width 1006 height 430
click at [54, 104] on div "Affichage Entrées/Sorties Communication Capteurs Actionneurs Robots Grove Moteu…" at bounding box center [51, 310] width 103 height 430
click at [68, 120] on div "Affichage" at bounding box center [53, 111] width 100 height 15
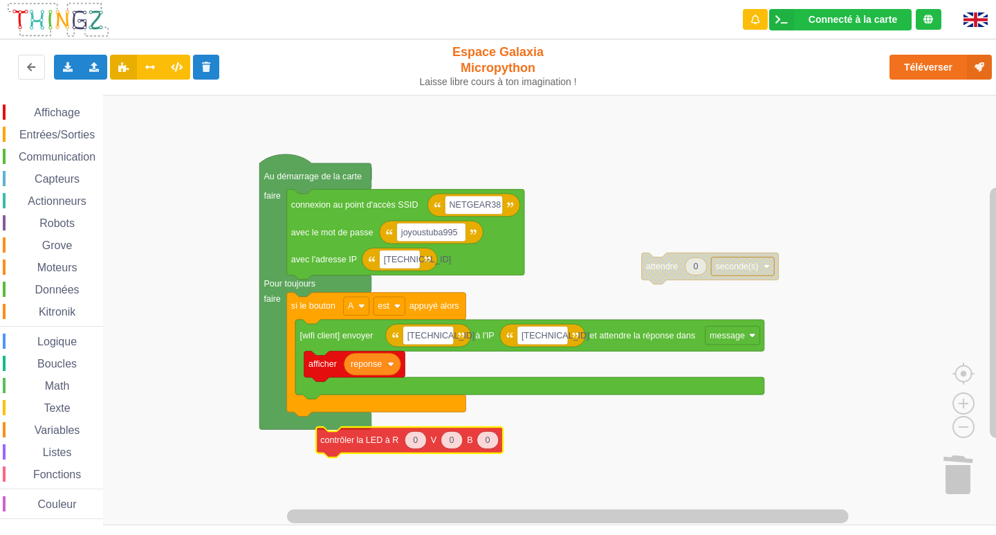
click at [350, 444] on div "Affichage Entrées/Sorties Communication Capteurs Actionneurs Robots Grove Moteu…" at bounding box center [503, 310] width 1006 height 430
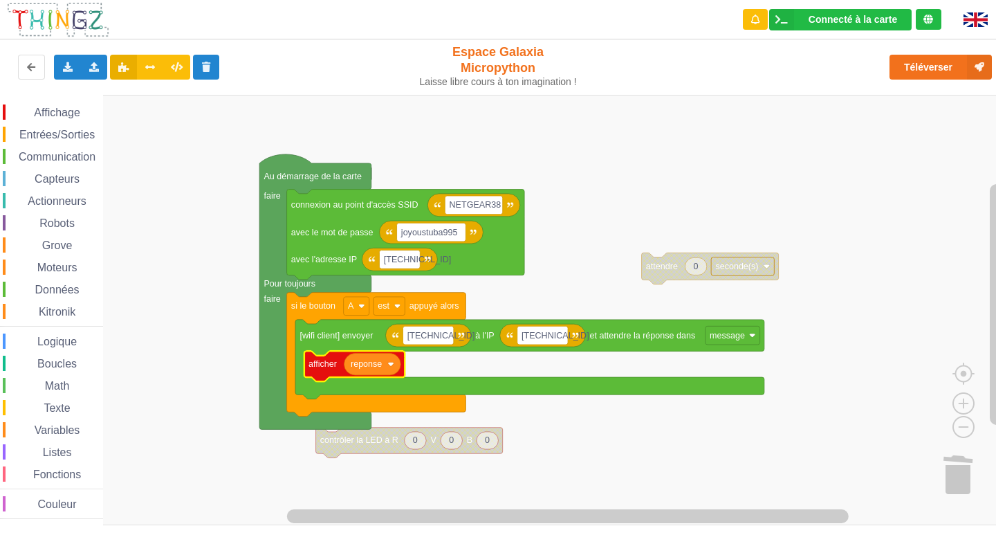
click at [380, 425] on rect "Espace de travail de Blocky" at bounding box center [503, 310] width 1006 height 430
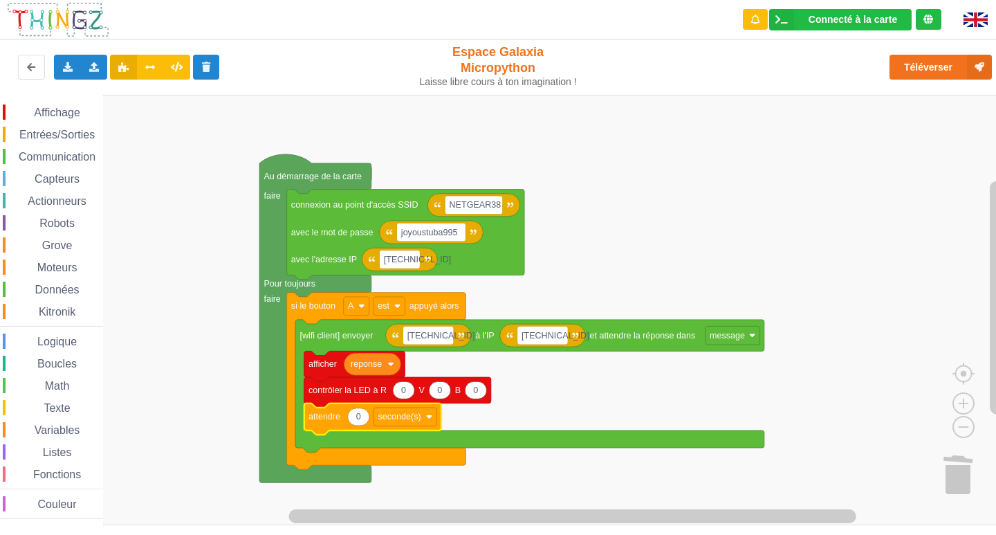
click at [356, 418] on text "0" at bounding box center [358, 417] width 5 height 10
type input "2"
click at [575, 404] on rect "Espace de travail de Blocky" at bounding box center [503, 310] width 1006 height 430
click at [46, 133] on span "Entrées/Sorties" at bounding box center [57, 135] width 80 height 12
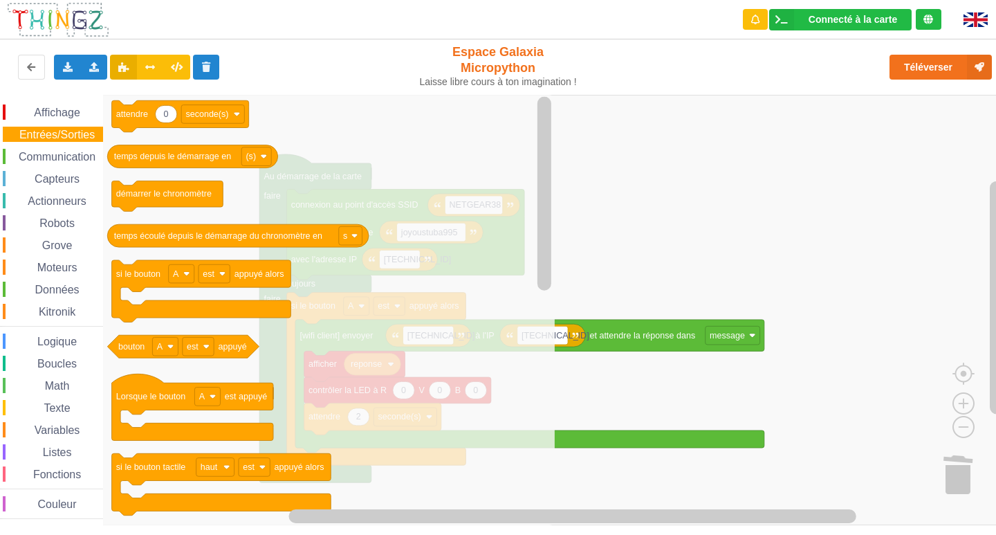
click at [44, 103] on div "Affichage Entrées/Sorties Communication Capteurs Actionneurs Robots Grove Moteu…" at bounding box center [51, 310] width 103 height 430
click at [50, 120] on div "Affichage" at bounding box center [53, 111] width 100 height 15
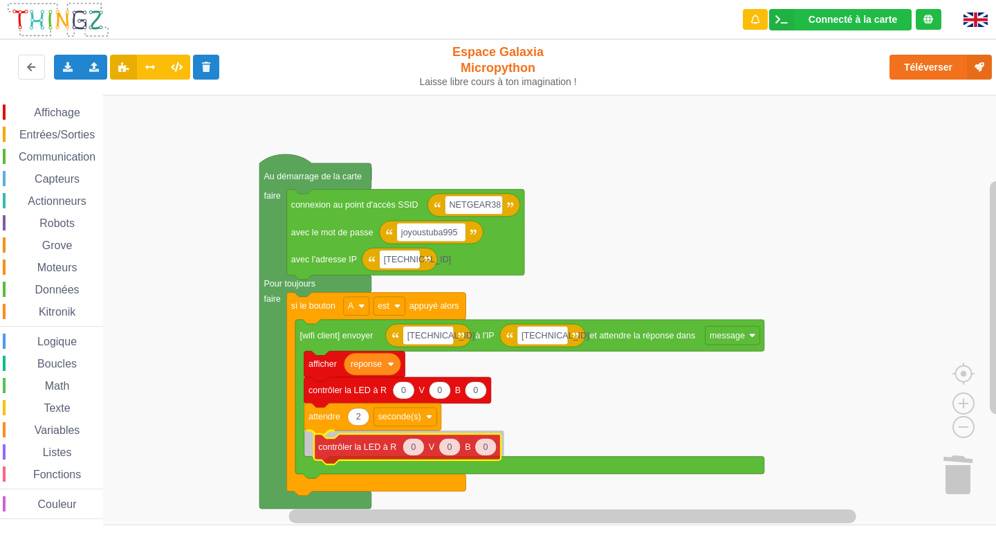
click at [389, 441] on div "Affichage Entrées/Sorties Communication Capteurs Actionneurs Robots Grove Moteu…" at bounding box center [503, 310] width 1006 height 430
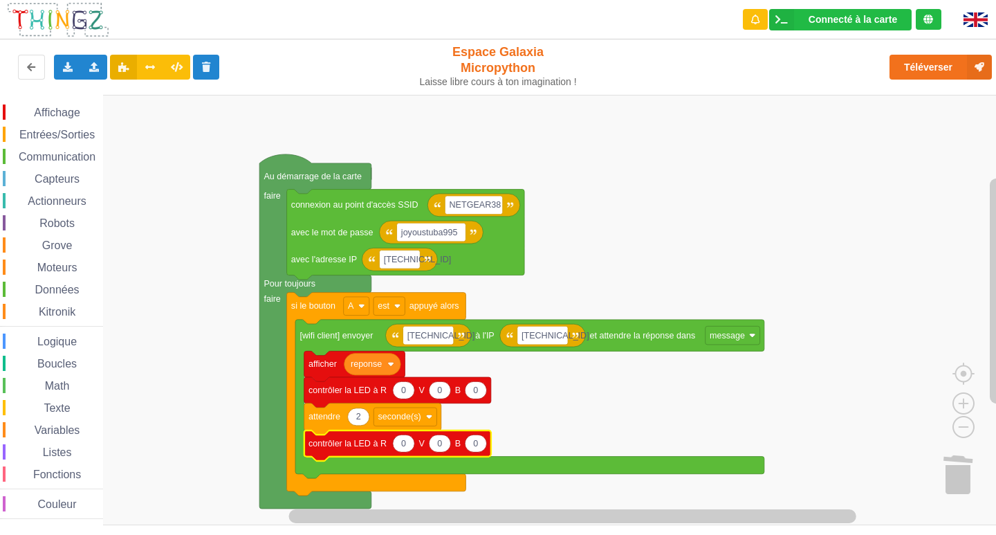
click at [598, 394] on rect "Espace de travail de Blocky" at bounding box center [503, 310] width 1006 height 430
click at [437, 342] on rect "Espace de travail de Blocky" at bounding box center [428, 335] width 50 height 19
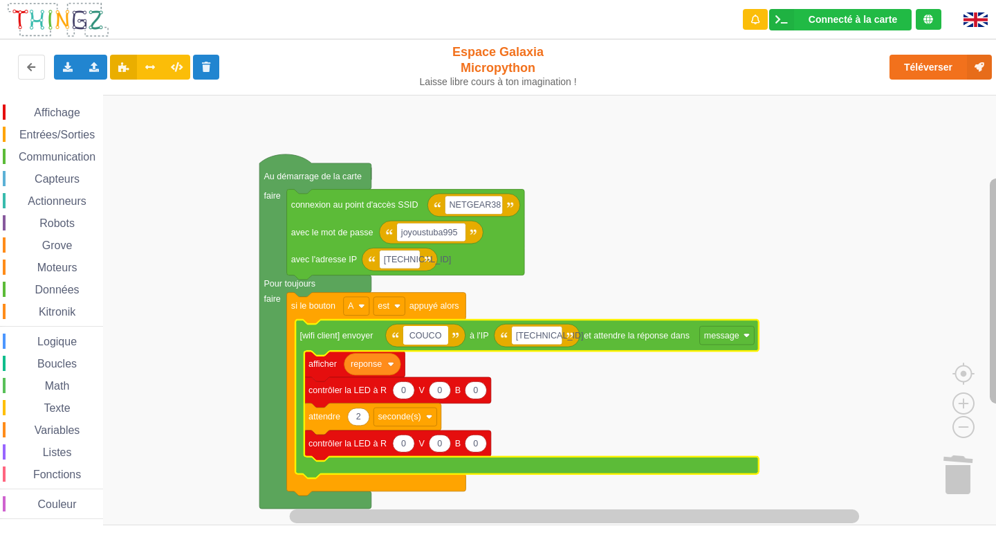
type input "COUCOU"
click at [786, 200] on rect "Espace de travail de Blocky" at bounding box center [503, 310] width 1006 height 430
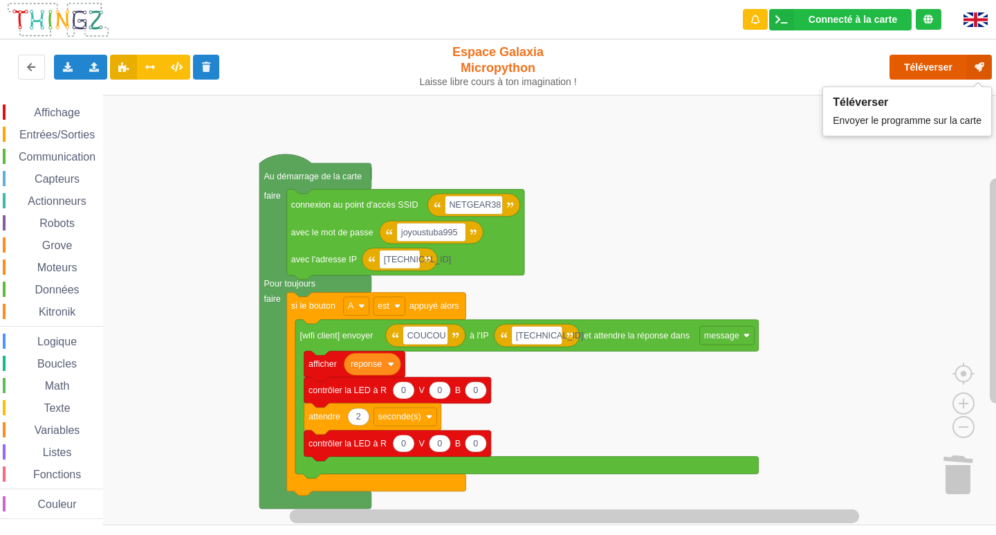
click at [913, 72] on button "Téléverser" at bounding box center [940, 67] width 102 height 25
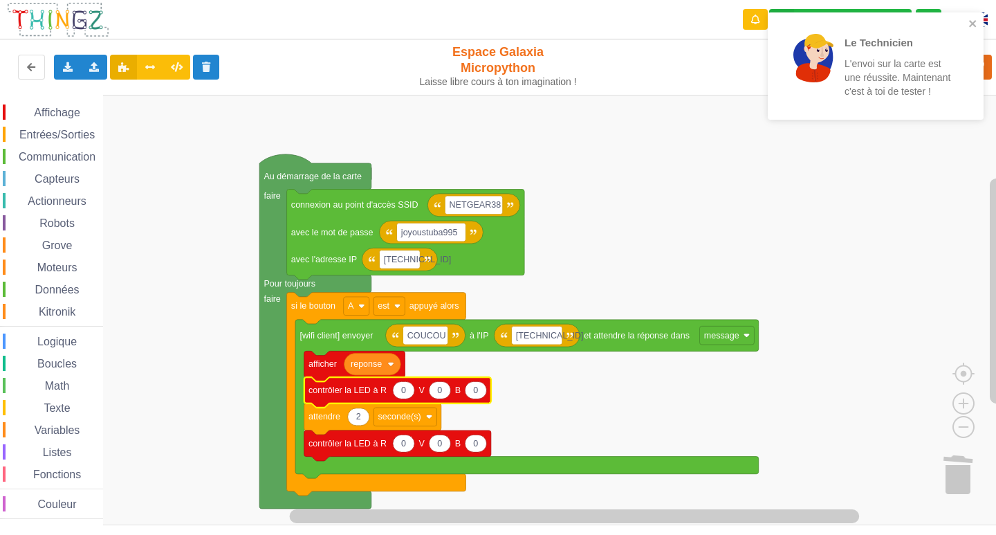
click at [448, 396] on icon "Espace de travail de Blocky" at bounding box center [439, 389] width 21 height 17
type input "100"
click at [972, 21] on icon "close" at bounding box center [973, 23] width 10 height 11
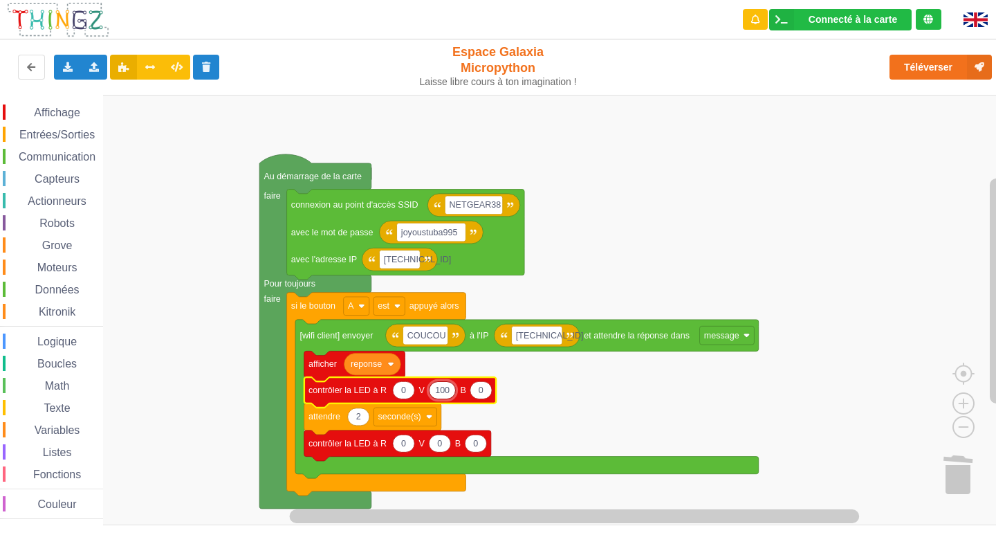
click at [948, 63] on div "Le Technicien L'envoi sur la carte est une réussite. Maintenant c'est à toi de …" at bounding box center [875, 71] width 221 height 122
click at [948, 63] on button "Téléverser" at bounding box center [940, 67] width 102 height 25
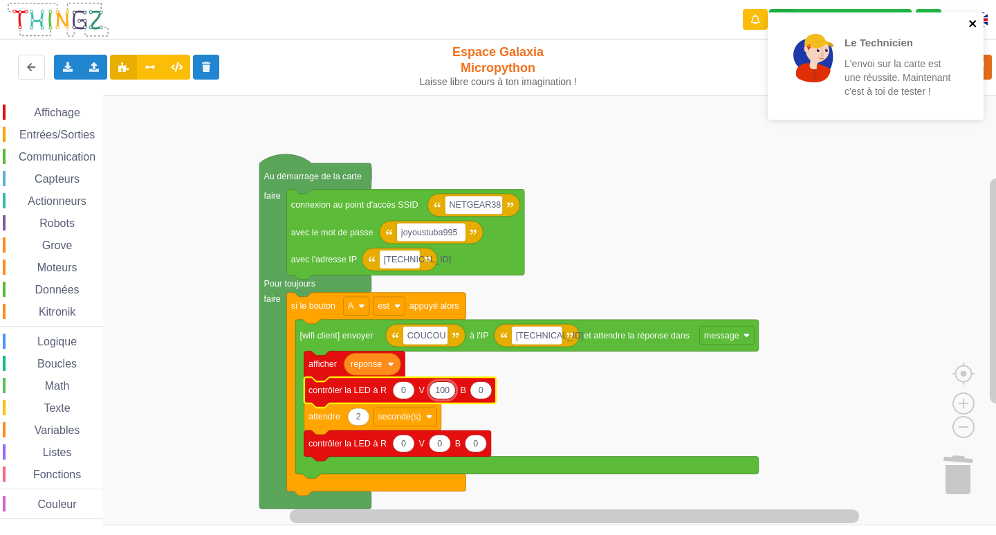
click at [969, 28] on icon "close" at bounding box center [973, 23] width 10 height 11
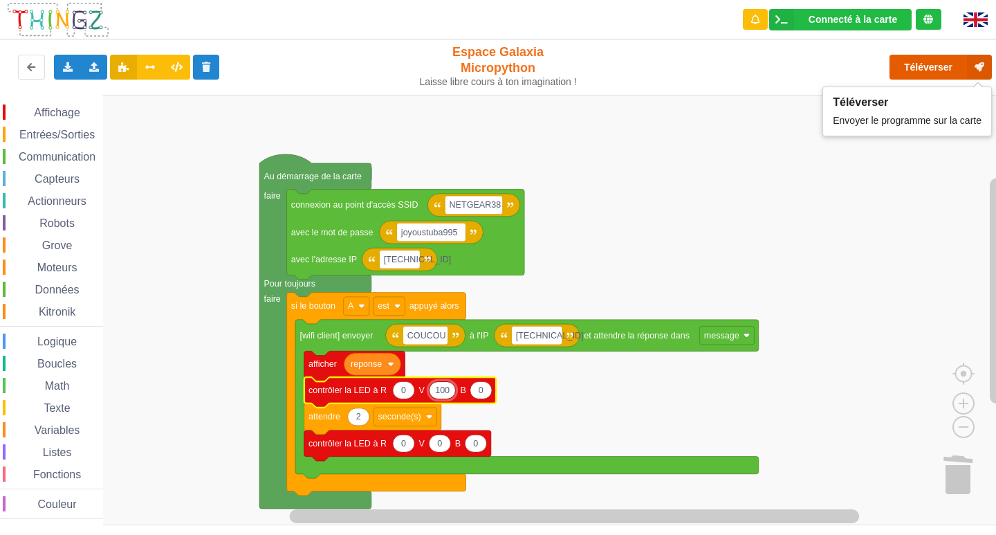
click at [930, 68] on button "Téléverser" at bounding box center [940, 67] width 102 height 25
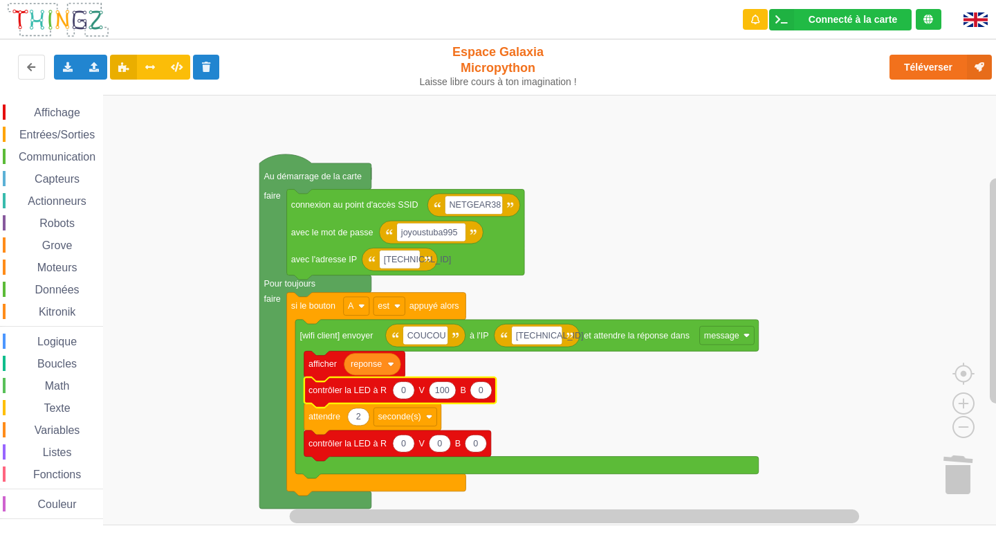
click at [481, 396] on icon "Espace de travail de Blocky" at bounding box center [480, 389] width 21 height 17
click at [481, 396] on input "0" at bounding box center [481, 390] width 22 height 18
type input "100"
click at [450, 387] on icon "Espace de travail de Blocky" at bounding box center [442, 389] width 27 height 17
click at [474, 403] on icon "Espace de travail de Blocky" at bounding box center [400, 392] width 192 height 30
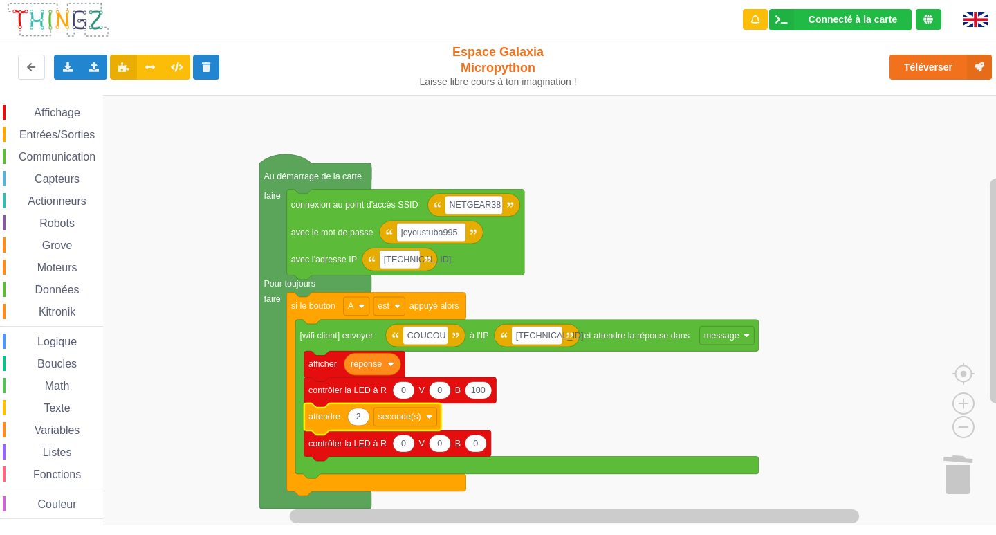
click at [367, 422] on icon "Espace de travail de Blocky" at bounding box center [358, 416] width 21 height 17
type input "1"
click at [542, 409] on rect "Espace de travail de Blocky" at bounding box center [503, 310] width 1006 height 430
click at [556, 338] on rect "Espace de travail de Blocky" at bounding box center [537, 335] width 50 height 19
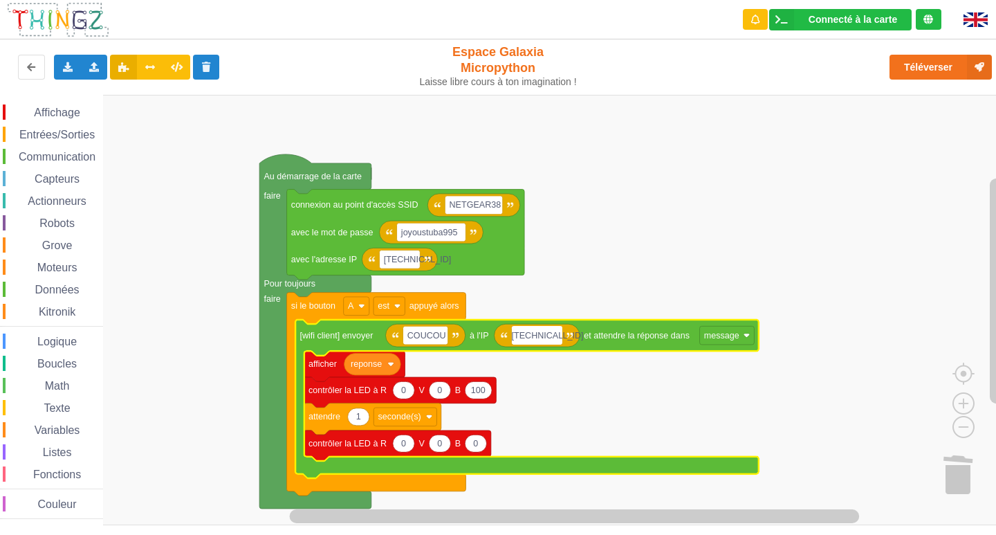
click at [556, 338] on input "[TECHNICAL_ID]" at bounding box center [537, 335] width 50 height 19
click at [557, 334] on input "[TECHNICAL_ID]" at bounding box center [537, 335] width 50 height 19
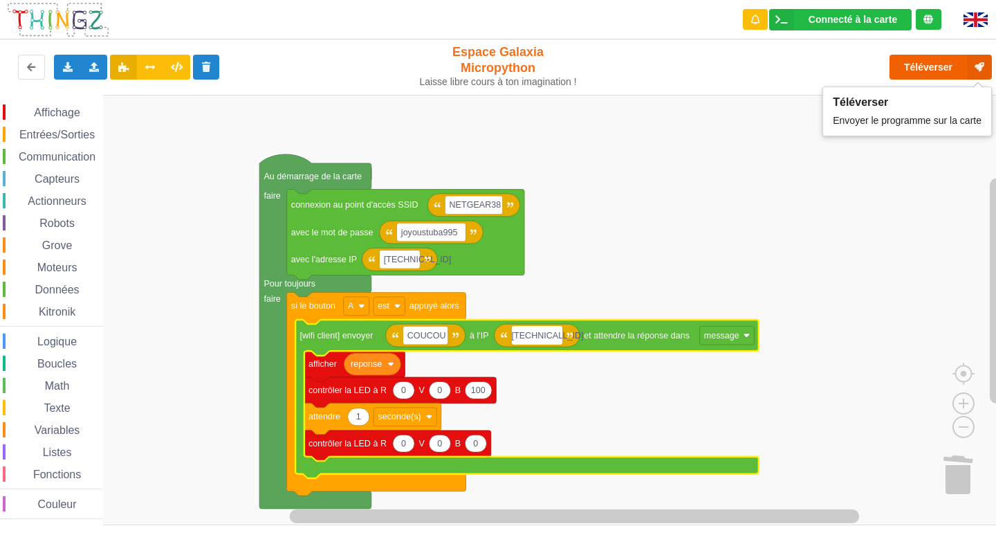
type input "[TECHNICAL_ID]"
click at [934, 68] on button "Téléverser" at bounding box center [940, 67] width 102 height 25
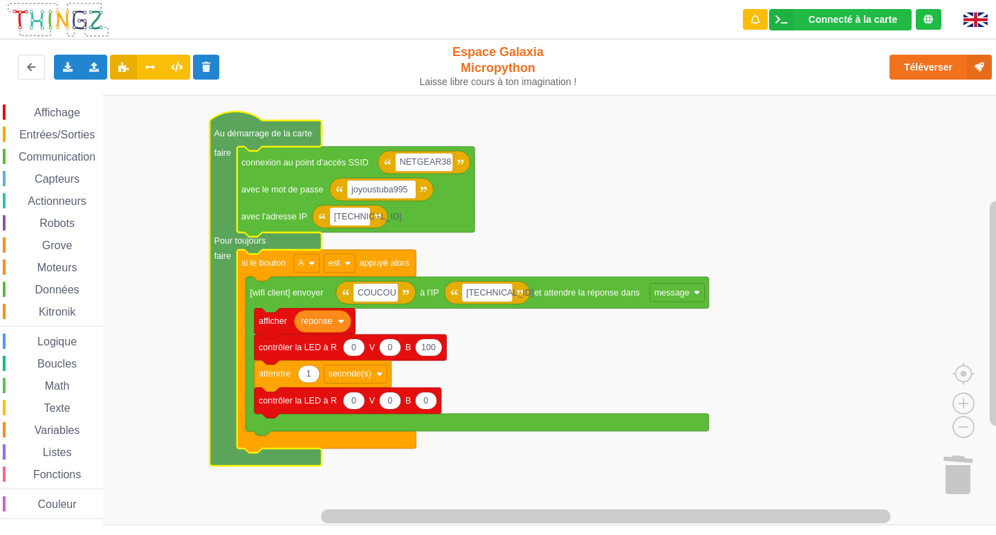
click at [768, 41] on div "Exporter l'assemblage de blocs Exporter l'assemblage de blocs au format Python …" at bounding box center [497, 68] width 1007 height 62
click at [966, 462] on image "Espace de travail de Blocky" at bounding box center [974, 473] width 73 height 91
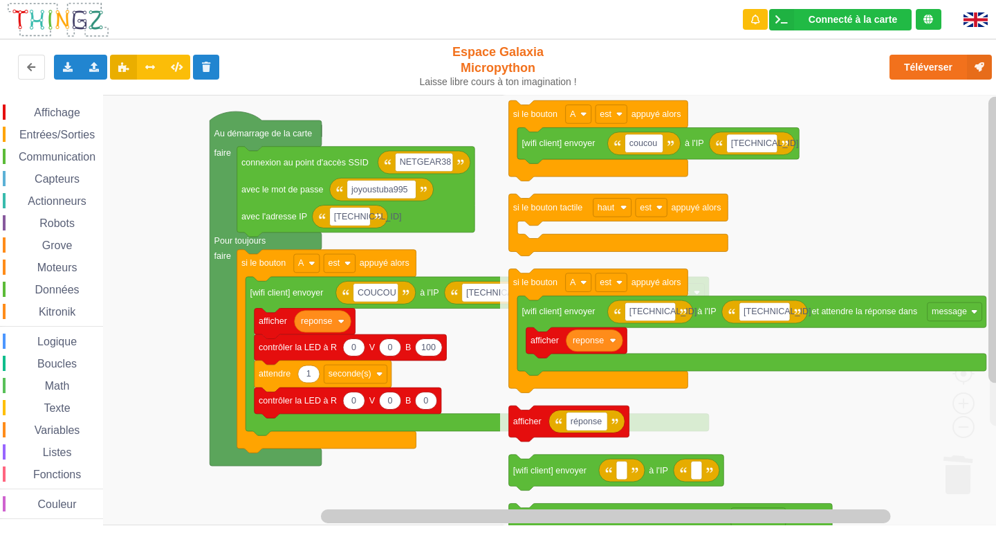
click at [437, 108] on rect "Espace de travail de Blocky" at bounding box center [503, 310] width 1006 height 430
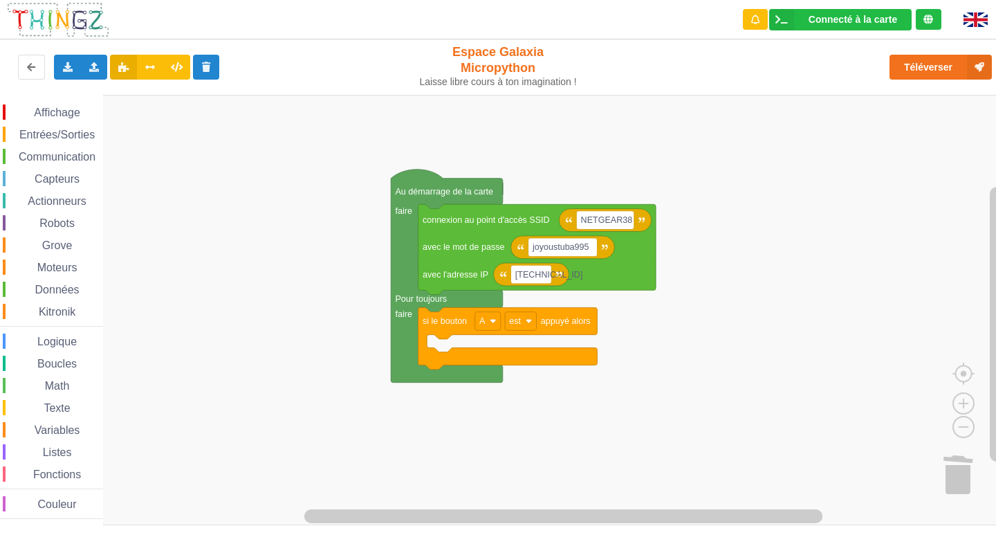
click at [418, 335] on div "Affichage Entrées/Sorties Communication Capteurs Actionneurs Robots Grove Moteu…" at bounding box center [503, 310] width 1006 height 430
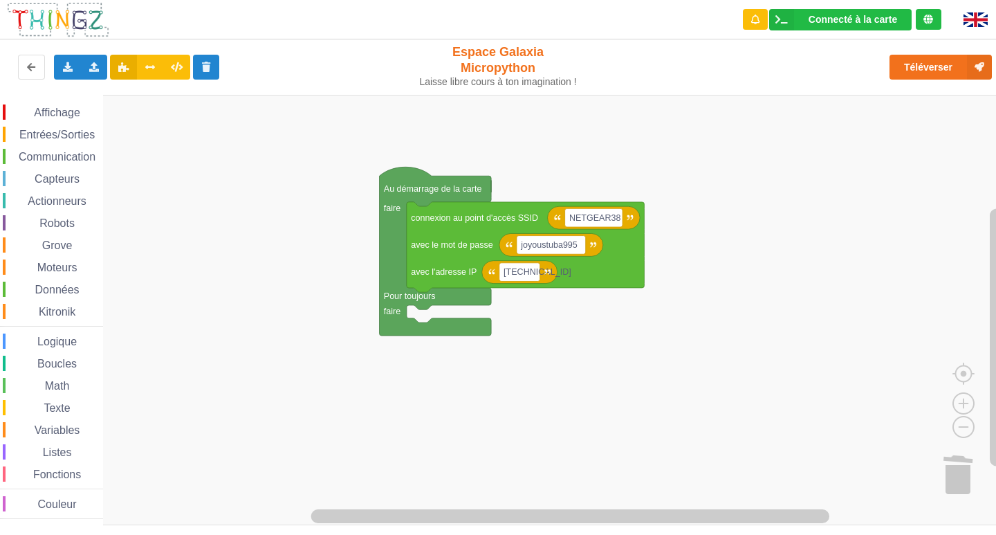
click at [80, 131] on span "Entrées/Sorties" at bounding box center [57, 135] width 80 height 12
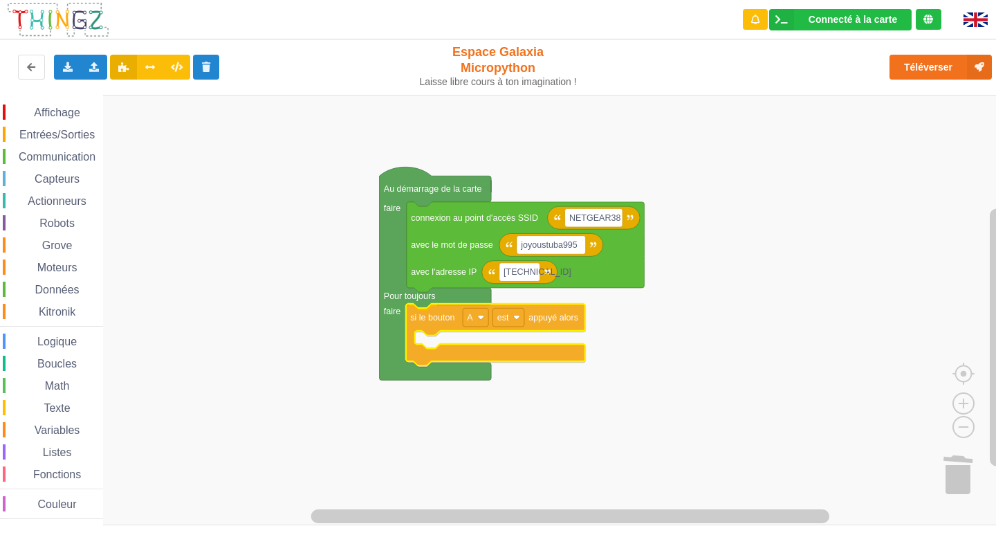
click at [418, 317] on div "Affichage Entrées/Sorties Communication Capteurs Actionneurs Robots Grove Moteu…" at bounding box center [503, 310] width 1006 height 430
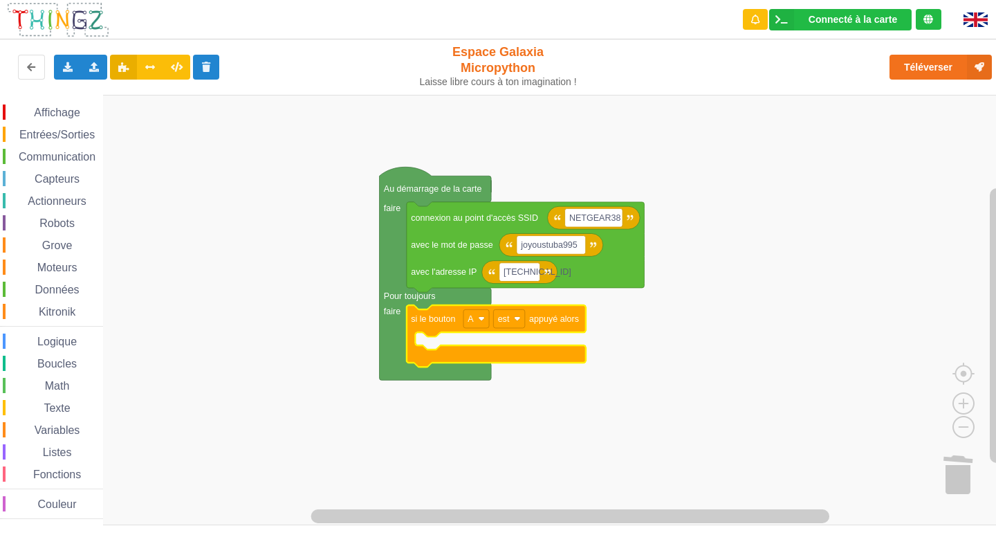
click at [27, 149] on div "Communication" at bounding box center [53, 156] width 100 height 15
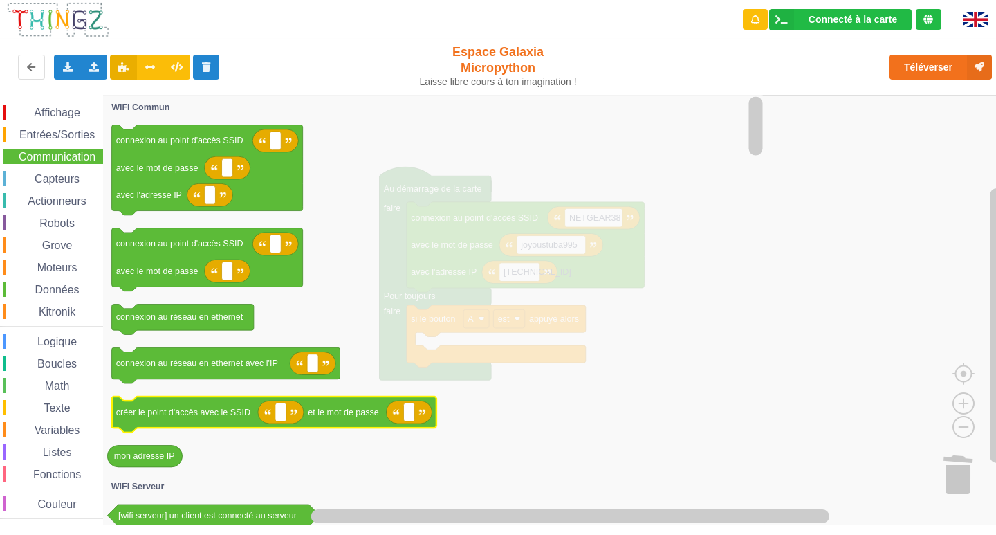
click at [230, 410] on text "créer le point d'accès avec le SSID" at bounding box center [183, 412] width 134 height 10
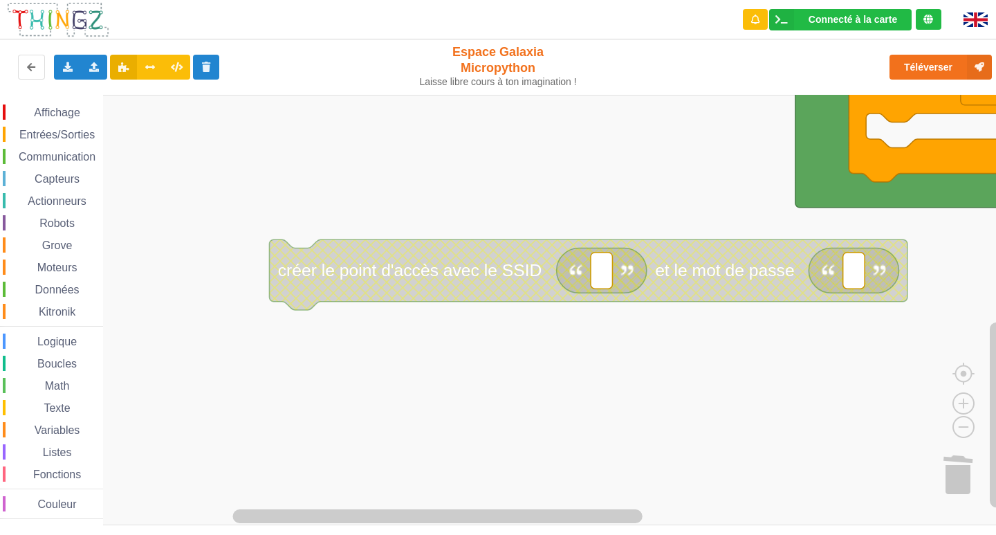
click at [514, 276] on text "créer le point d'accès avec le SSID" at bounding box center [410, 270] width 264 height 19
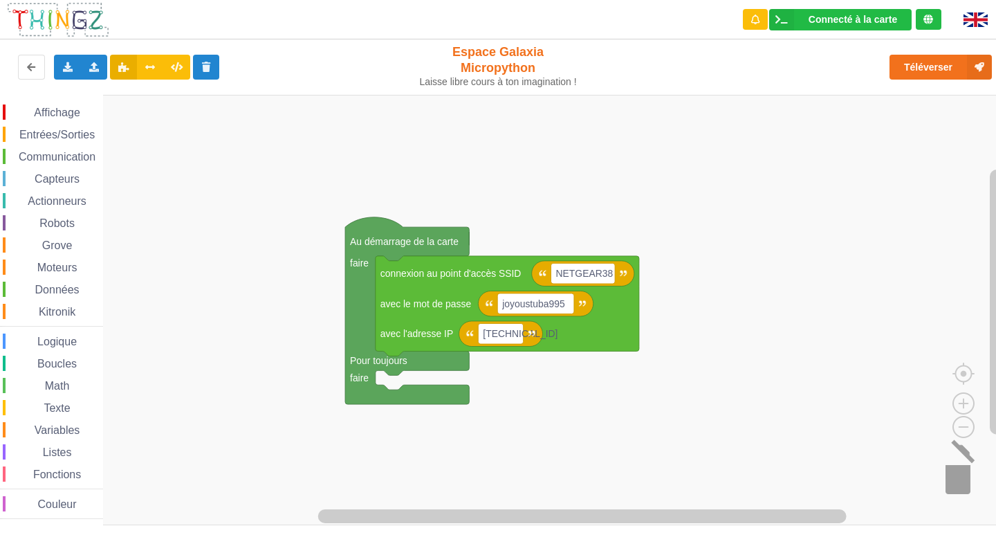
click at [959, 484] on image "Espace de travail de Blocky" at bounding box center [975, 473] width 66 height 86
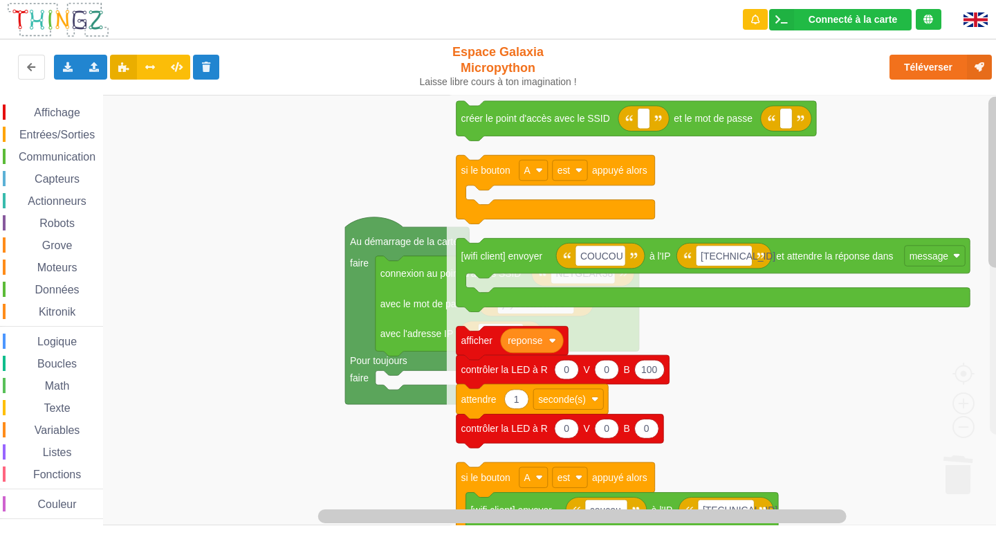
click at [291, 136] on rect "Espace de travail de Blocky" at bounding box center [503, 310] width 1006 height 430
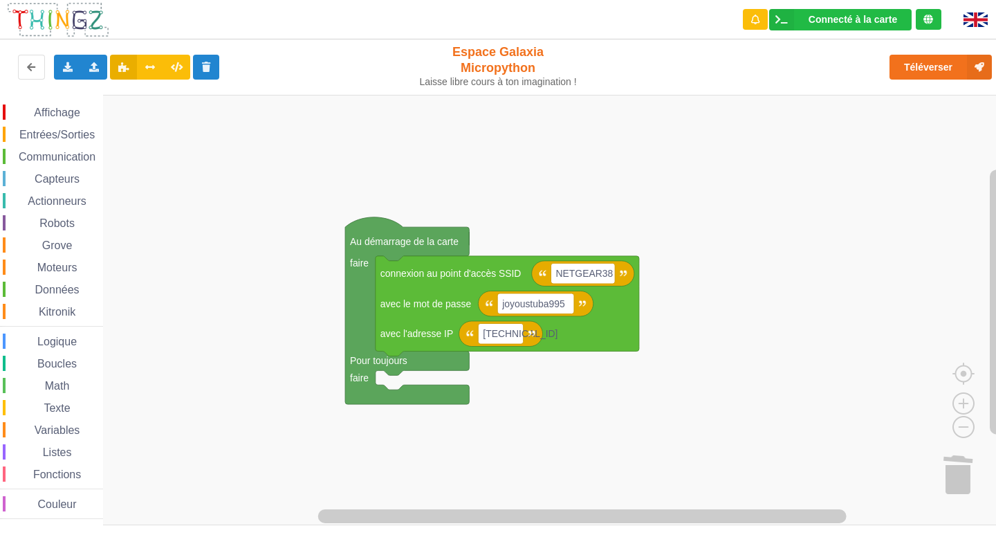
click at [82, 157] on span "Communication" at bounding box center [57, 157] width 81 height 12
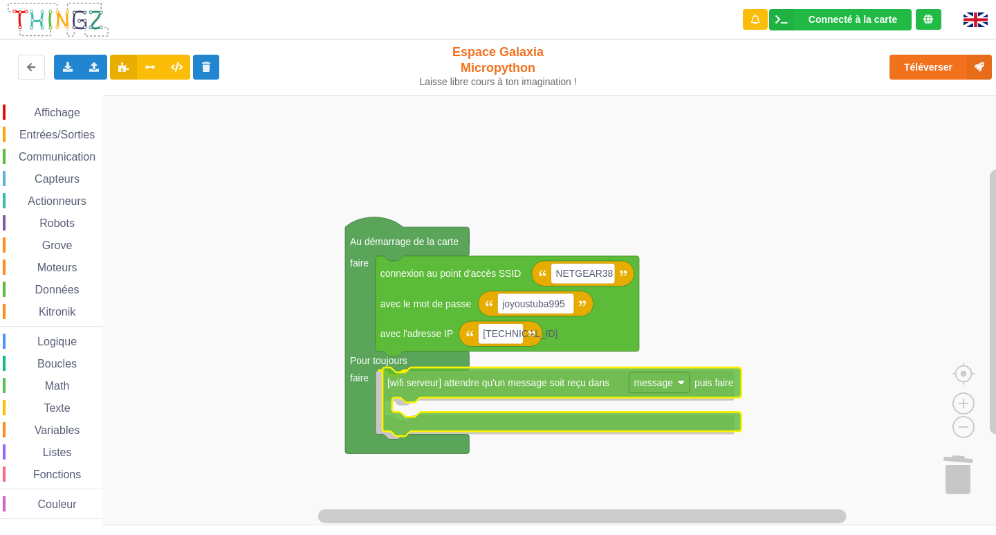
click at [549, 389] on div "Affichage Entrées/Sorties Communication Capteurs Actionneurs Robots Grove Moteu…" at bounding box center [503, 310] width 1006 height 430
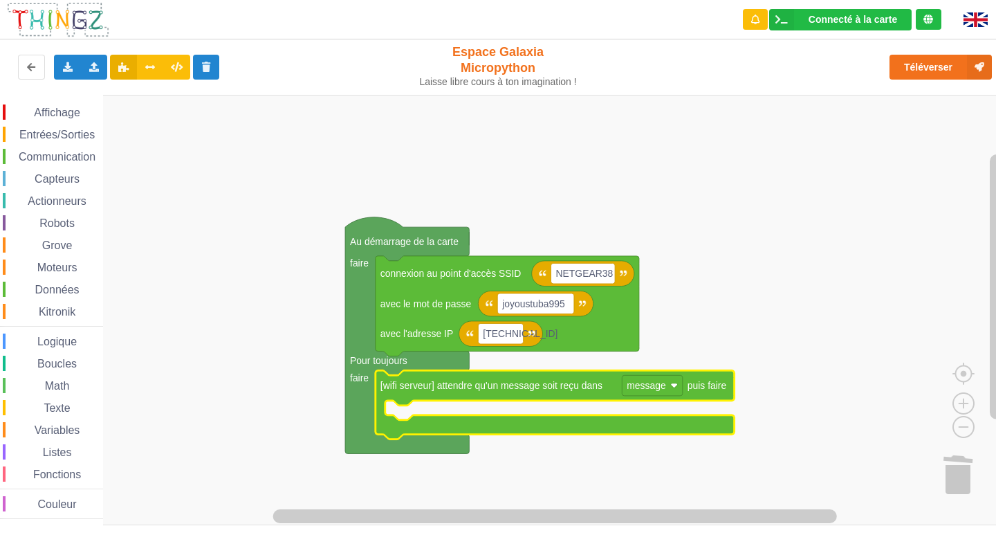
click at [67, 159] on span "Communication" at bounding box center [57, 157] width 81 height 12
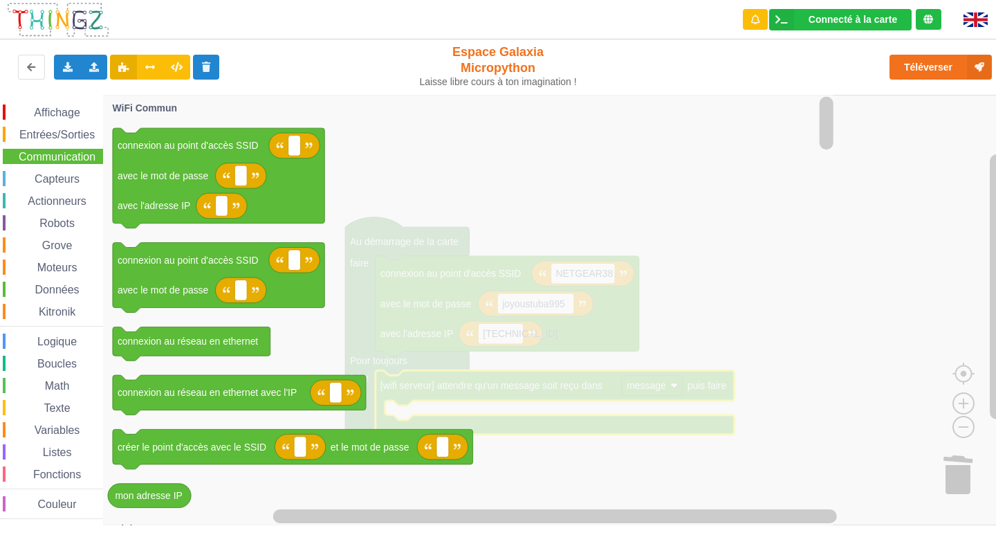
click at [678, 202] on icon "Espace de travail de Blocky" at bounding box center [470, 310] width 734 height 430
click at [775, 303] on icon "Espace de travail de Blocky" at bounding box center [470, 310] width 734 height 430
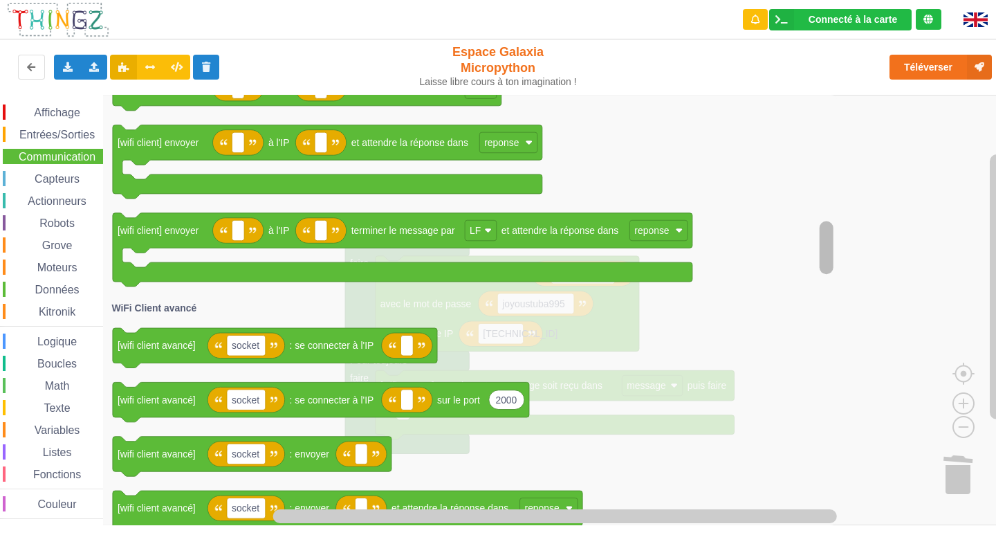
click at [855, 262] on div "Affichage Entrées/Sorties Communication Capteurs Actionneurs Robots Grove Moteu…" at bounding box center [503, 310] width 1006 height 430
click at [995, 209] on rect "Espace de travail de Blocky" at bounding box center [997, 286] width 14 height 265
click at [950, 30] on div "Connecté à la carte Réglages Ouvrir le moniteur automatiquement Connexion autom…" at bounding box center [841, 19] width 222 height 39
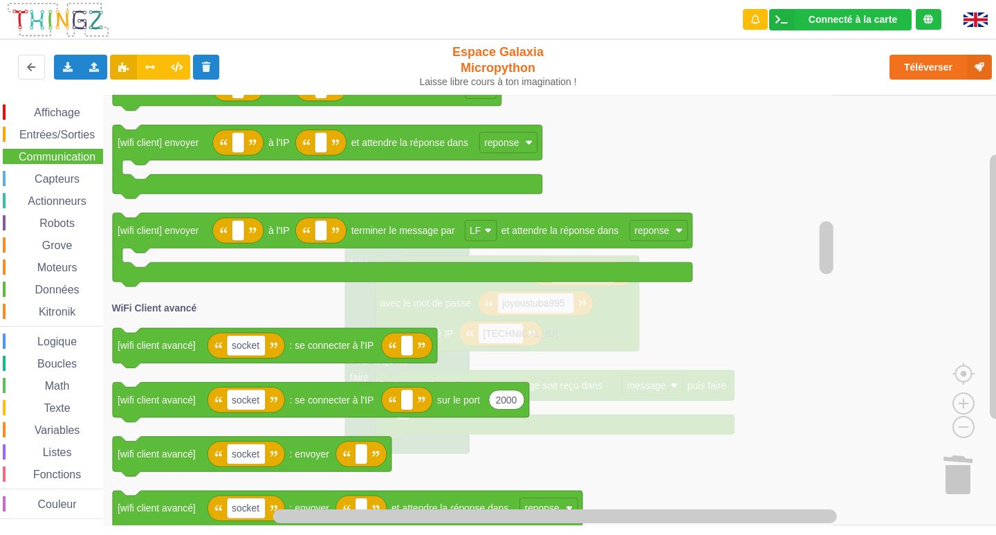
click at [890, 147] on rect "Espace de travail de Blocky" at bounding box center [503, 310] width 1006 height 430
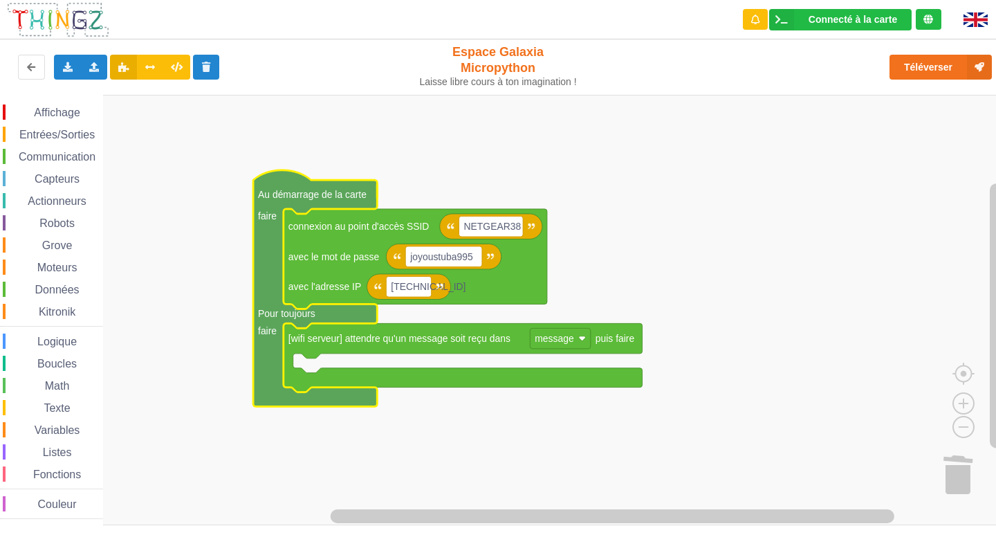
click at [166, 445] on rect "Espace de travail de Blocky" at bounding box center [503, 310] width 1006 height 430
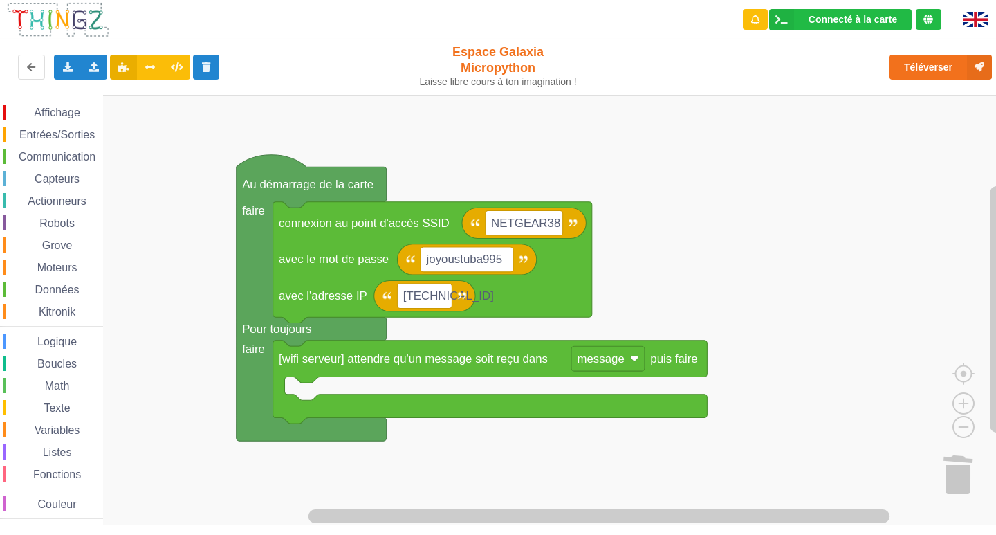
click at [537, 127] on div "Affichage Entrées/Sorties Communication Capteurs Actionneurs Robots Grove Moteu…" at bounding box center [503, 310] width 1006 height 430
click at [57, 118] on span "Affichage" at bounding box center [57, 113] width 50 height 12
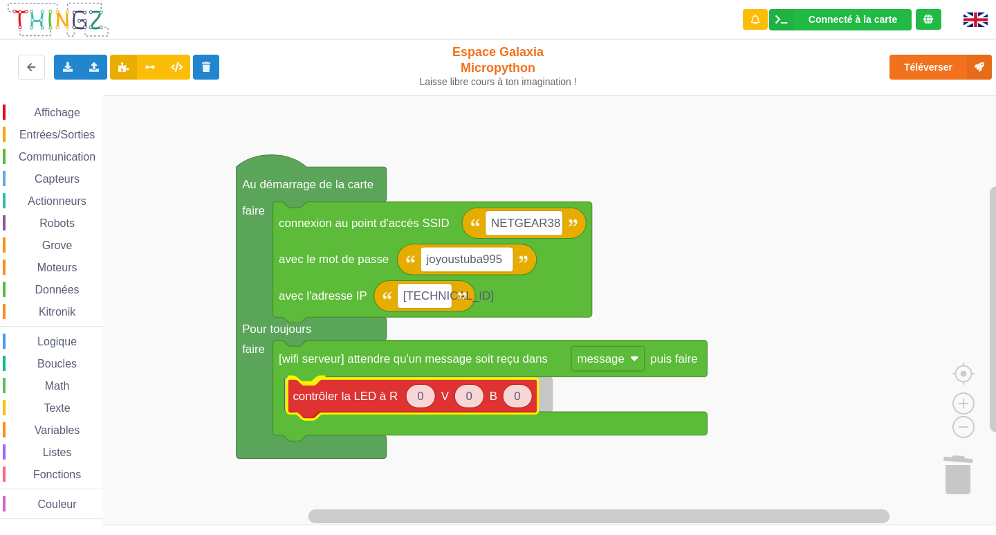
click at [388, 393] on div "Affichage Entrées/Sorties Communication Capteurs Actionneurs Robots Grove Moteu…" at bounding box center [503, 310] width 1006 height 430
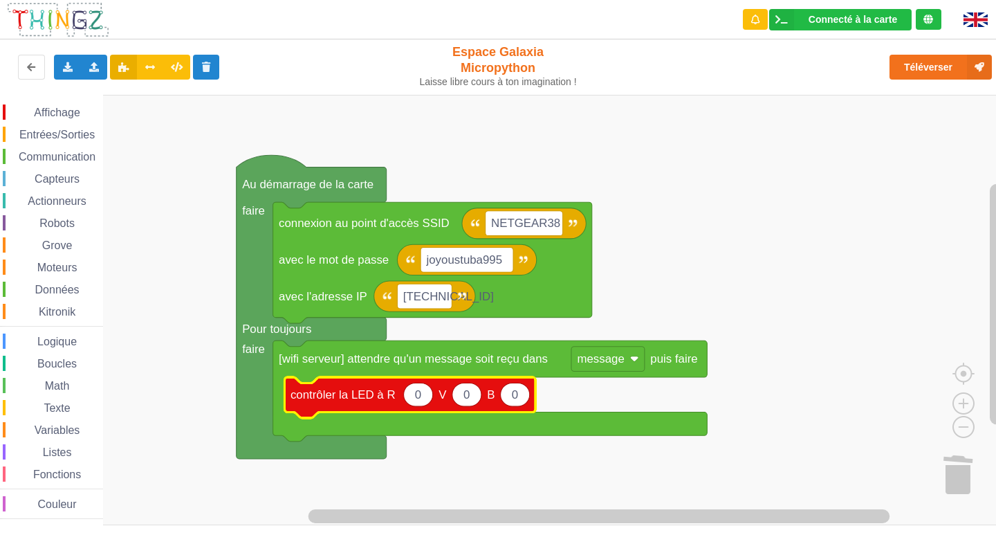
click at [518, 405] on icon "Espace de travail de Blocky" at bounding box center [515, 394] width 29 height 24
type input "100"
click at [59, 119] on div "Affichage" at bounding box center [53, 111] width 100 height 15
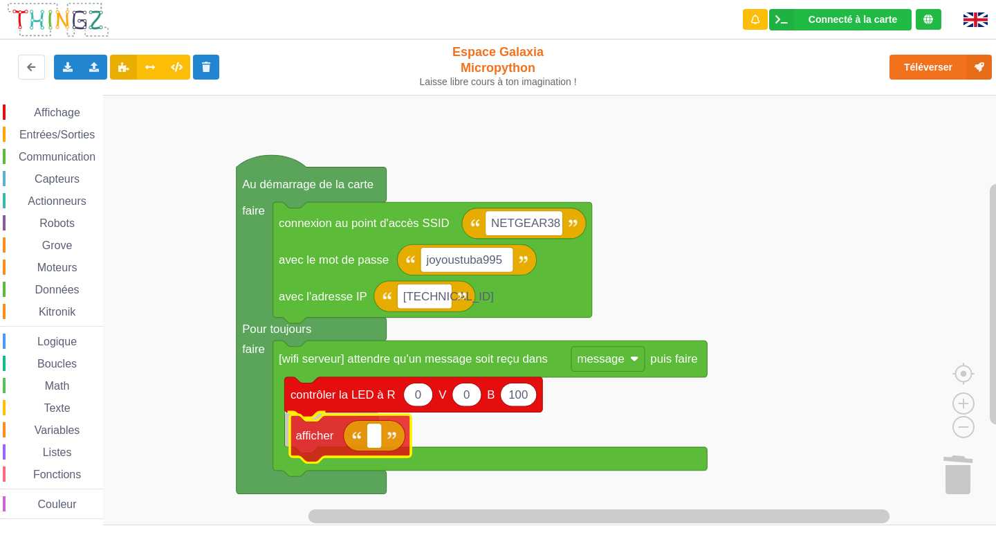
click at [315, 434] on div "Affichage Entrées/Sorties Communication Capteurs Actionneurs Robots Grove Moteu…" at bounding box center [503, 310] width 1006 height 430
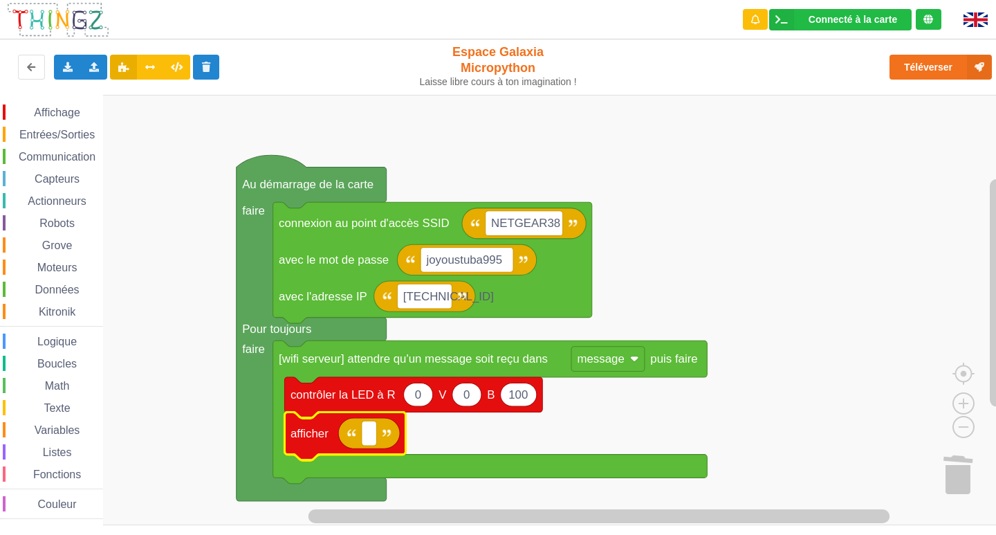
click at [64, 426] on span "Variables" at bounding box center [58, 430] width 50 height 12
click at [360, 434] on div "Affichage Entrées/Sorties Communication Capteurs Actionneurs Robots Grove Moteu…" at bounding box center [503, 310] width 1006 height 430
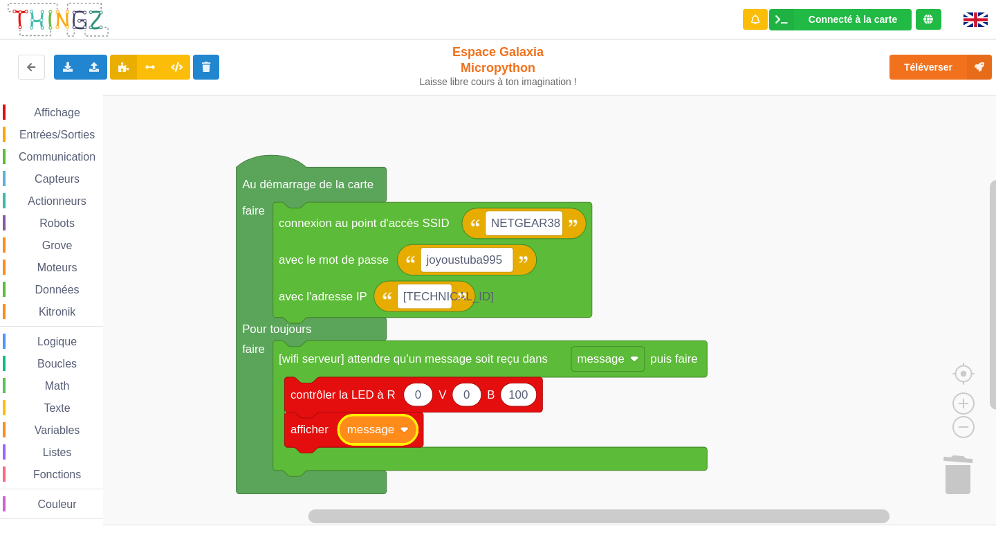
click at [813, 454] on rect "Espace de travail de Blocky" at bounding box center [503, 310] width 1006 height 430
click at [65, 68] on icon at bounding box center [68, 66] width 12 height 8
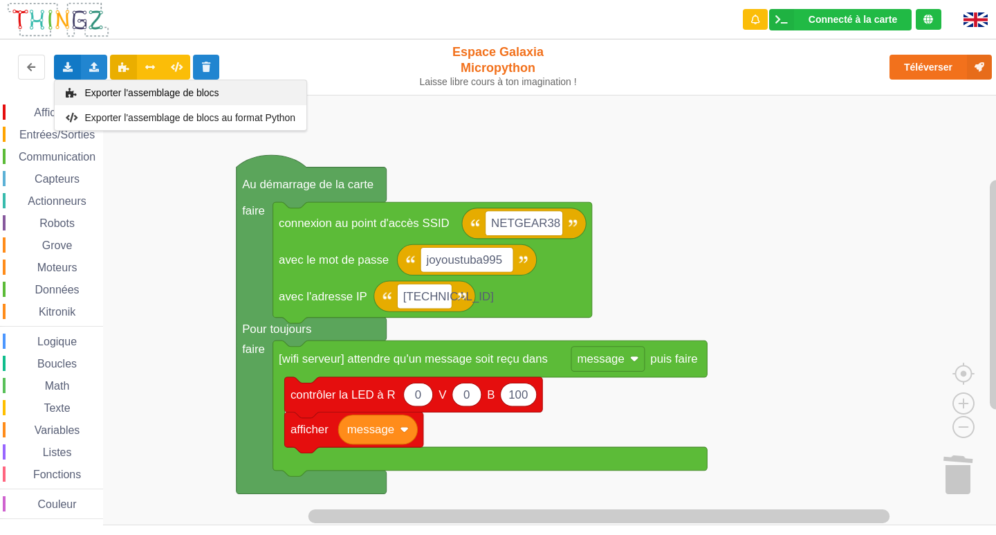
click at [124, 90] on span "Exporter l'assemblage de blocs" at bounding box center [152, 92] width 134 height 11
